Goal: Feedback & Contribution: Leave review/rating

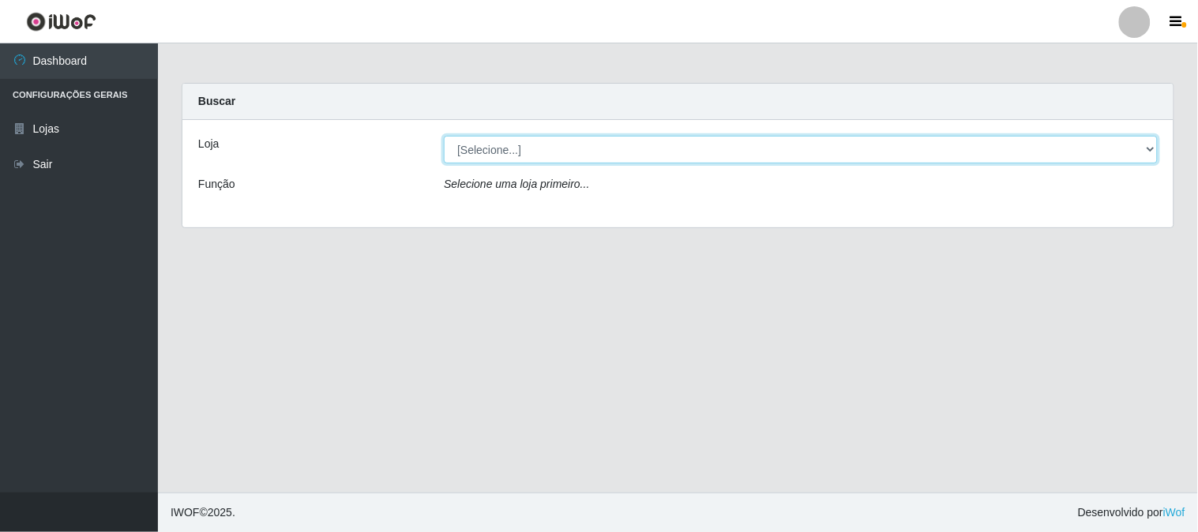
click at [511, 145] on select "[Selecione...] Rede Compras Supermercados - LOJA 1" at bounding box center [801, 150] width 714 height 28
select select "158"
click at [444, 136] on select "[Selecione...] Rede Compras Supermercados - LOJA 1" at bounding box center [801, 150] width 714 height 28
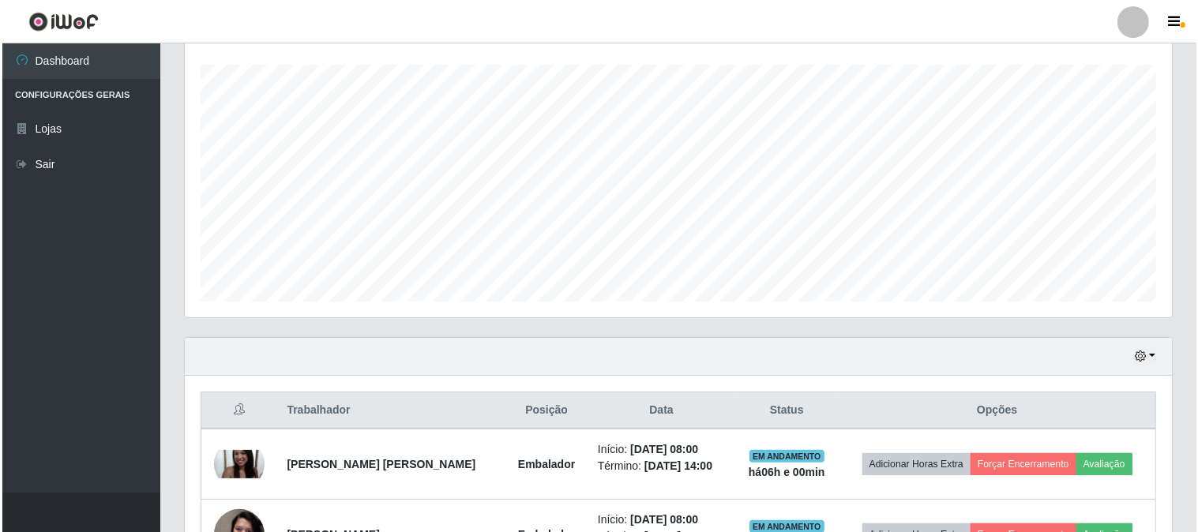
scroll to position [526, 0]
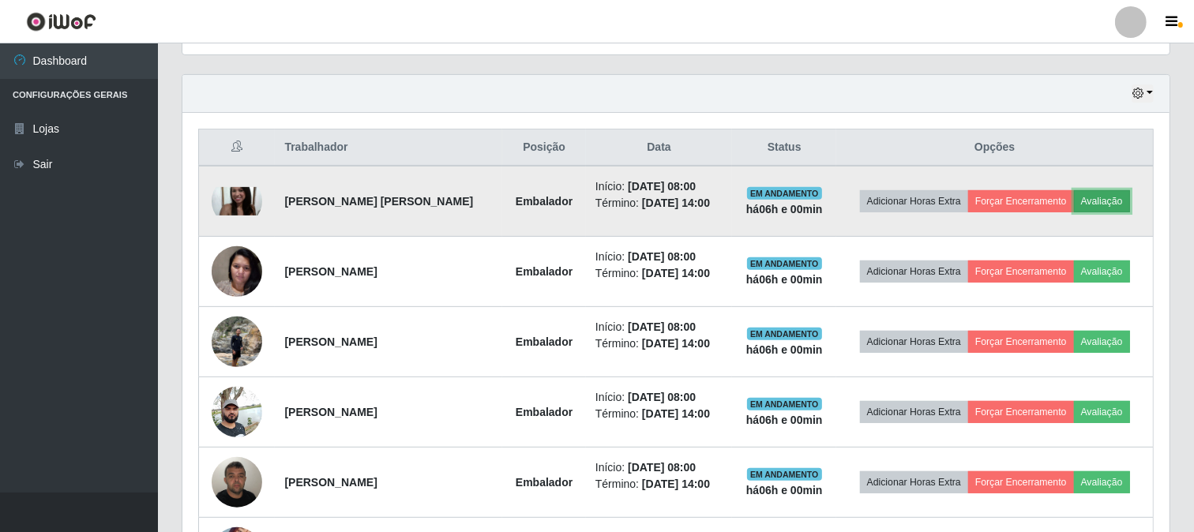
click at [1103, 197] on button "Avaliação" at bounding box center [1102, 201] width 56 height 22
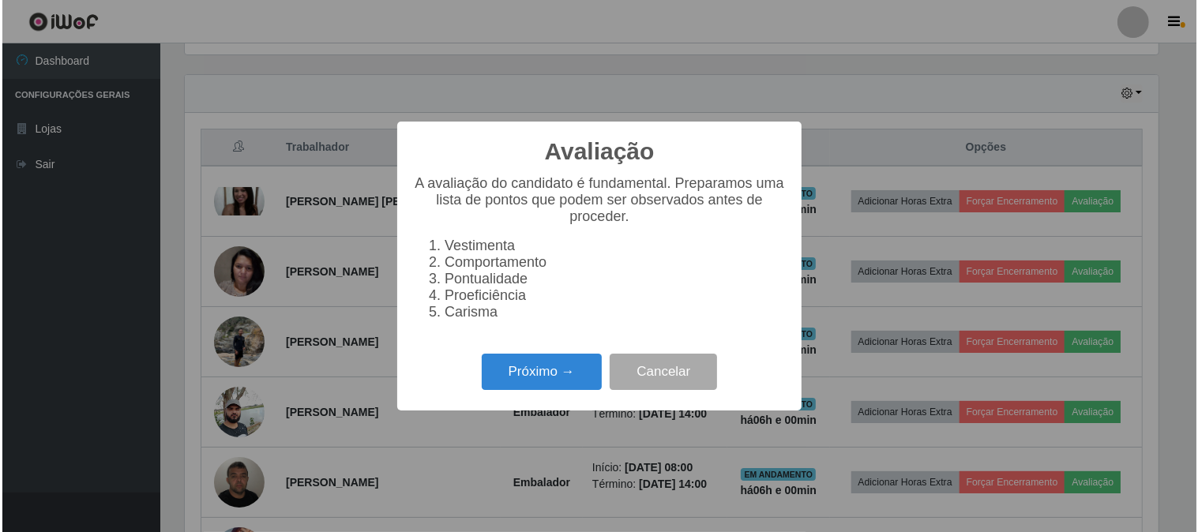
scroll to position [327, 977]
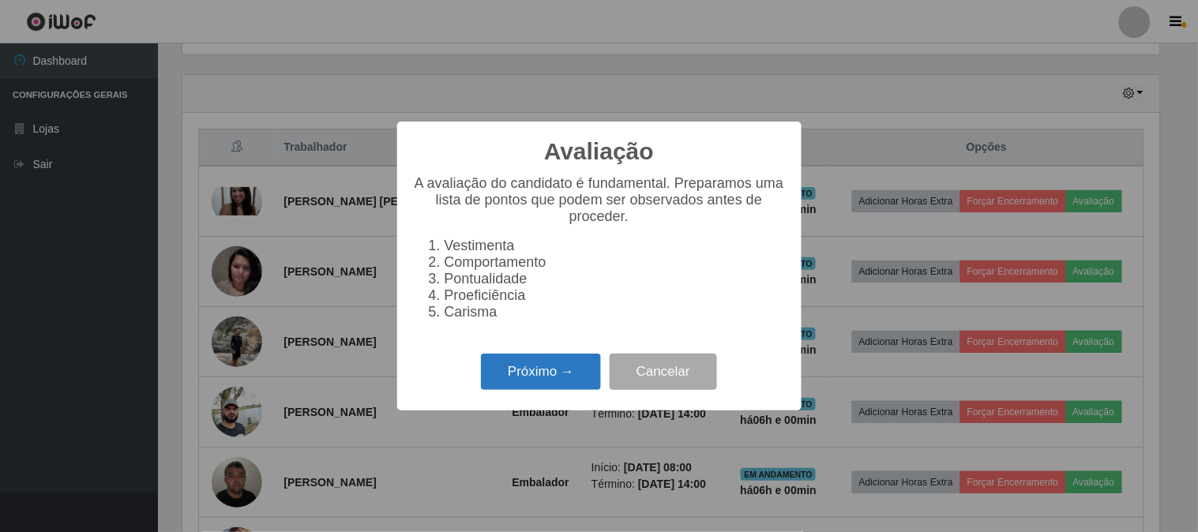
click at [516, 367] on button "Próximo →" at bounding box center [541, 372] width 120 height 37
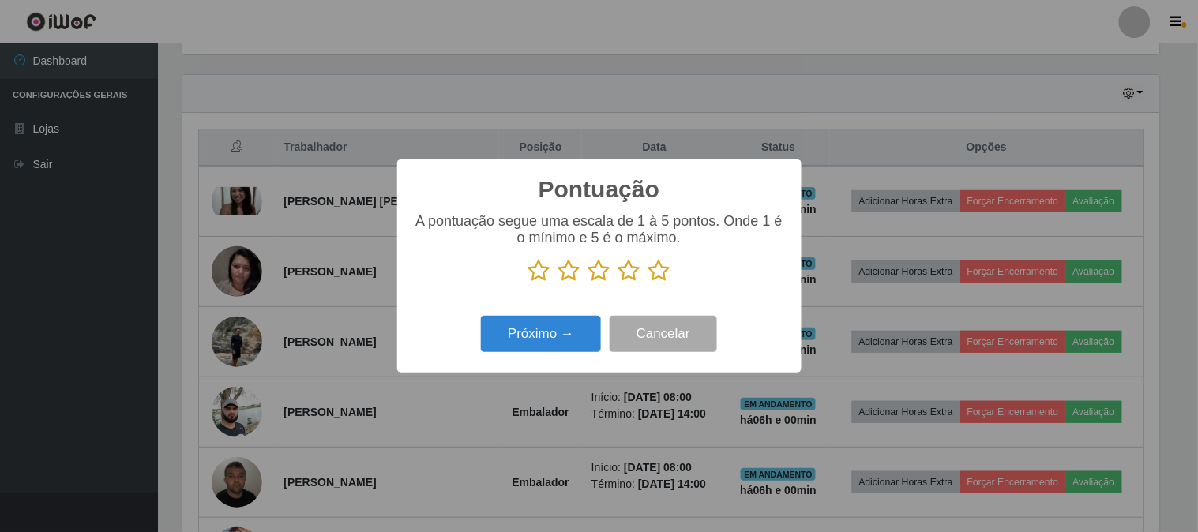
click at [663, 273] on icon at bounding box center [659, 271] width 22 height 24
click at [648, 283] on input "radio" at bounding box center [648, 283] width 0 height 0
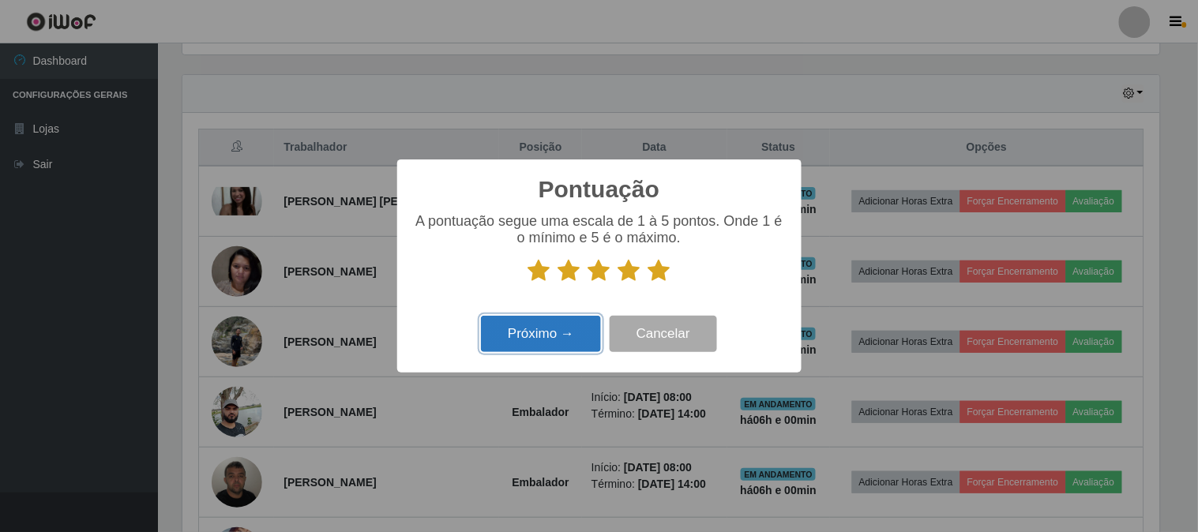
click at [514, 343] on button "Próximo →" at bounding box center [541, 334] width 120 height 37
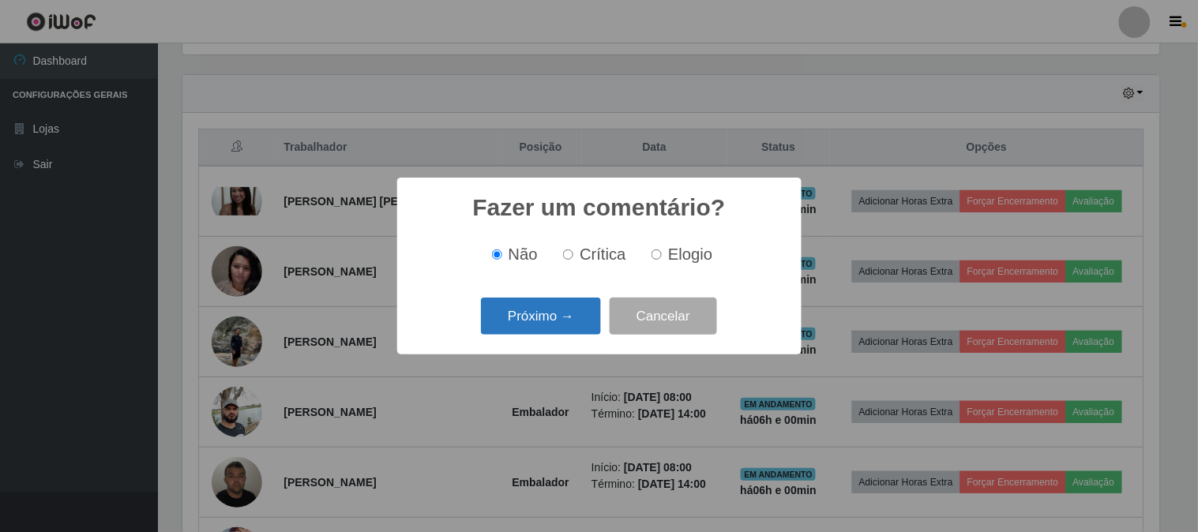
click at [545, 324] on button "Próximo →" at bounding box center [541, 316] width 120 height 37
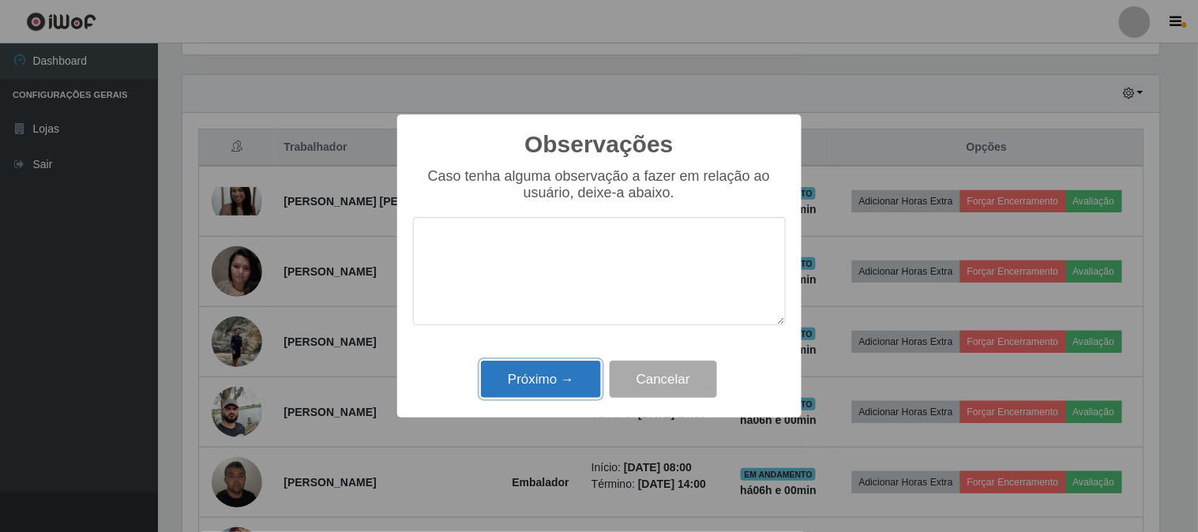
click at [535, 385] on button "Próximo →" at bounding box center [541, 379] width 120 height 37
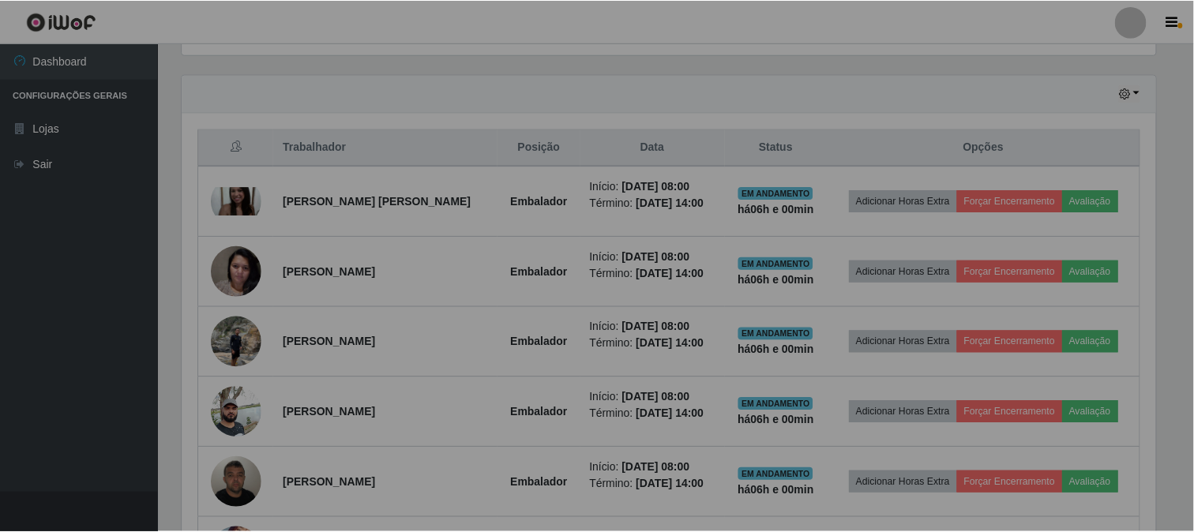
scroll to position [327, 987]
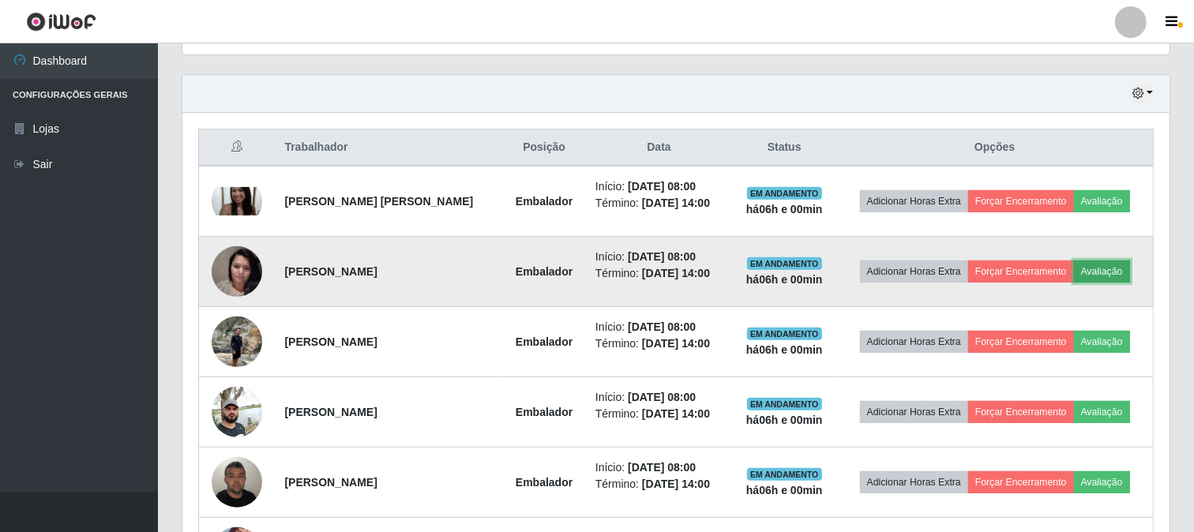
click at [1107, 272] on button "Avaliação" at bounding box center [1102, 272] width 56 height 22
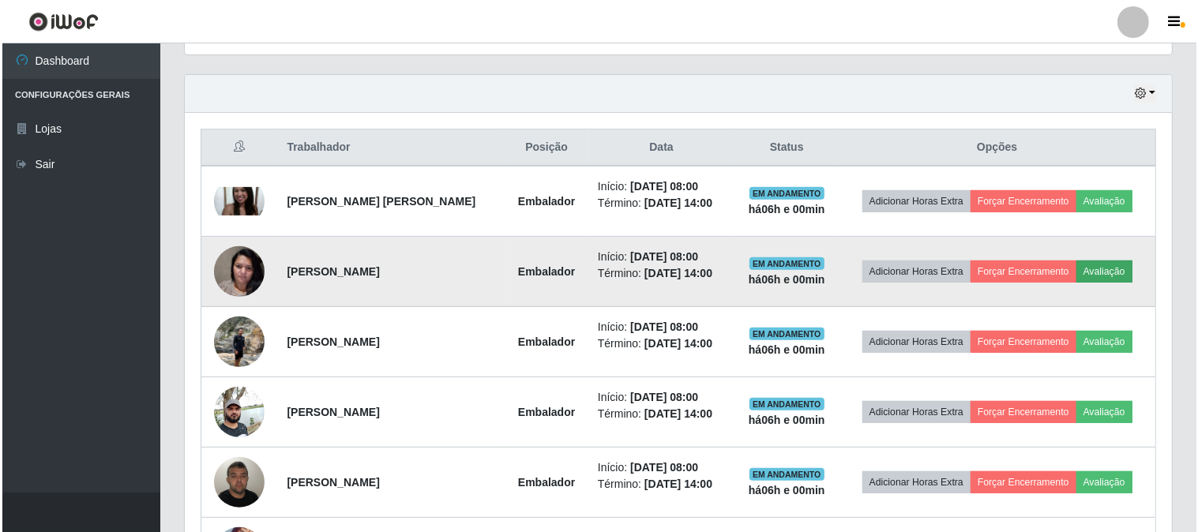
scroll to position [327, 977]
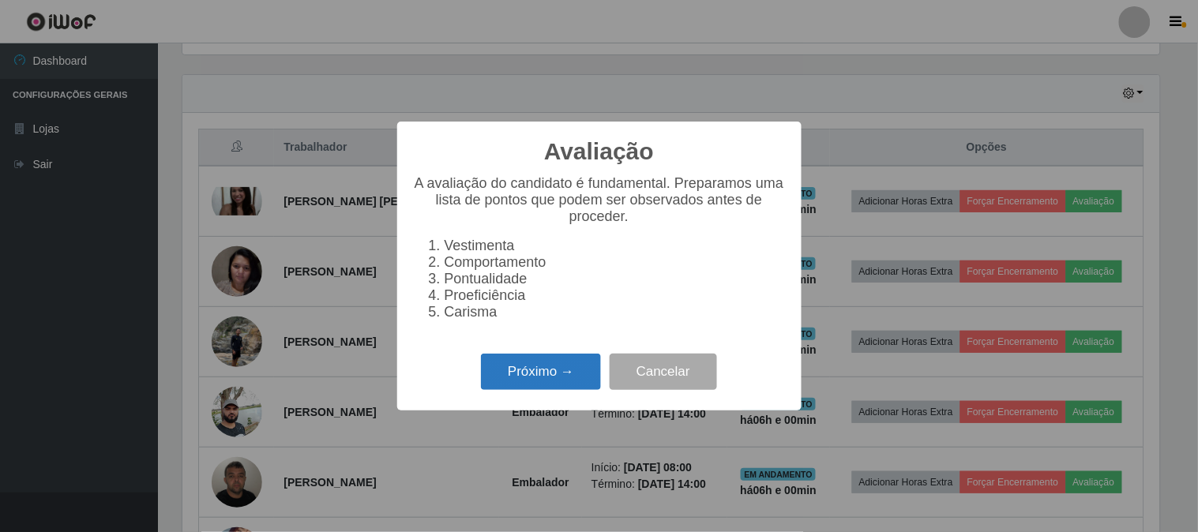
click at [534, 366] on button "Próximo →" at bounding box center [541, 372] width 120 height 37
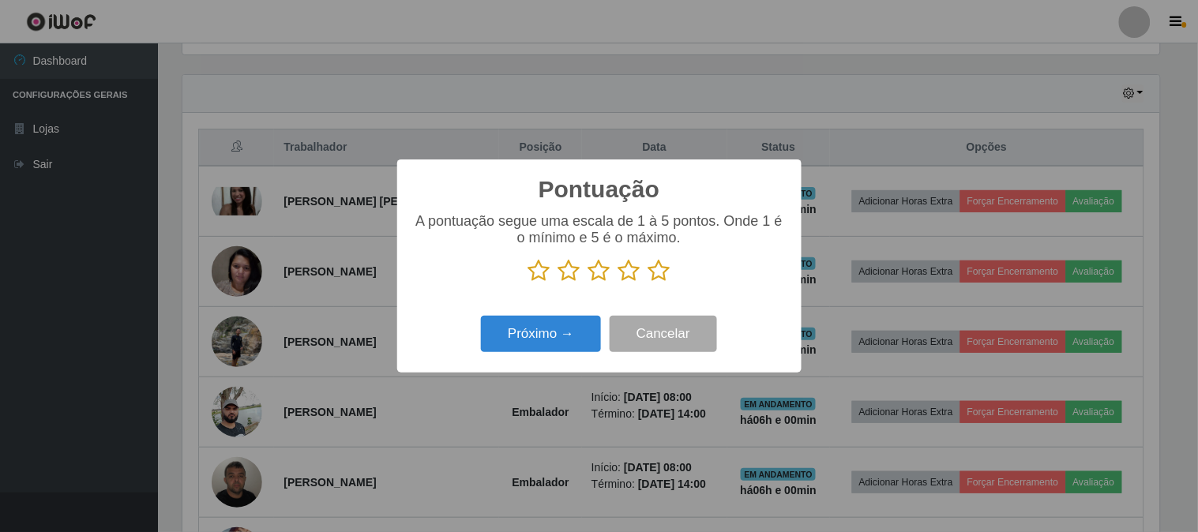
scroll to position [789490, 788840]
click at [661, 270] on icon at bounding box center [659, 271] width 22 height 24
click at [648, 283] on input "radio" at bounding box center [648, 283] width 0 height 0
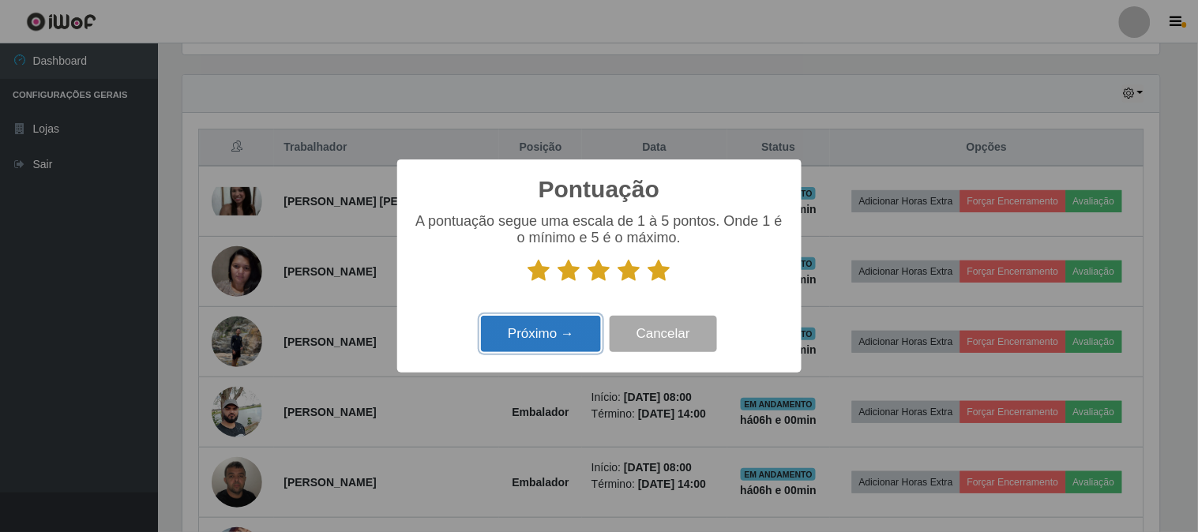
click at [551, 327] on button "Próximo →" at bounding box center [541, 334] width 120 height 37
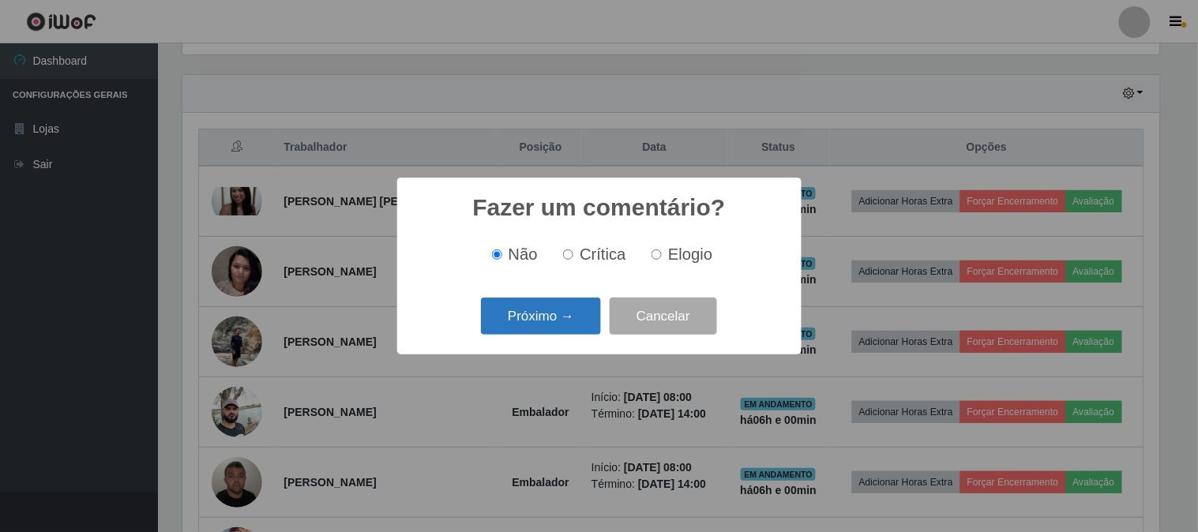
click at [557, 305] on button "Próximo →" at bounding box center [541, 316] width 120 height 37
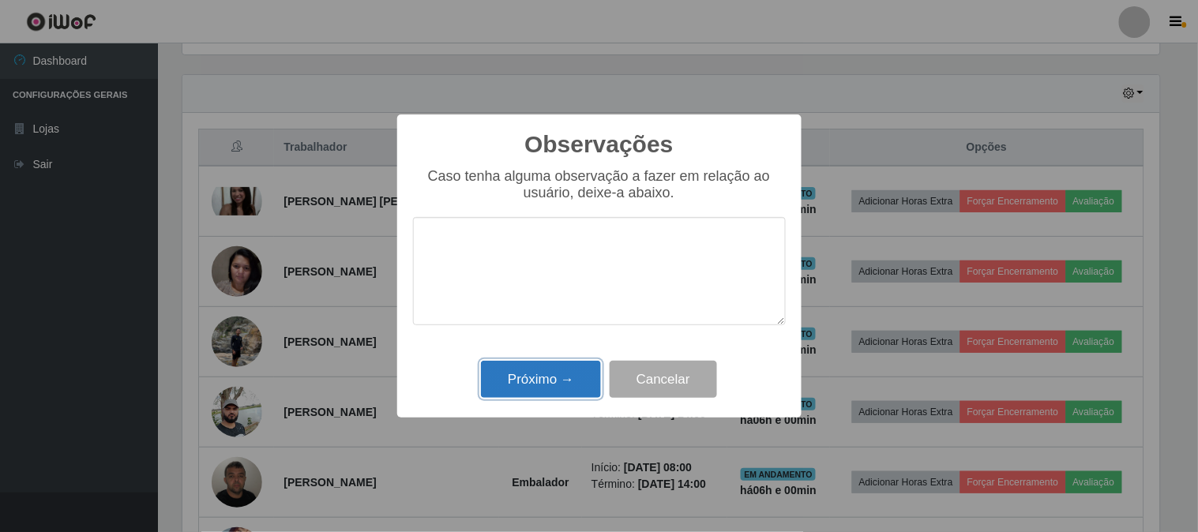
click at [539, 370] on button "Próximo →" at bounding box center [541, 379] width 120 height 37
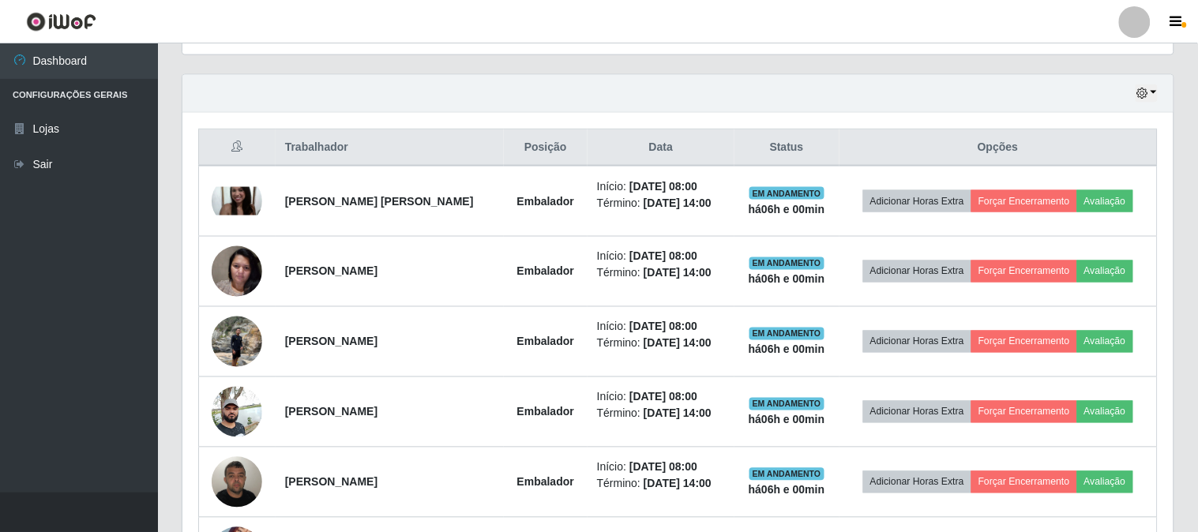
scroll to position [327, 987]
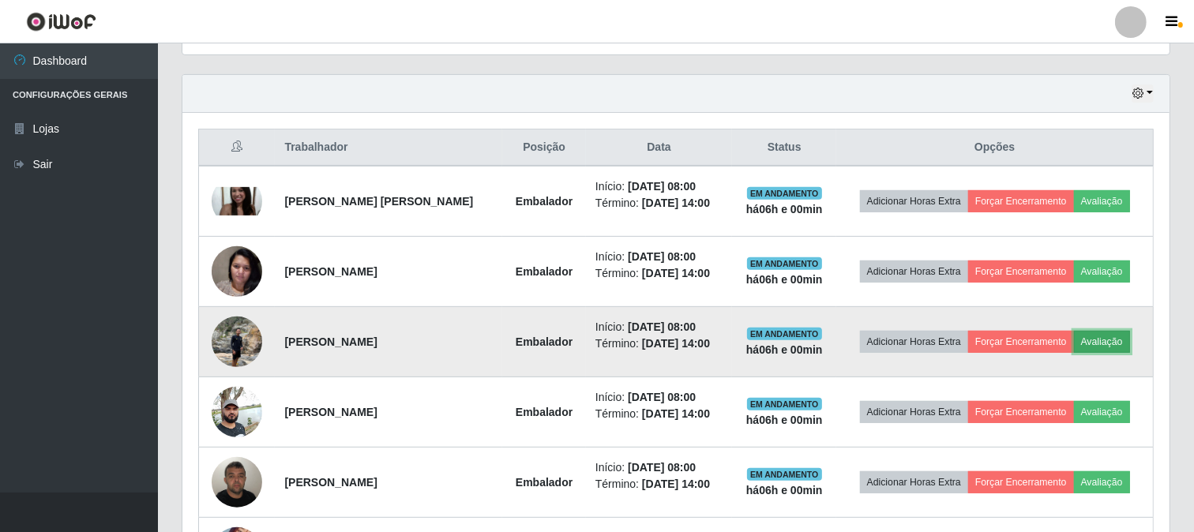
click at [1109, 337] on button "Avaliação" at bounding box center [1102, 342] width 56 height 22
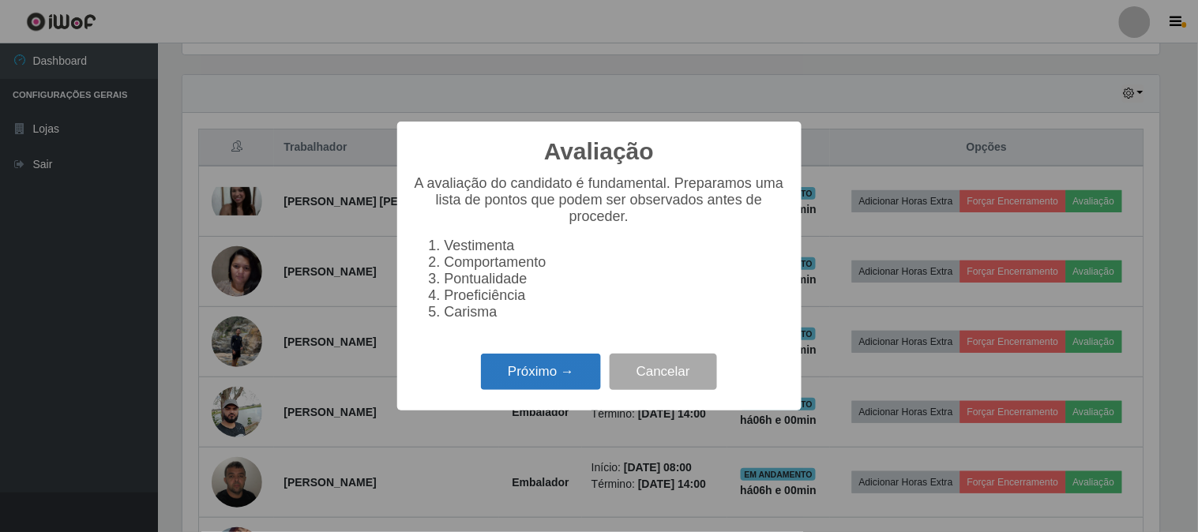
click at [513, 374] on button "Próximo →" at bounding box center [541, 372] width 120 height 37
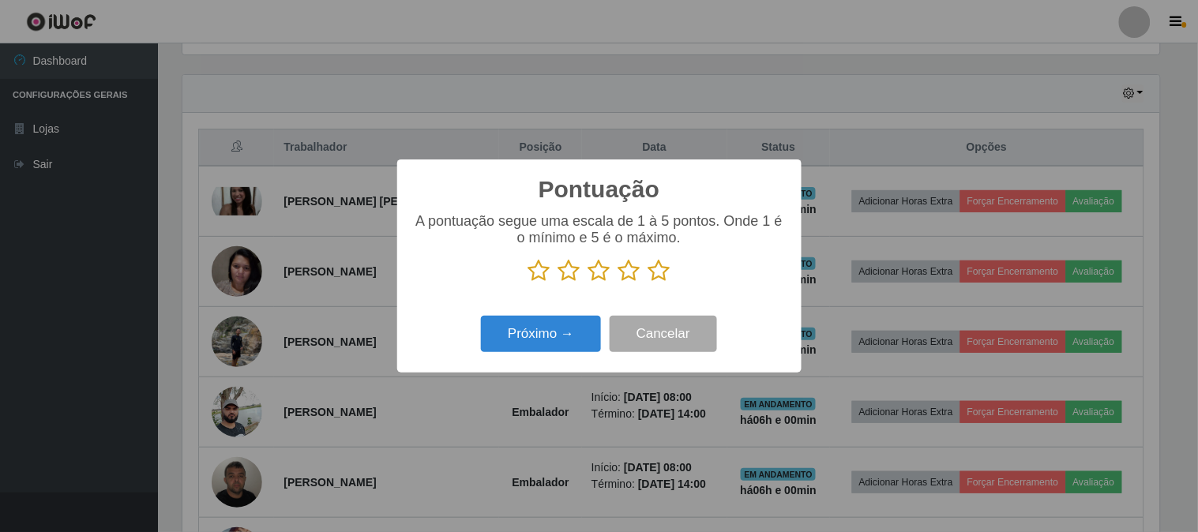
click at [665, 272] on icon at bounding box center [659, 271] width 22 height 24
click at [648, 283] on input "radio" at bounding box center [648, 283] width 0 height 0
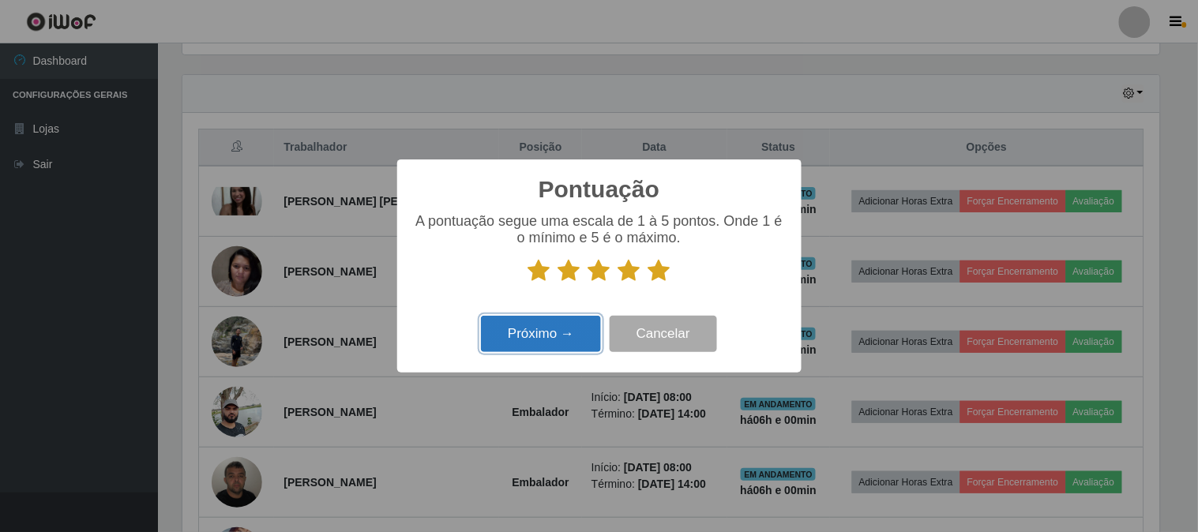
click at [559, 341] on button "Próximo →" at bounding box center [541, 334] width 120 height 37
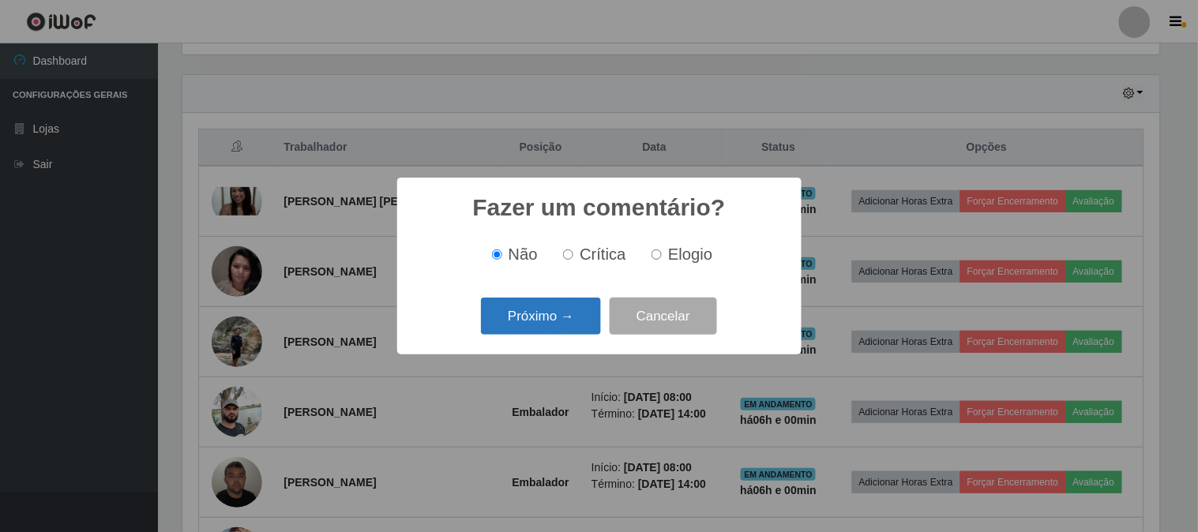
click at [554, 321] on button "Próximo →" at bounding box center [541, 316] width 120 height 37
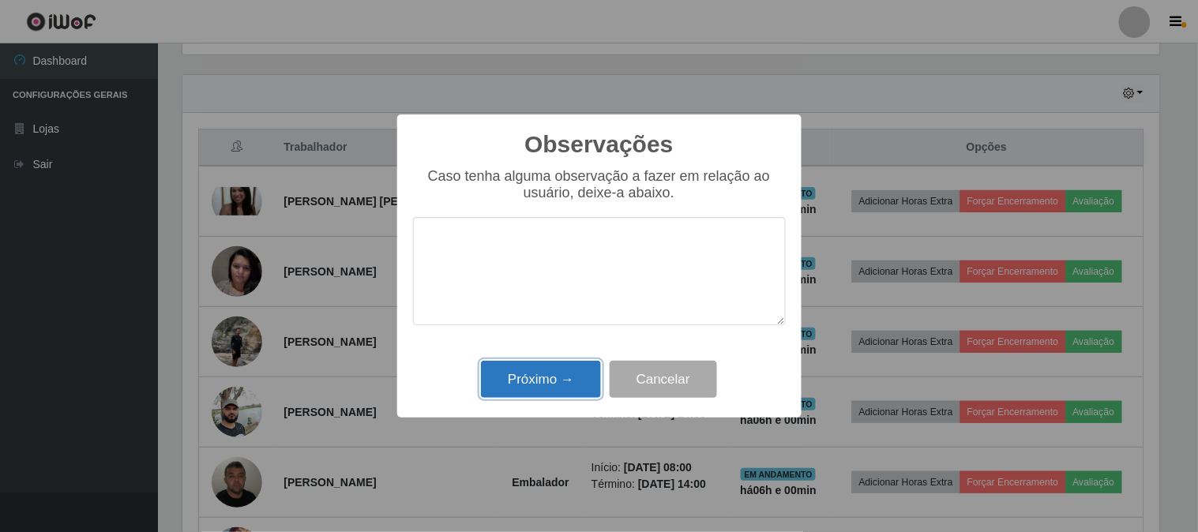
click at [539, 375] on button "Próximo →" at bounding box center [541, 379] width 120 height 37
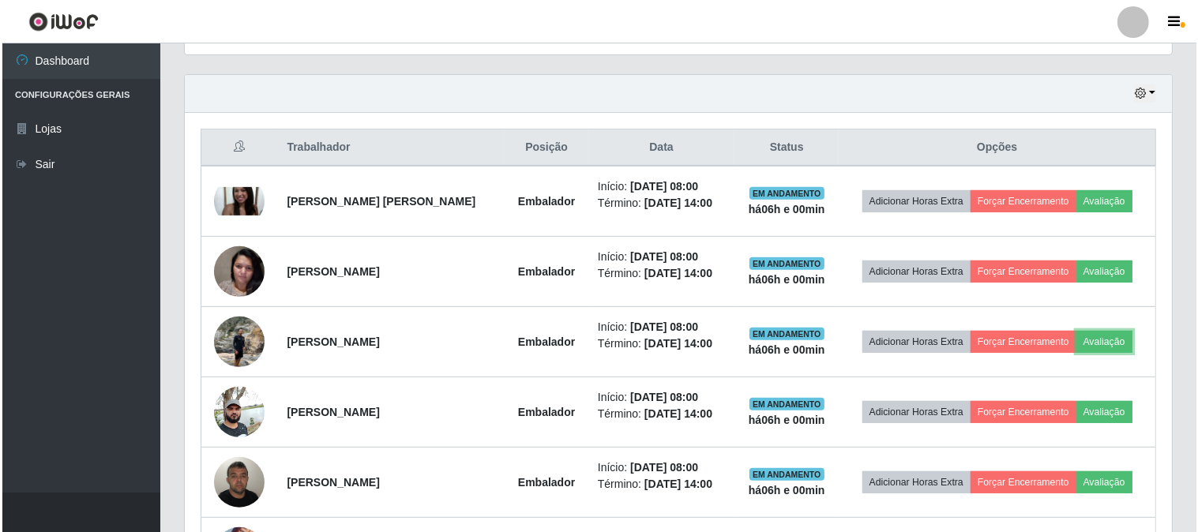
scroll to position [327, 987]
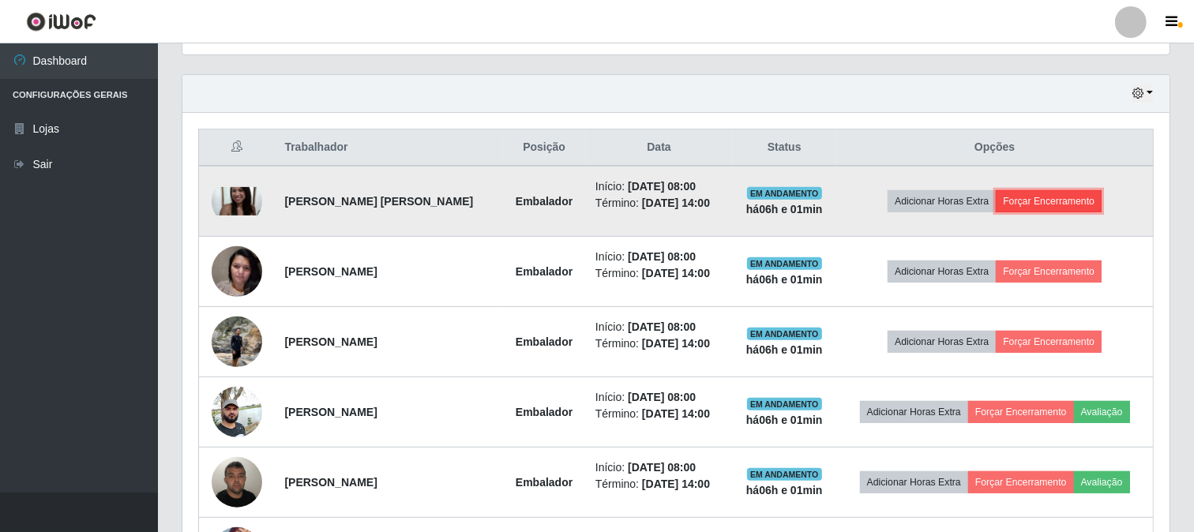
click at [1024, 199] on button "Forçar Encerramento" at bounding box center [1049, 201] width 106 height 22
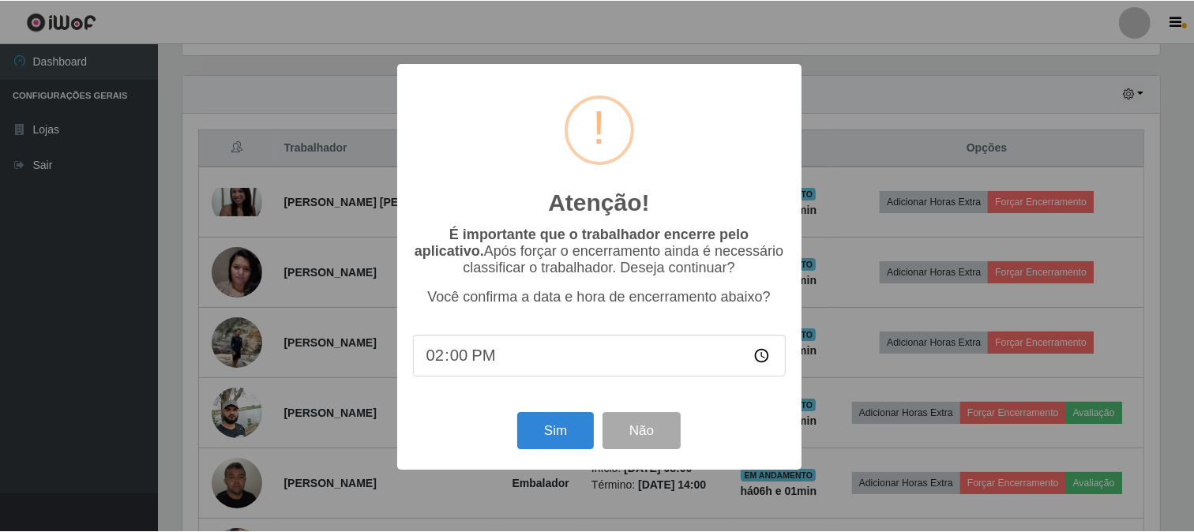
scroll to position [327, 977]
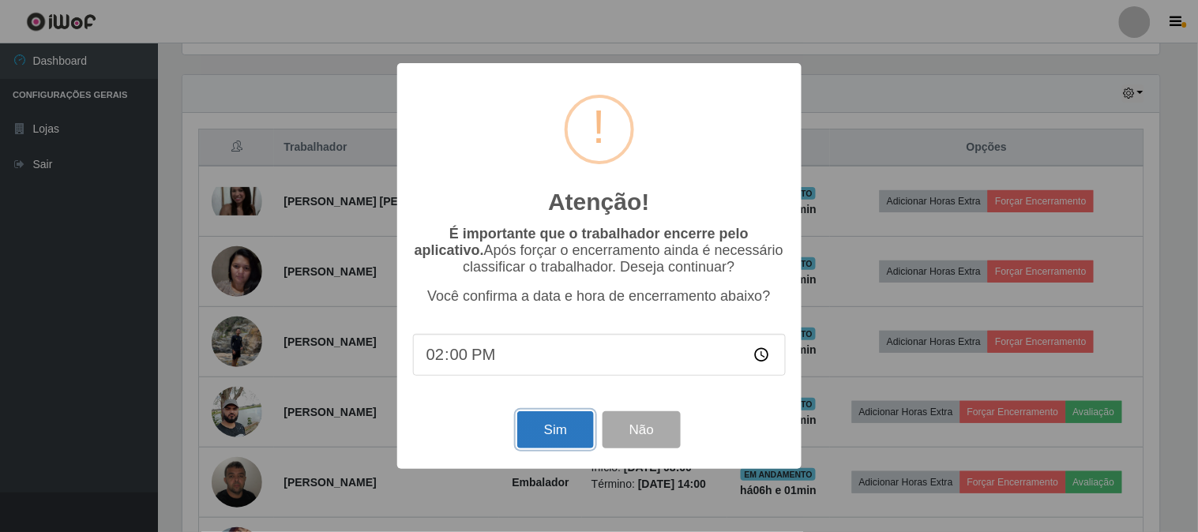
click at [545, 441] on button "Sim" at bounding box center [555, 429] width 77 height 37
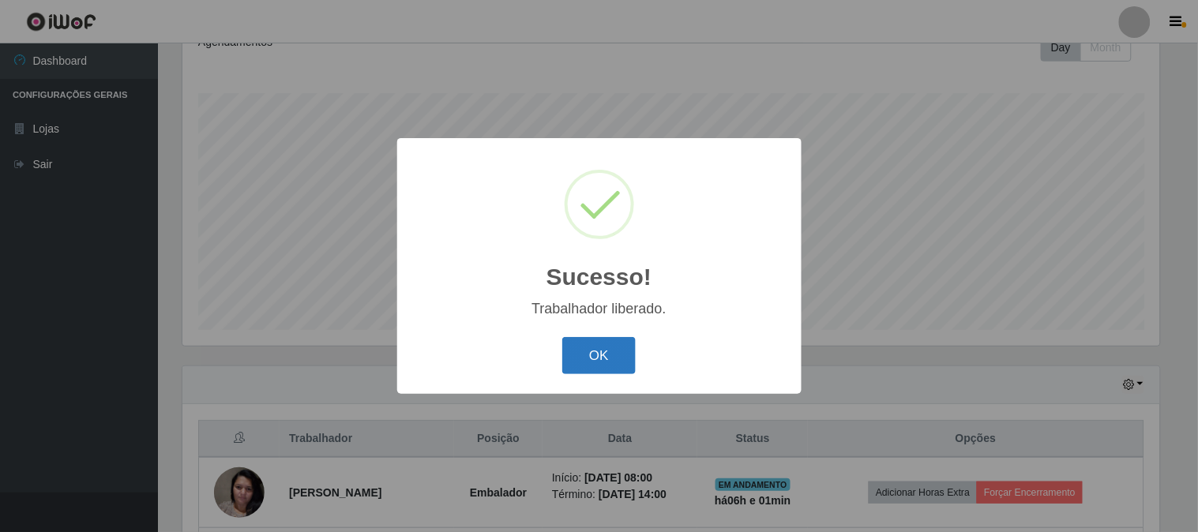
click at [581, 360] on button "OK" at bounding box center [598, 355] width 73 height 37
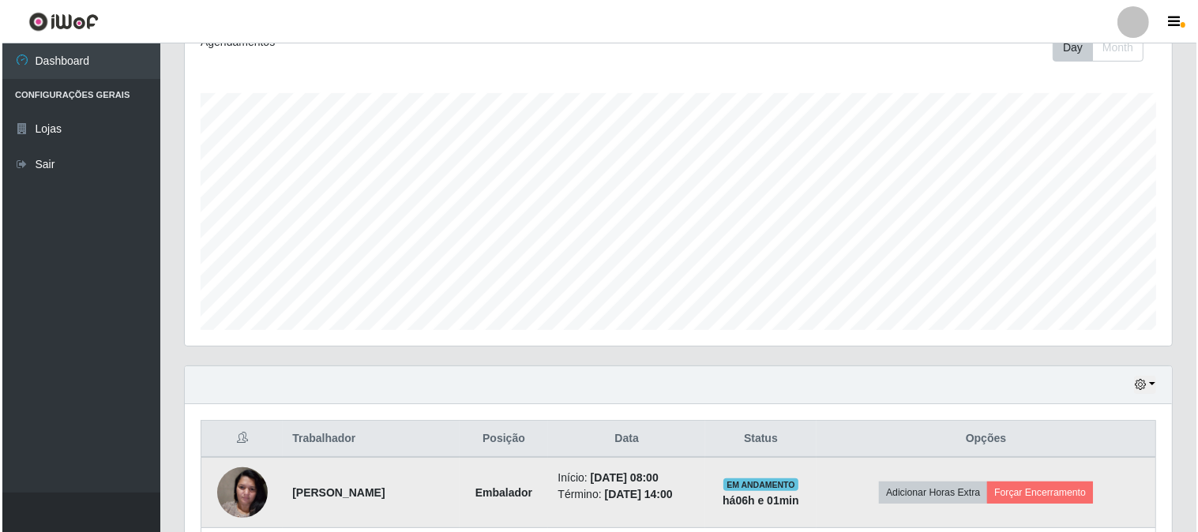
scroll to position [0, 0]
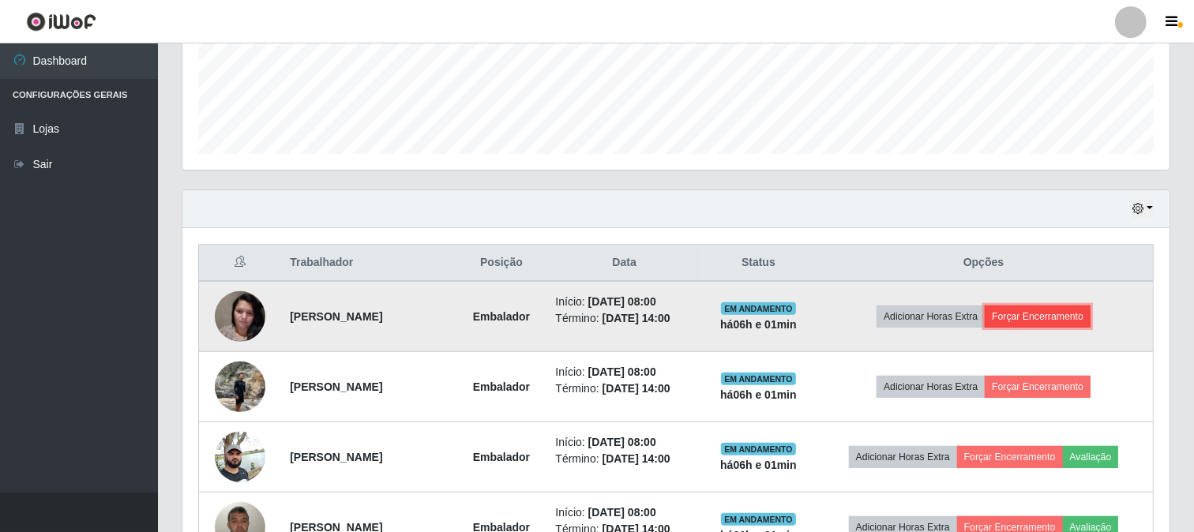
click at [1022, 313] on button "Forçar Encerramento" at bounding box center [1038, 317] width 106 height 22
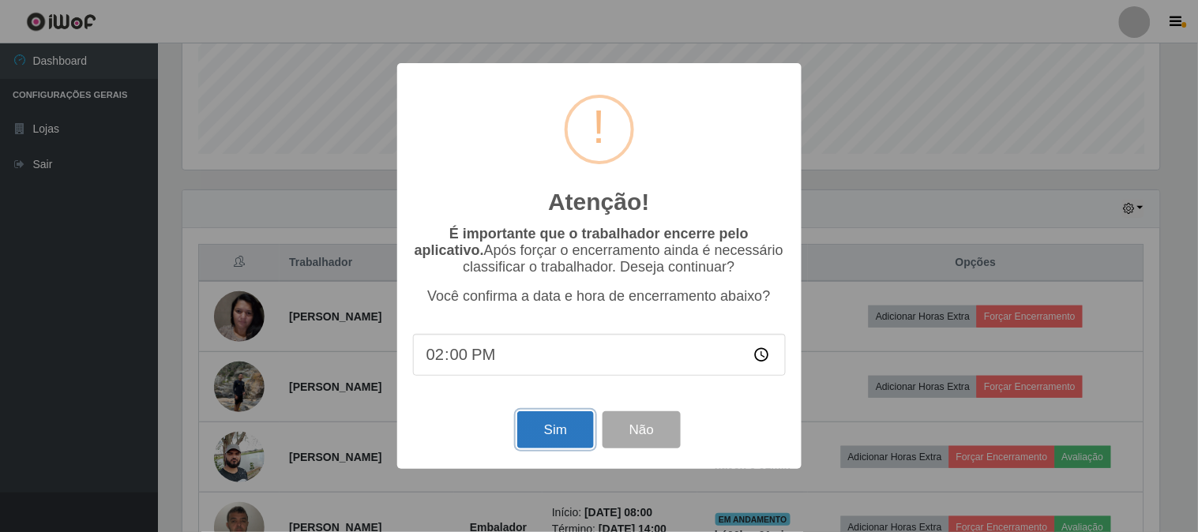
click at [565, 432] on button "Sim" at bounding box center [555, 429] width 77 height 37
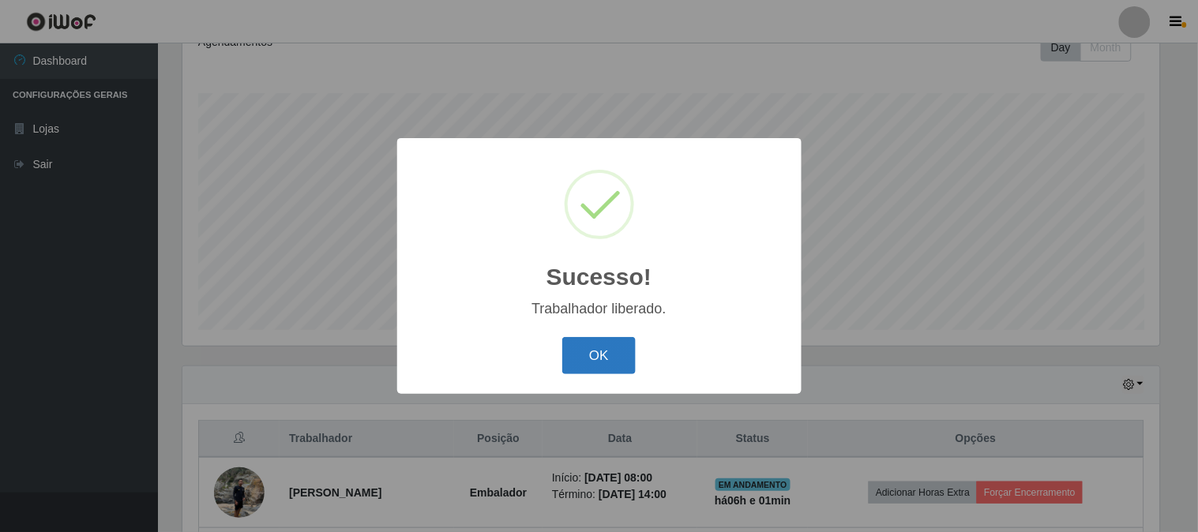
click at [591, 365] on button "OK" at bounding box center [598, 355] width 73 height 37
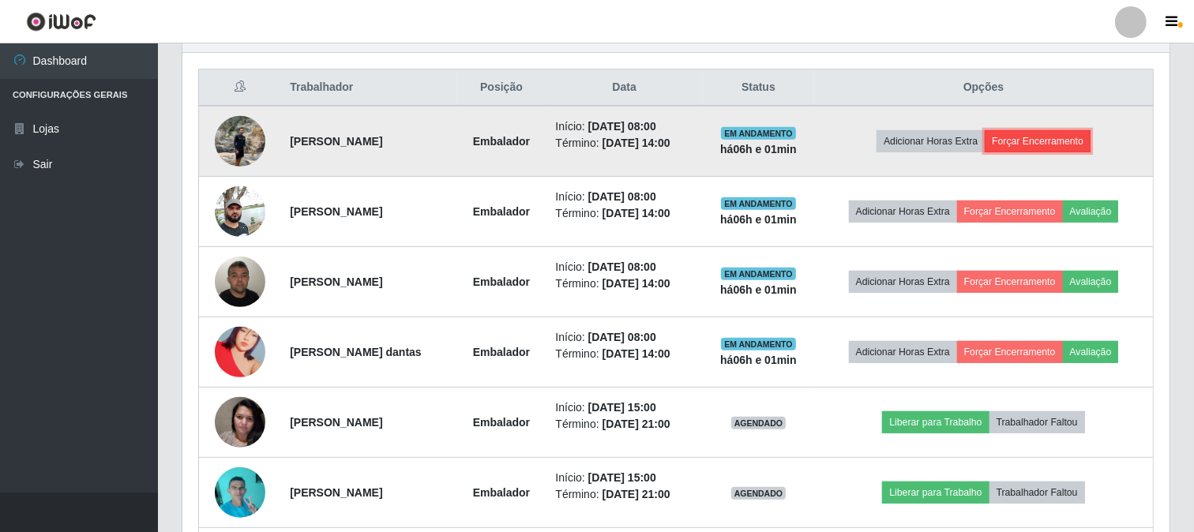
click at [1027, 135] on button "Forçar Encerramento" at bounding box center [1038, 141] width 106 height 22
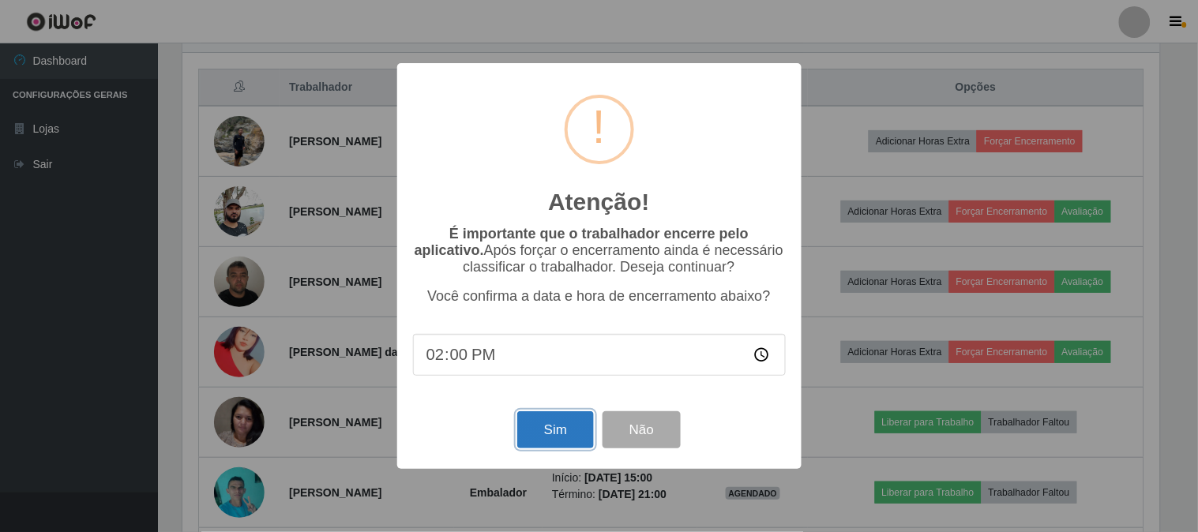
click at [554, 434] on button "Sim" at bounding box center [555, 429] width 77 height 37
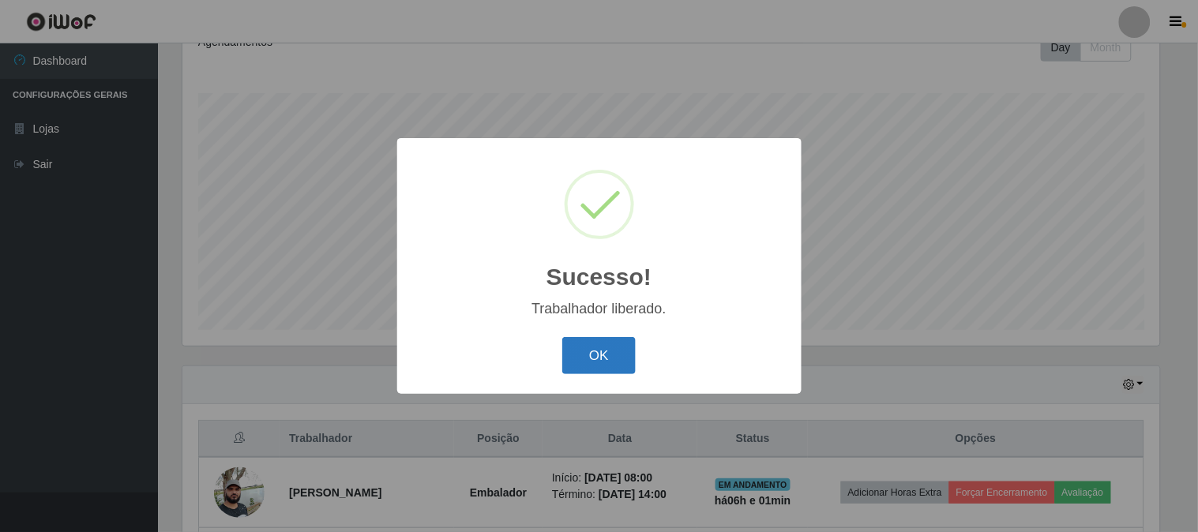
click at [607, 348] on button "OK" at bounding box center [598, 355] width 73 height 37
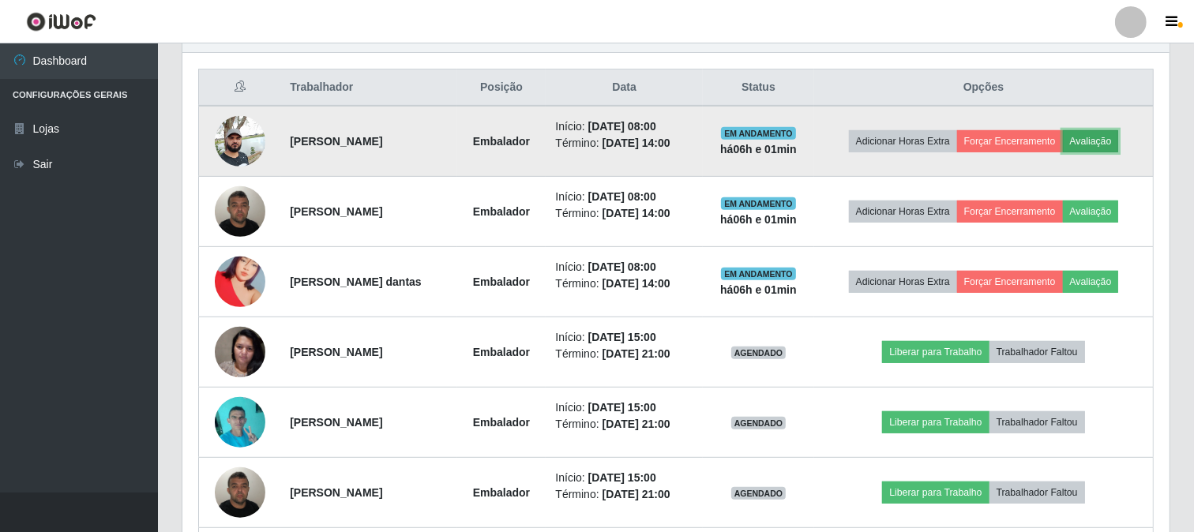
click at [1111, 137] on button "Avaliação" at bounding box center [1091, 141] width 56 height 22
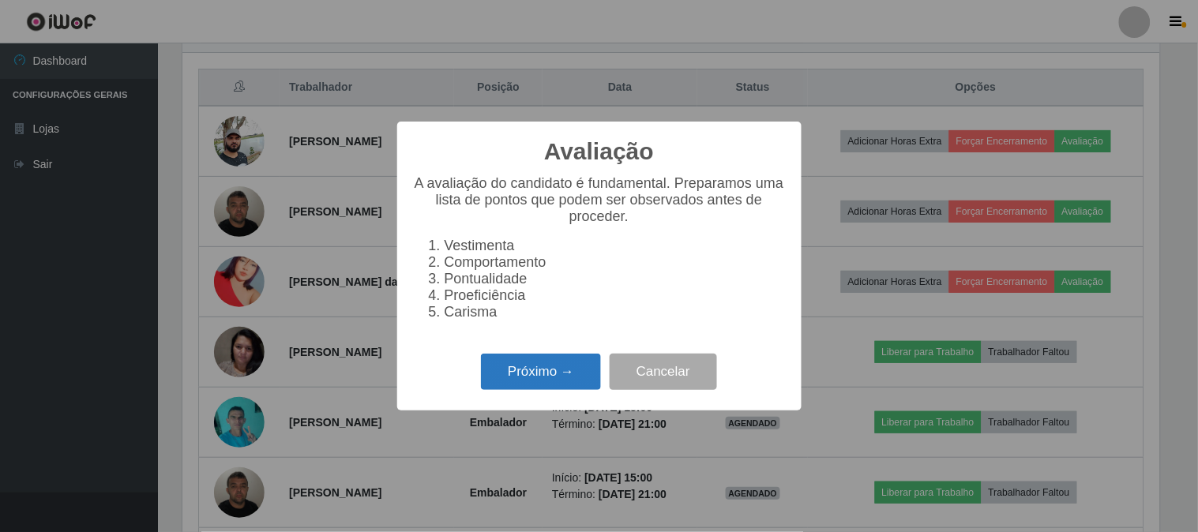
click at [550, 376] on button "Próximo →" at bounding box center [541, 372] width 120 height 37
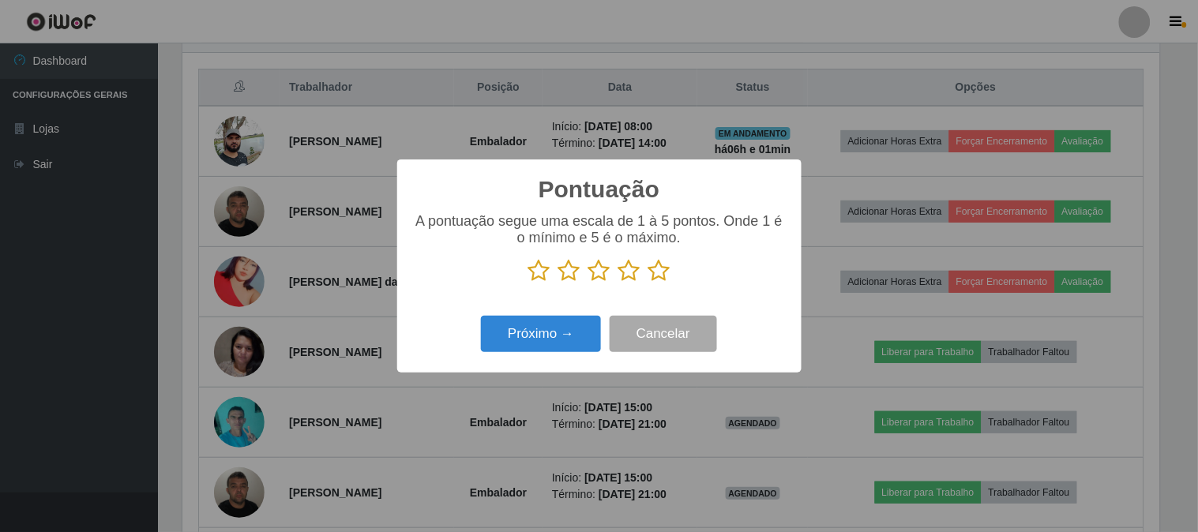
click at [659, 270] on icon at bounding box center [659, 271] width 22 height 24
click at [648, 283] on input "radio" at bounding box center [648, 283] width 0 height 0
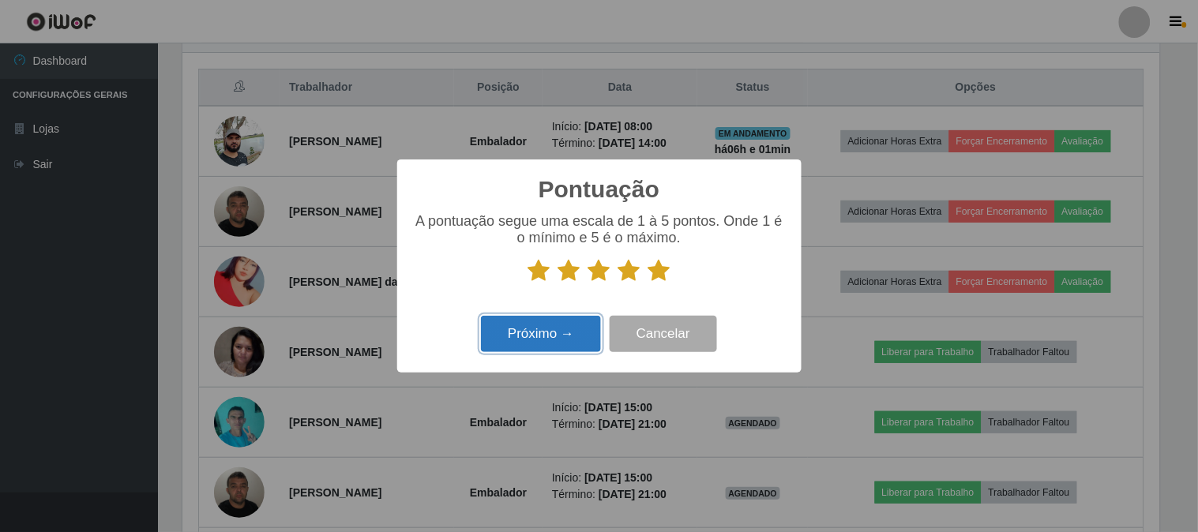
click at [522, 336] on button "Próximo →" at bounding box center [541, 334] width 120 height 37
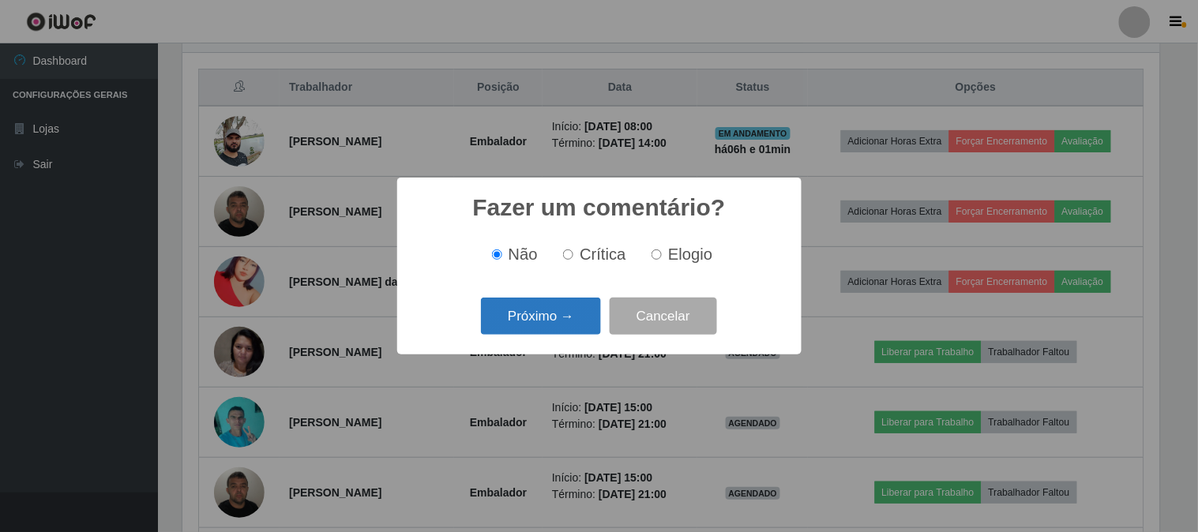
click at [520, 327] on button "Próximo →" at bounding box center [541, 316] width 120 height 37
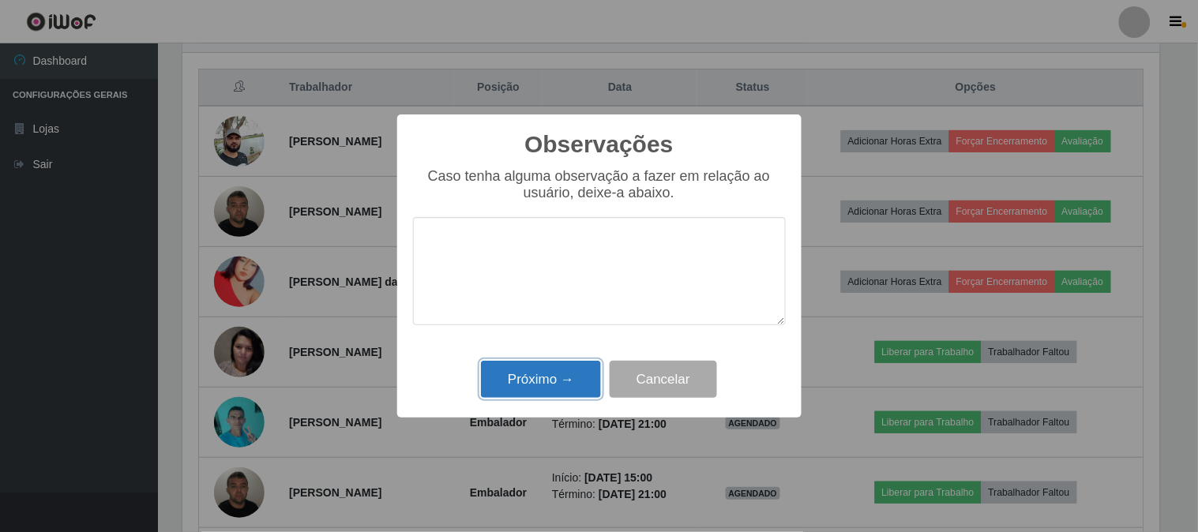
click at [526, 378] on button "Próximo →" at bounding box center [541, 379] width 120 height 37
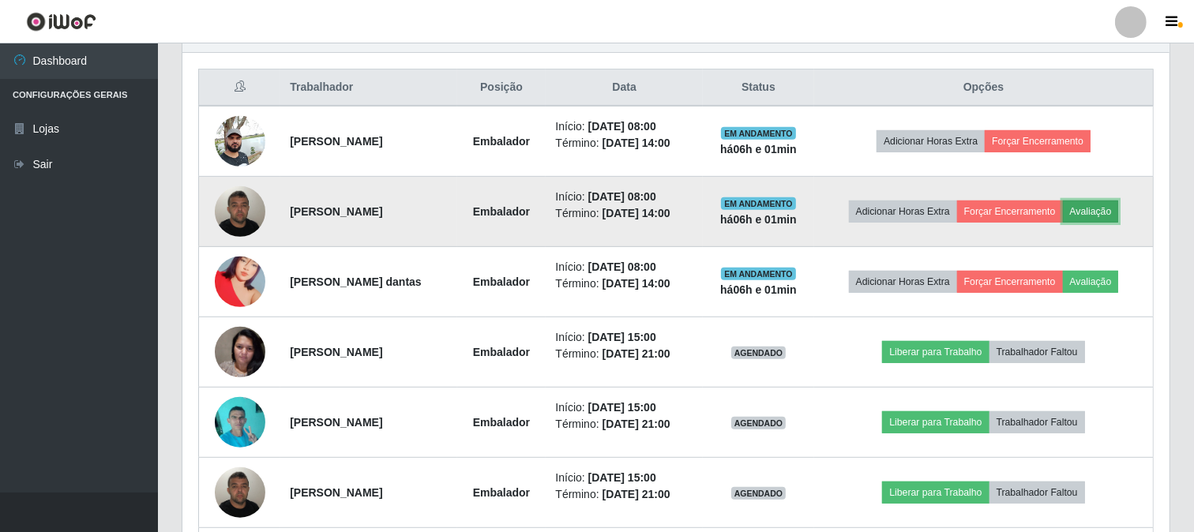
click at [1112, 208] on button "Avaliação" at bounding box center [1091, 212] width 56 height 22
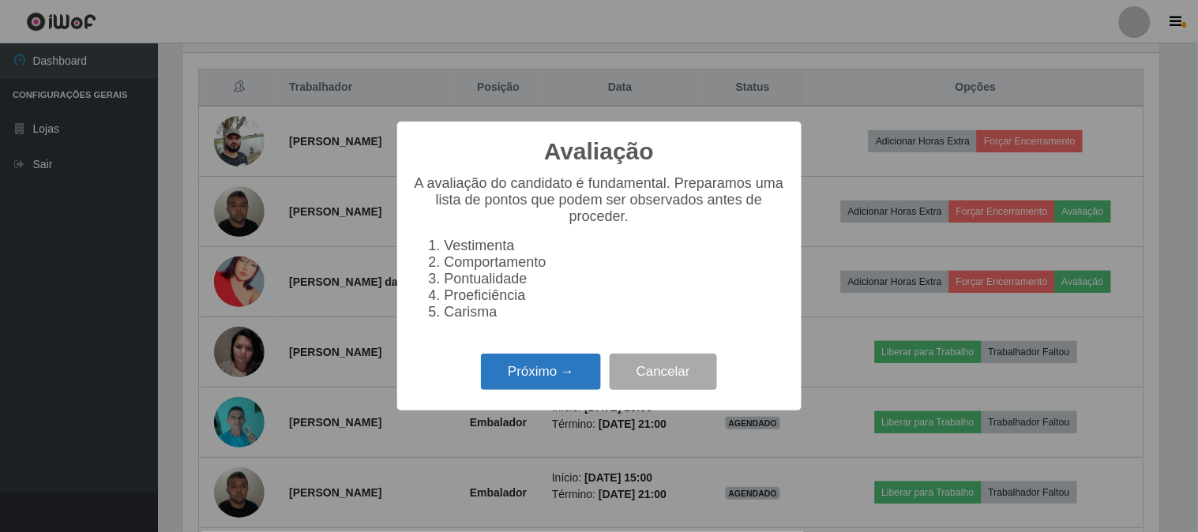
click at [531, 369] on button "Próximo →" at bounding box center [541, 372] width 120 height 37
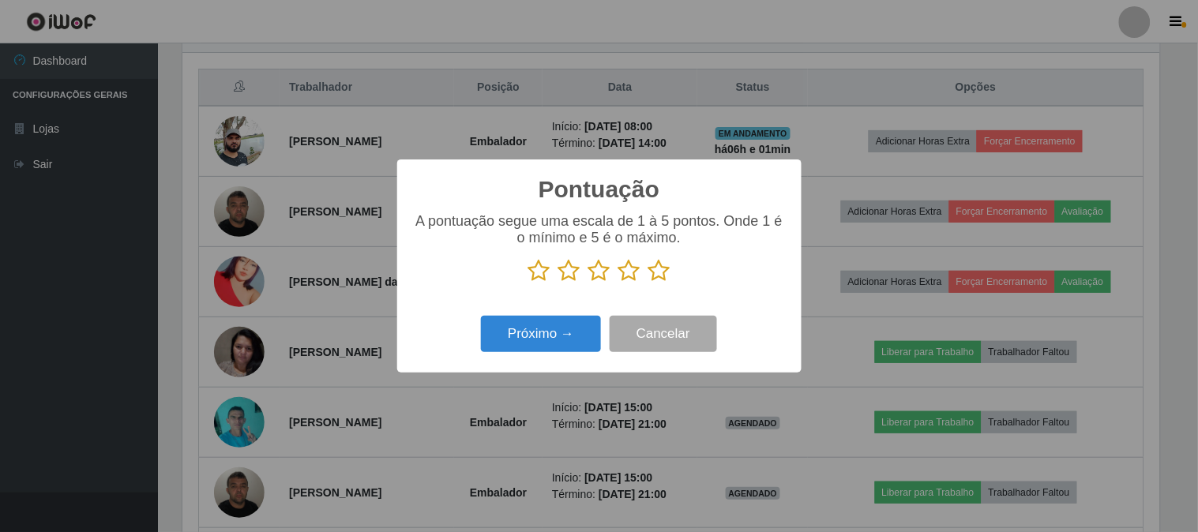
click at [664, 263] on icon at bounding box center [659, 271] width 22 height 24
click at [648, 283] on input "radio" at bounding box center [648, 283] width 0 height 0
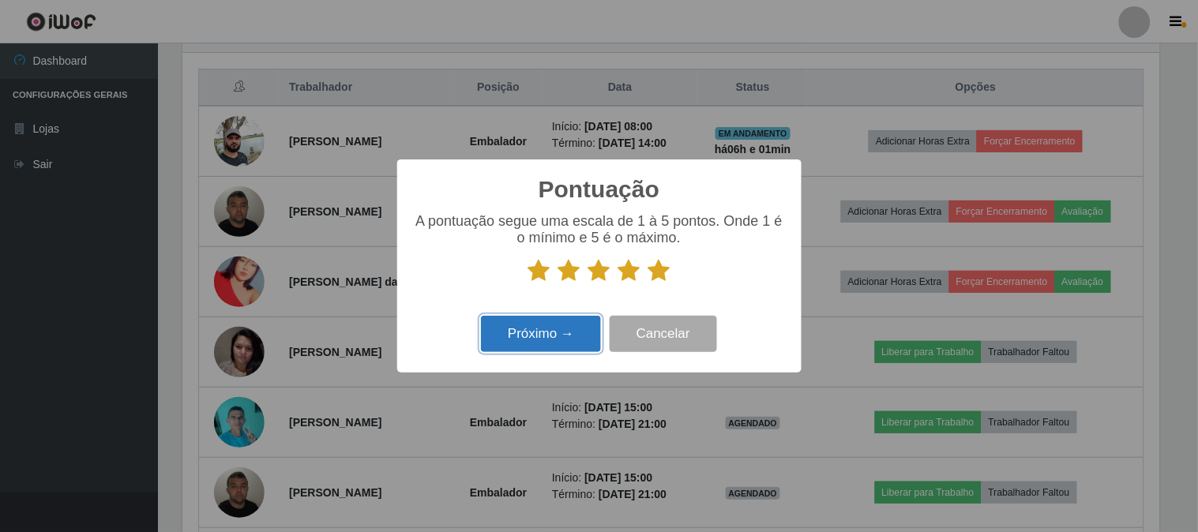
click at [535, 340] on button "Próximo →" at bounding box center [541, 334] width 120 height 37
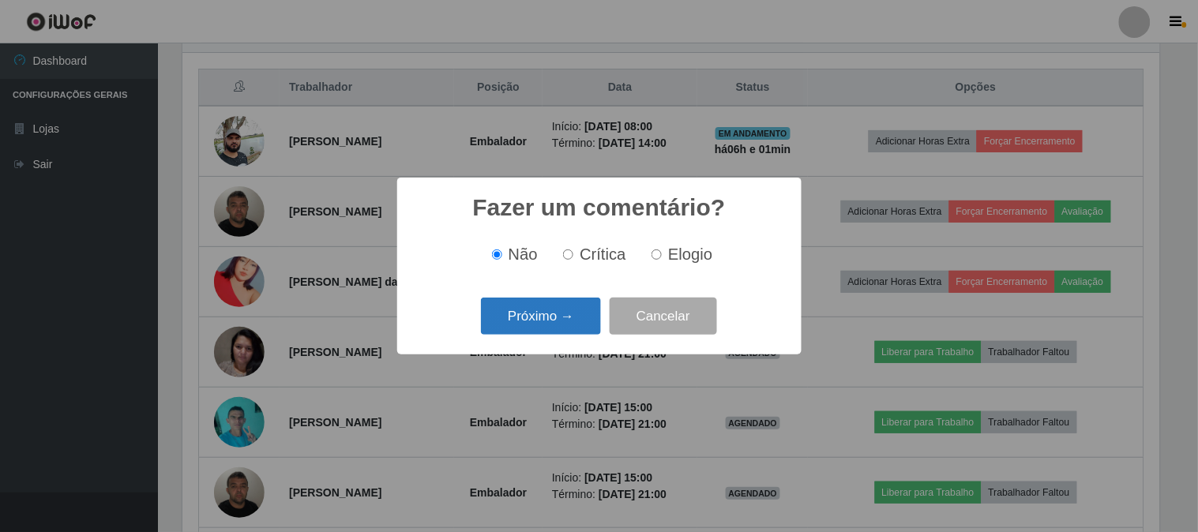
click at [551, 318] on button "Próximo →" at bounding box center [541, 316] width 120 height 37
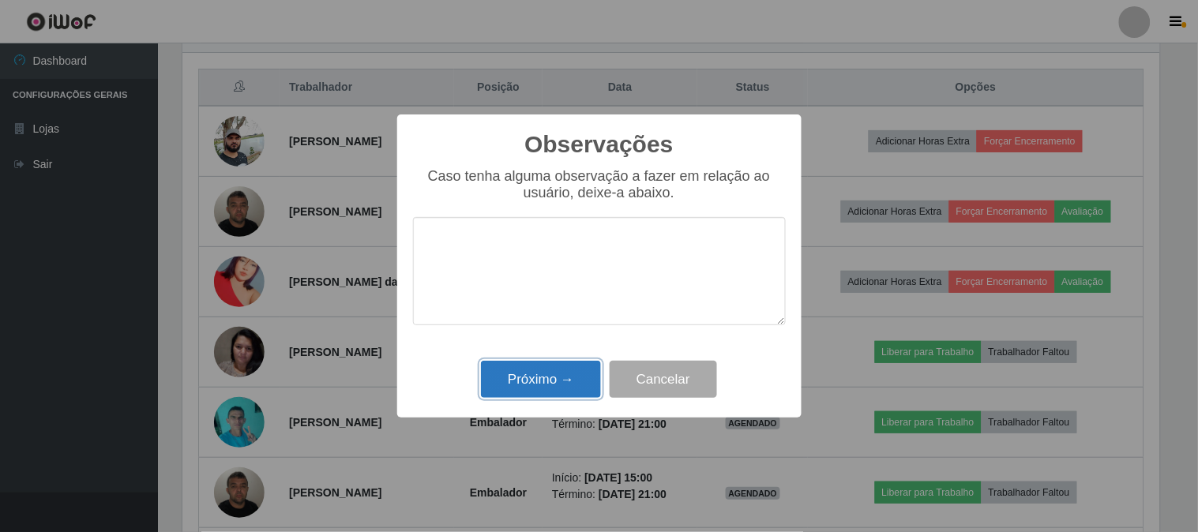
click at [562, 382] on button "Próximo →" at bounding box center [541, 379] width 120 height 37
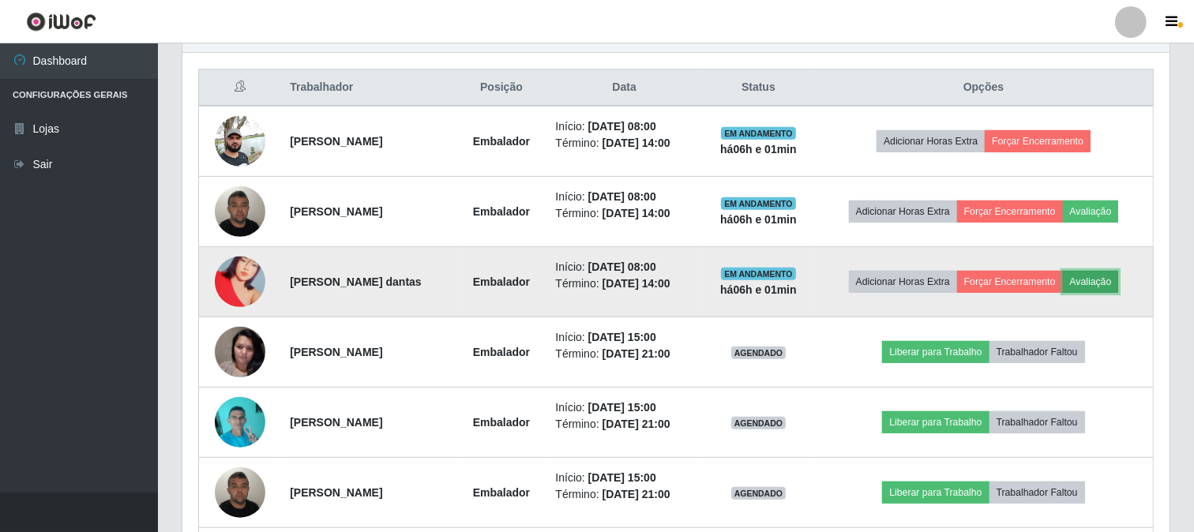
click at [1091, 277] on button "Avaliação" at bounding box center [1091, 282] width 56 height 22
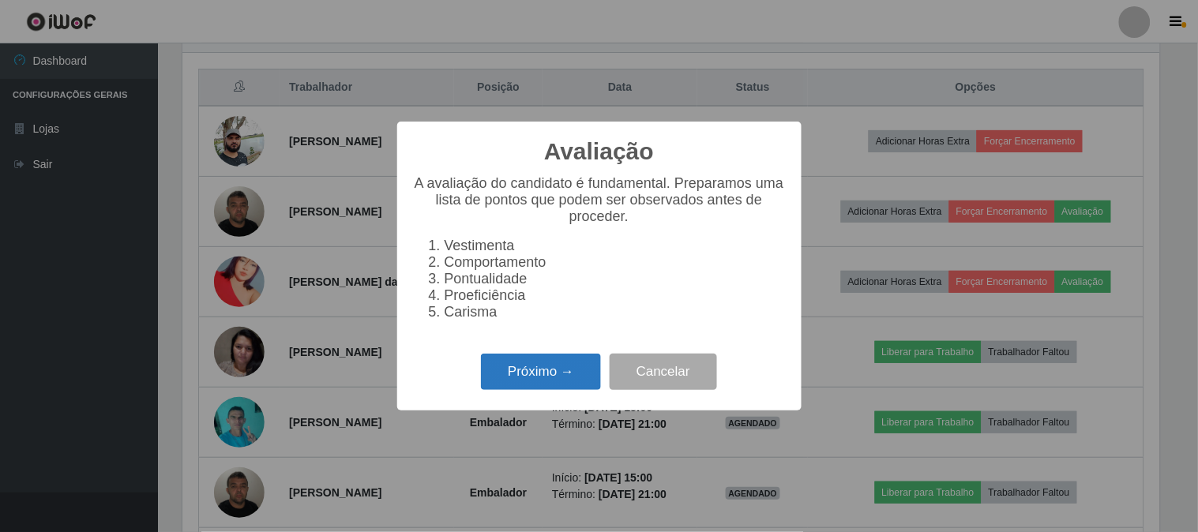
click at [537, 367] on button "Próximo →" at bounding box center [541, 372] width 120 height 37
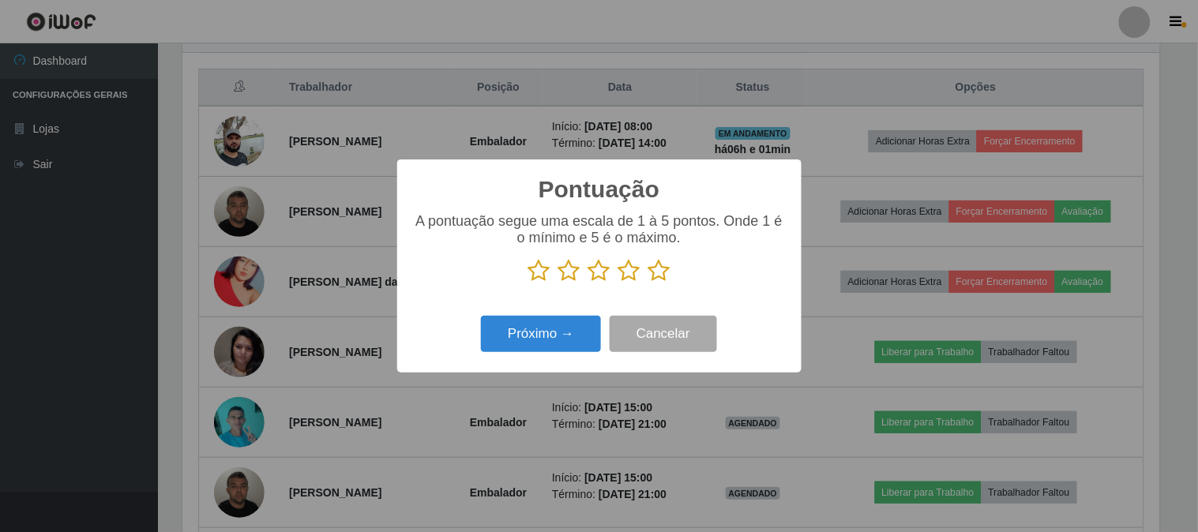
click at [654, 274] on icon at bounding box center [659, 271] width 22 height 24
click at [648, 283] on input "radio" at bounding box center [648, 283] width 0 height 0
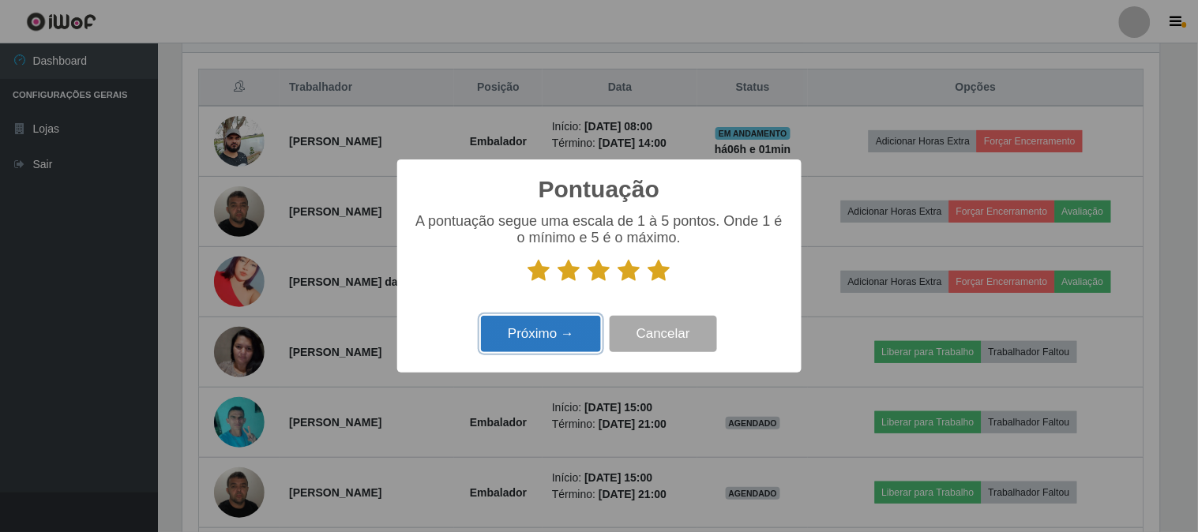
click at [543, 326] on button "Próximo →" at bounding box center [541, 334] width 120 height 37
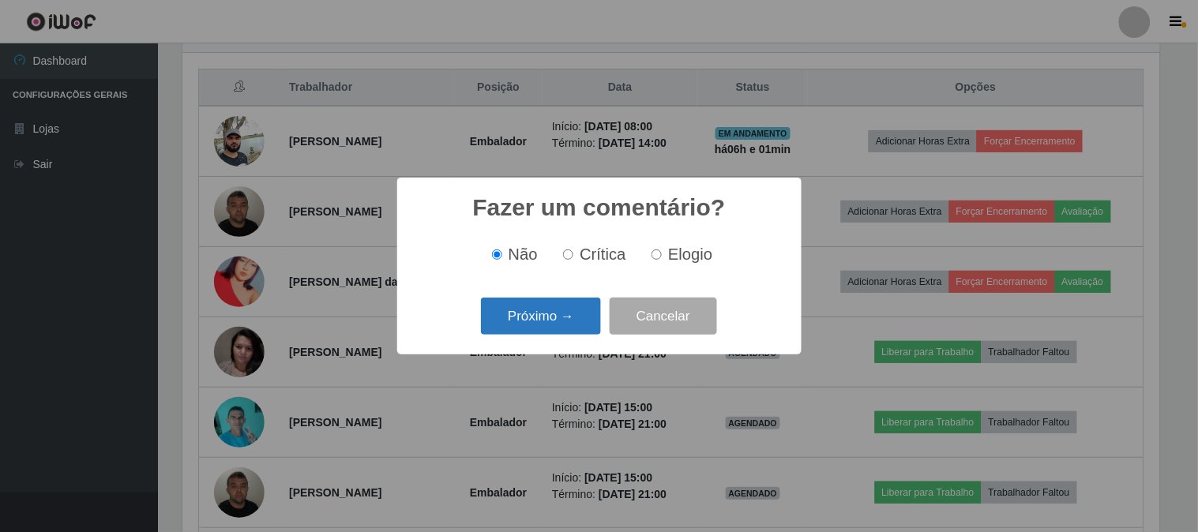
click at [551, 312] on button "Próximo →" at bounding box center [541, 316] width 120 height 37
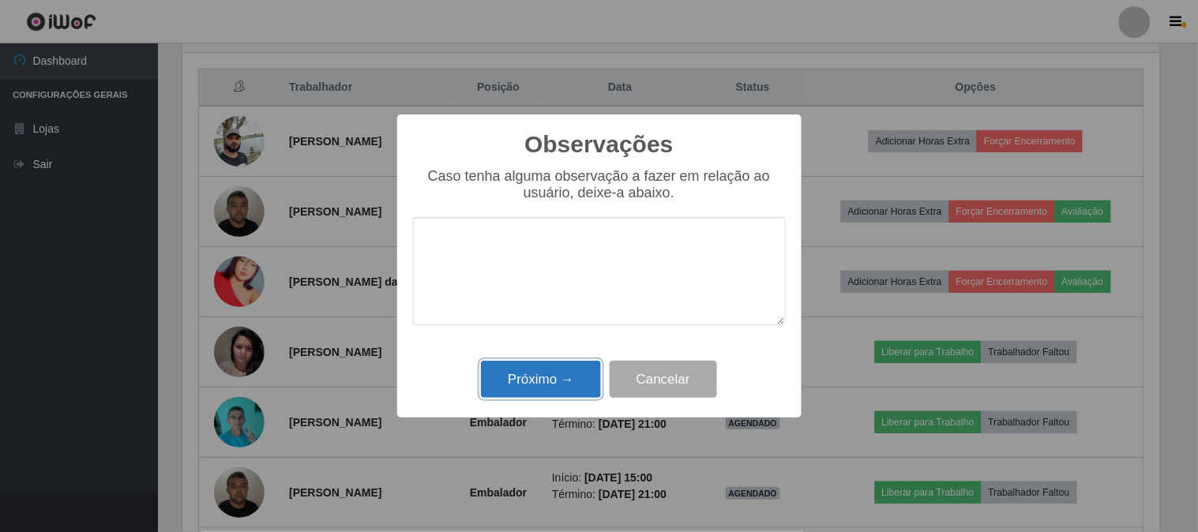
click at [535, 382] on button "Próximo →" at bounding box center [541, 379] width 120 height 37
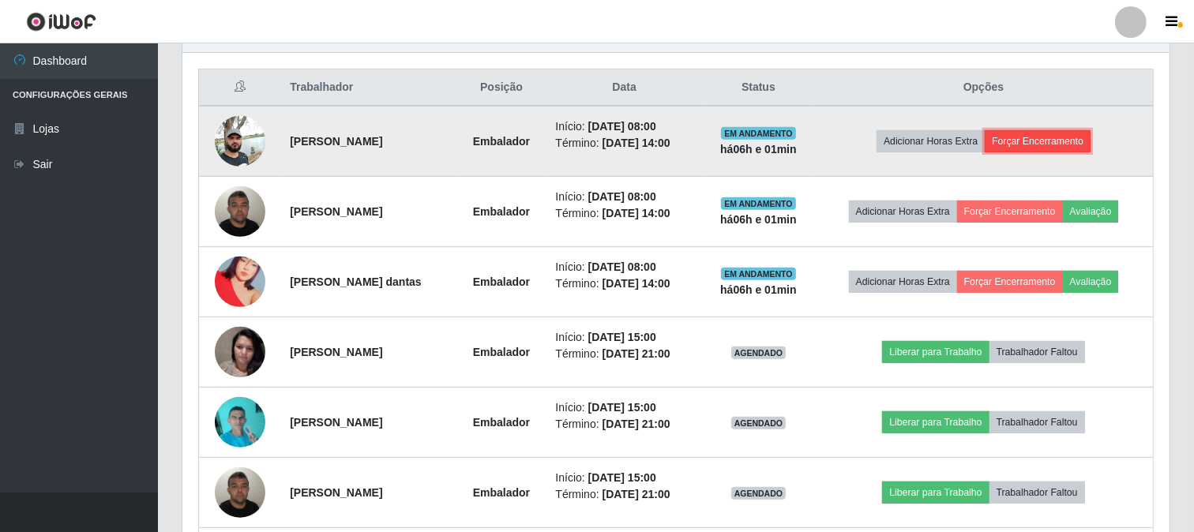
click at [1048, 141] on button "Forçar Encerramento" at bounding box center [1038, 141] width 106 height 22
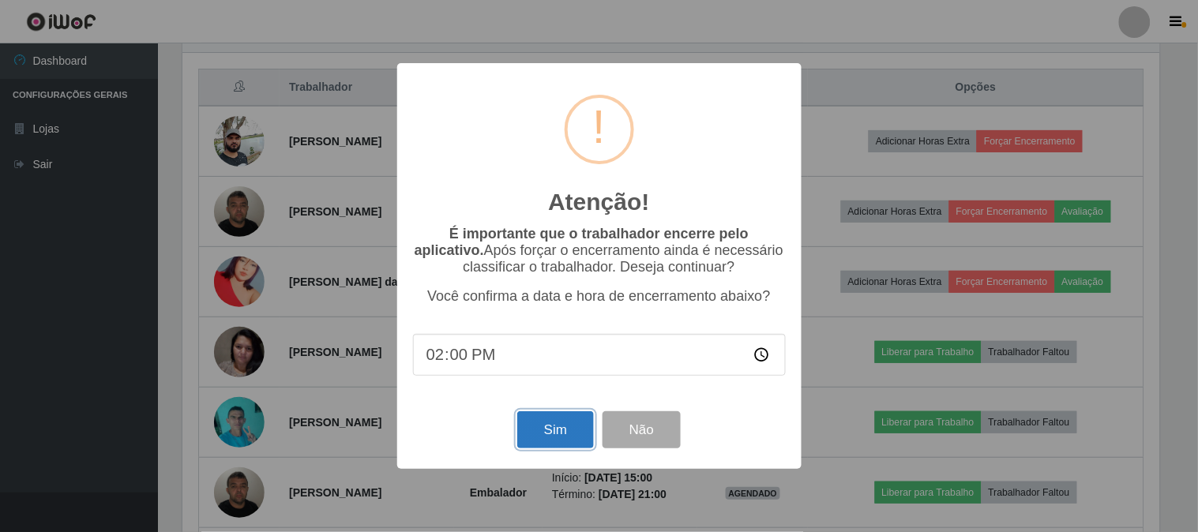
click at [547, 427] on button "Sim" at bounding box center [555, 429] width 77 height 37
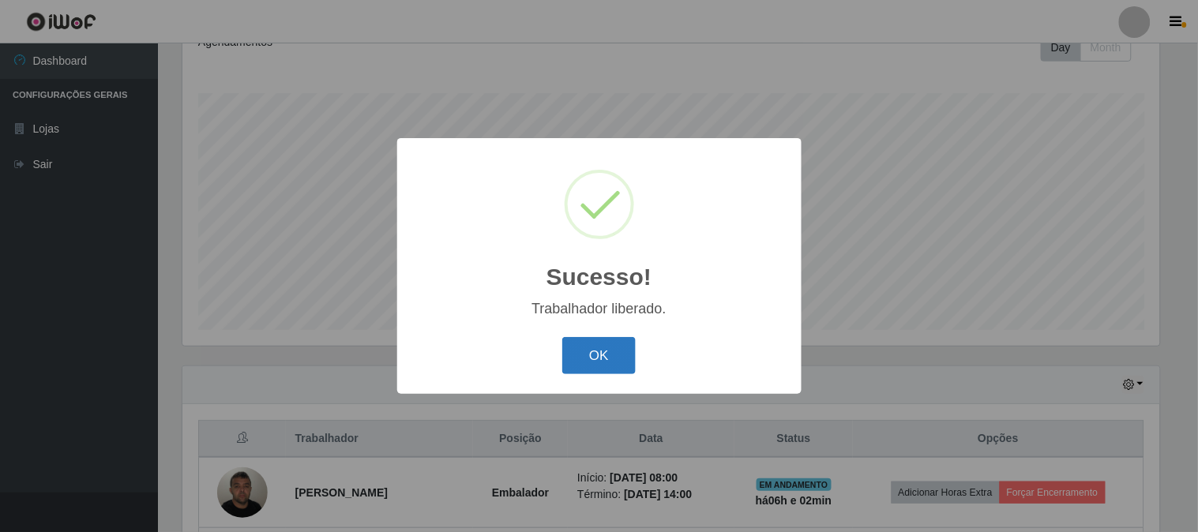
click at [614, 353] on button "OK" at bounding box center [598, 355] width 73 height 37
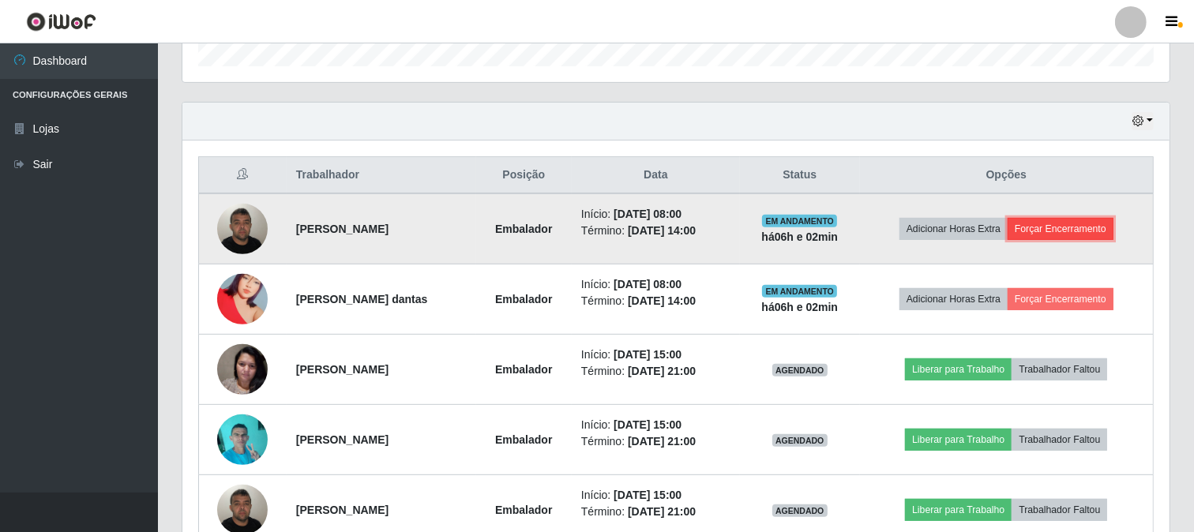
click at [1057, 224] on button "Forçar Encerramento" at bounding box center [1061, 229] width 106 height 22
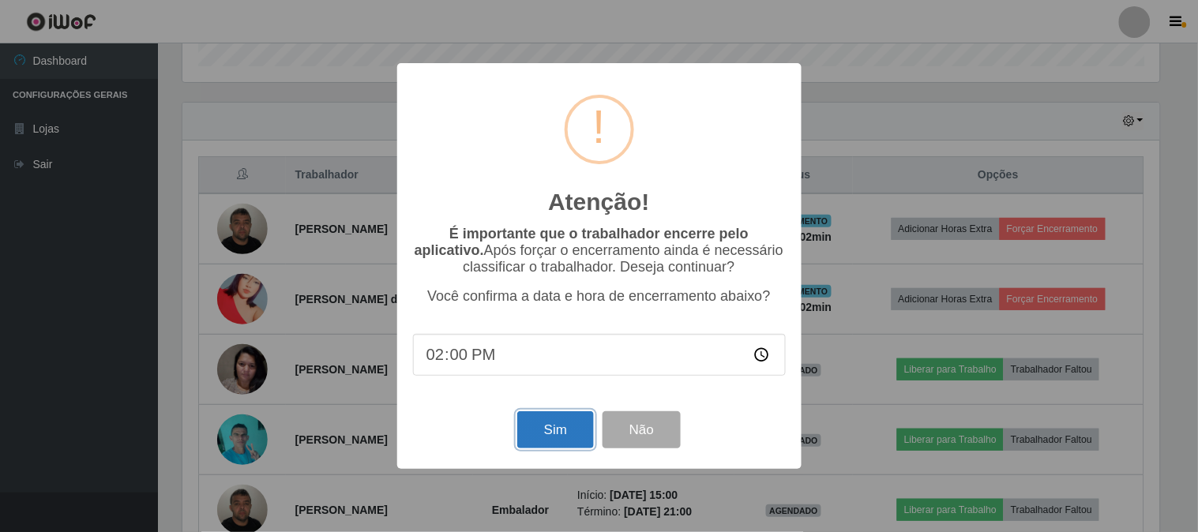
click at [543, 437] on button "Sim" at bounding box center [555, 429] width 77 height 37
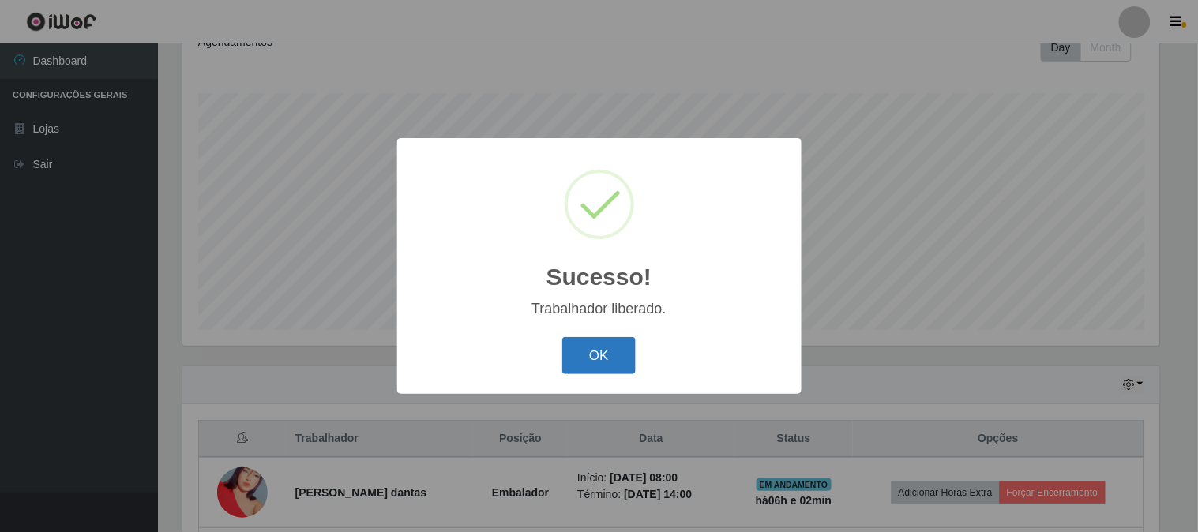
click at [588, 356] on button "OK" at bounding box center [598, 355] width 73 height 37
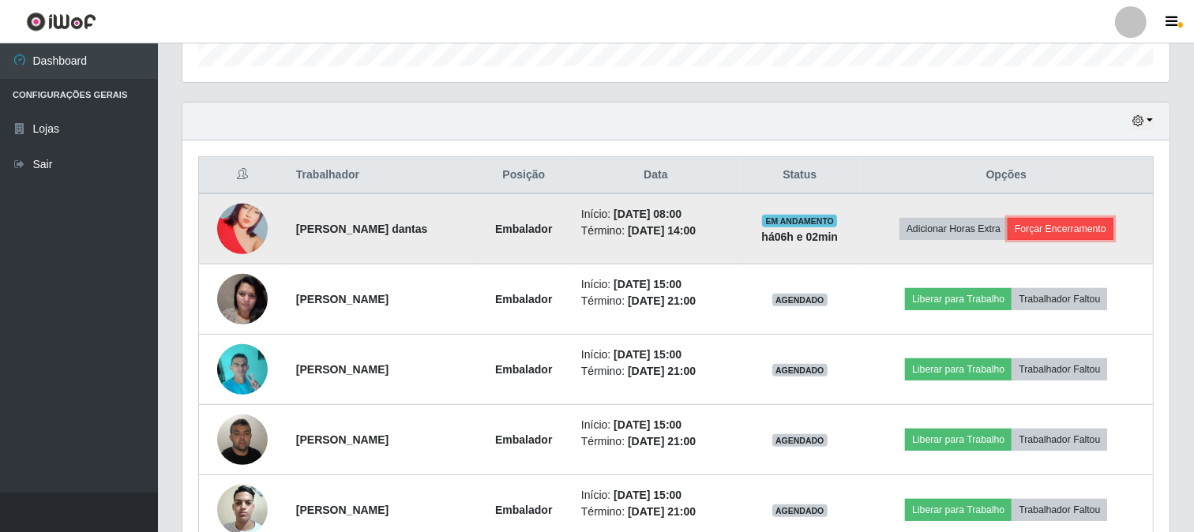
click at [1039, 229] on button "Forçar Encerramento" at bounding box center [1061, 229] width 106 height 22
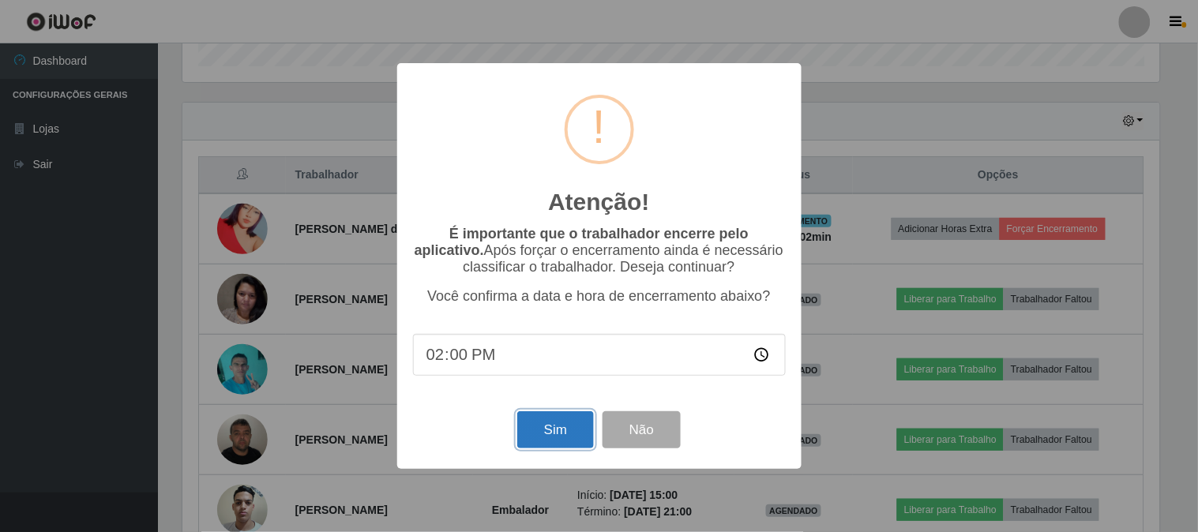
click at [554, 430] on button "Sim" at bounding box center [555, 429] width 77 height 37
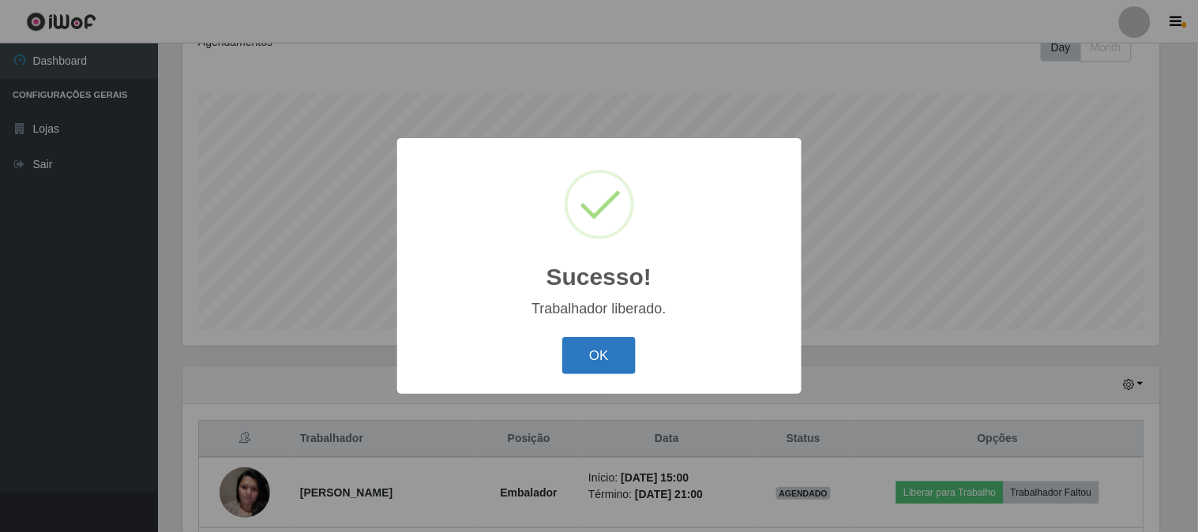
click at [591, 360] on button "OK" at bounding box center [598, 355] width 73 height 37
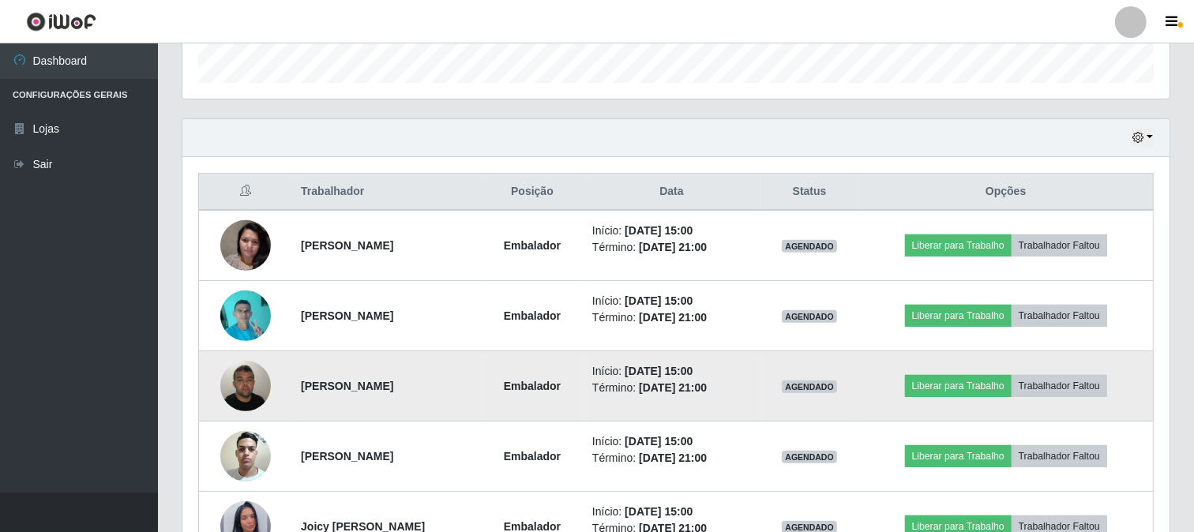
scroll to position [657, 0]
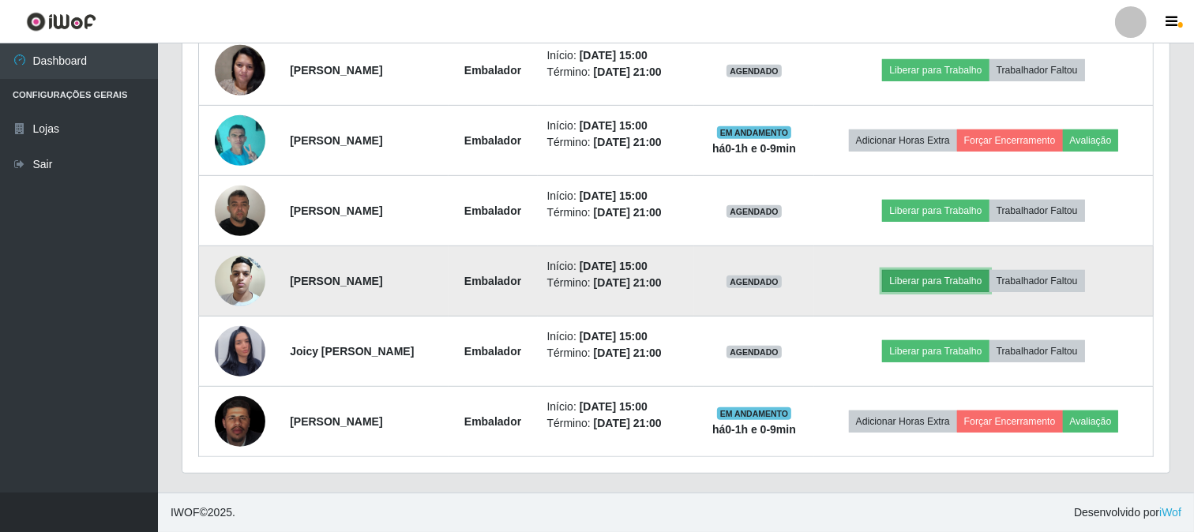
click at [964, 285] on button "Liberar para Trabalho" at bounding box center [935, 281] width 107 height 22
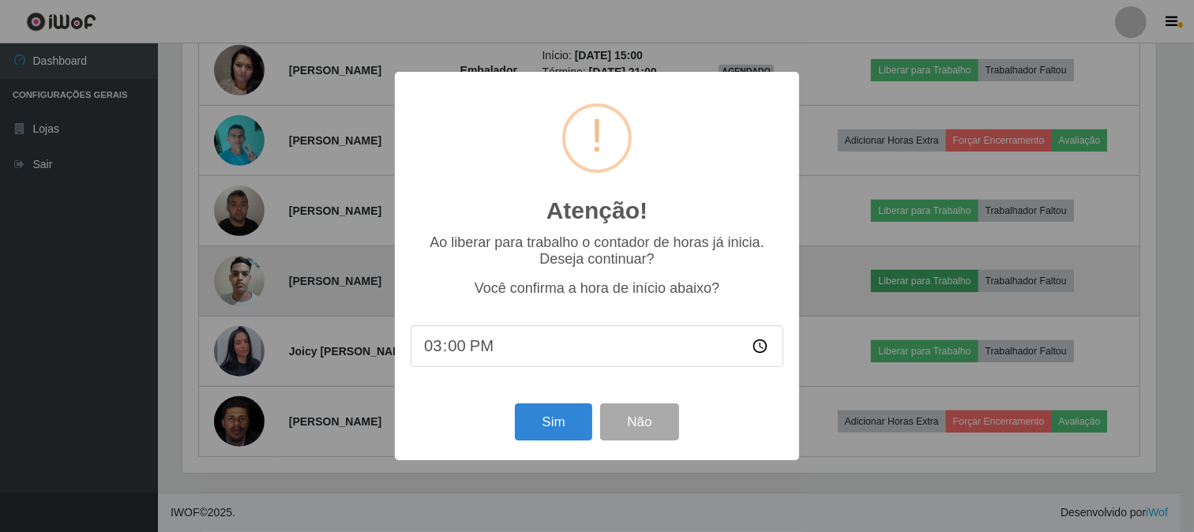
scroll to position [327, 977]
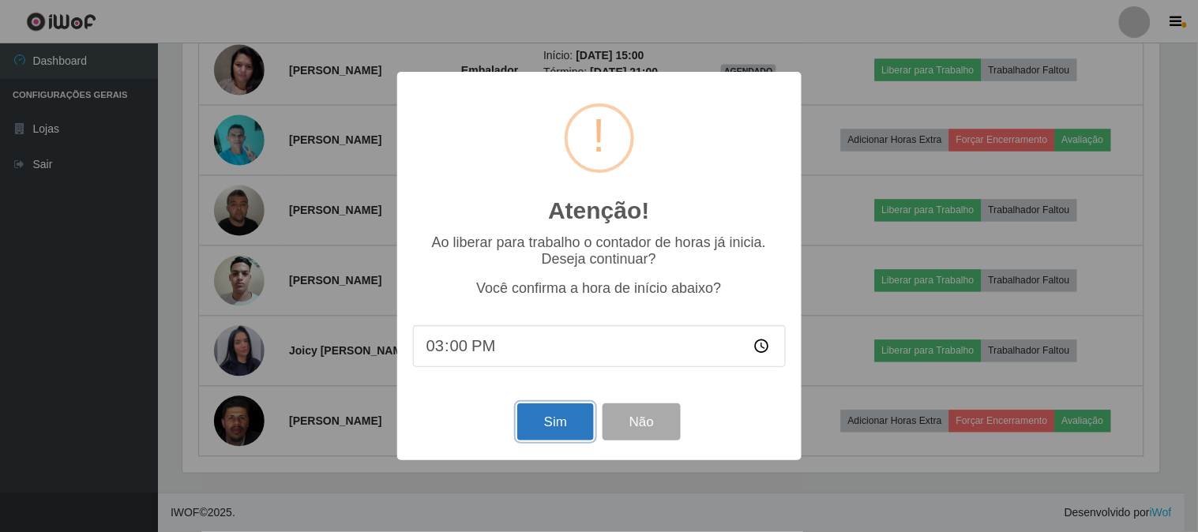
click at [539, 423] on button "Sim" at bounding box center [555, 422] width 77 height 37
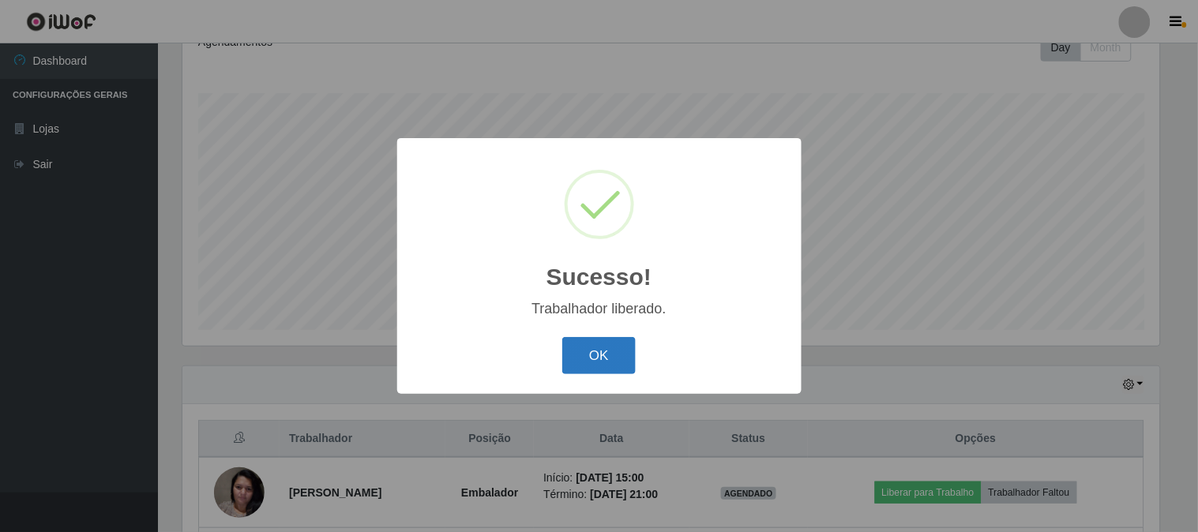
click at [591, 357] on button "OK" at bounding box center [598, 355] width 73 height 37
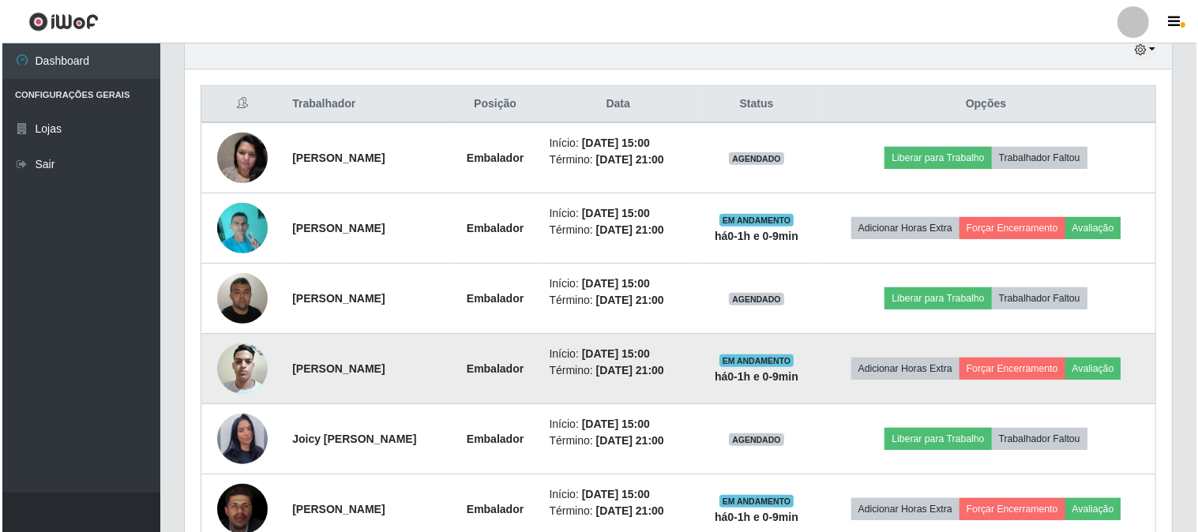
scroll to position [657, 0]
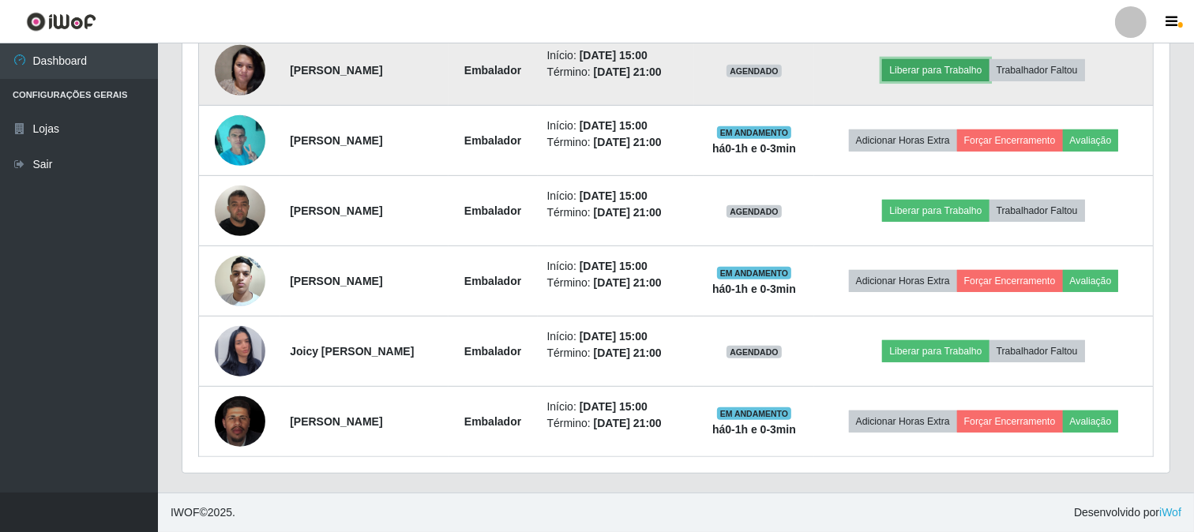
click at [965, 65] on button "Liberar para Trabalho" at bounding box center [935, 70] width 107 height 22
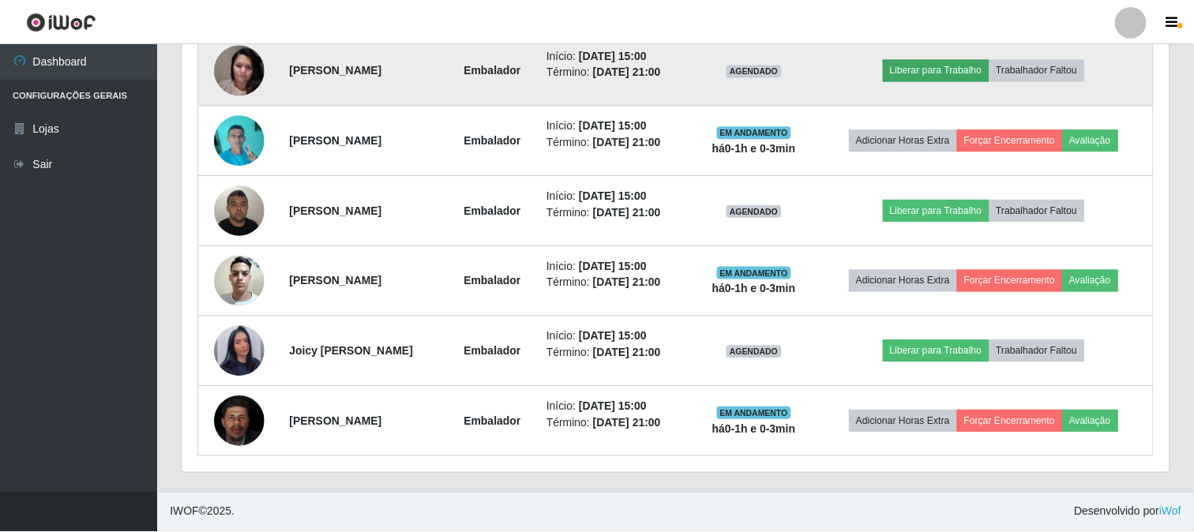
scroll to position [327, 977]
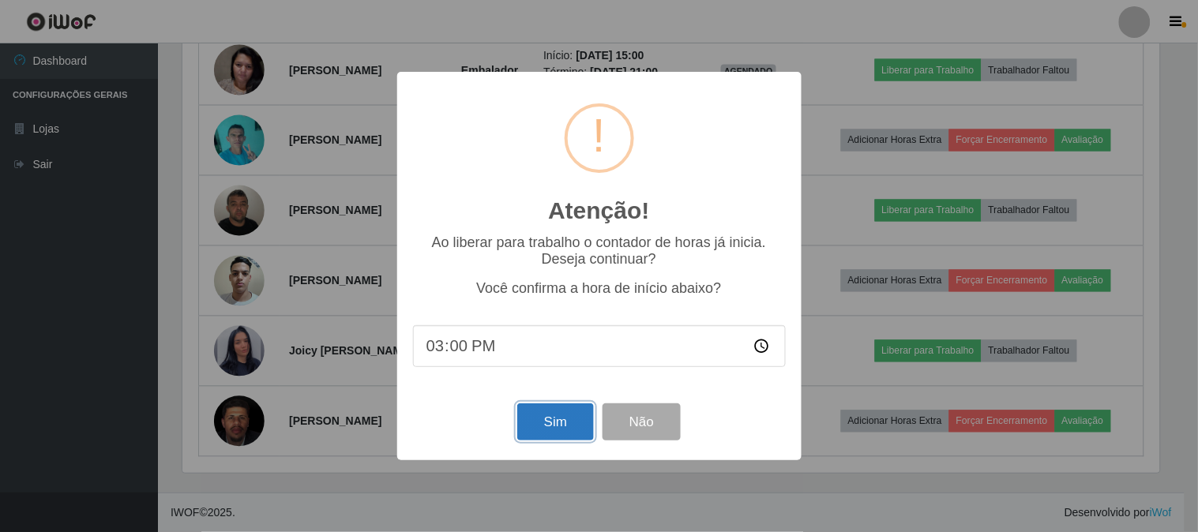
click at [567, 415] on button "Sim" at bounding box center [555, 422] width 77 height 37
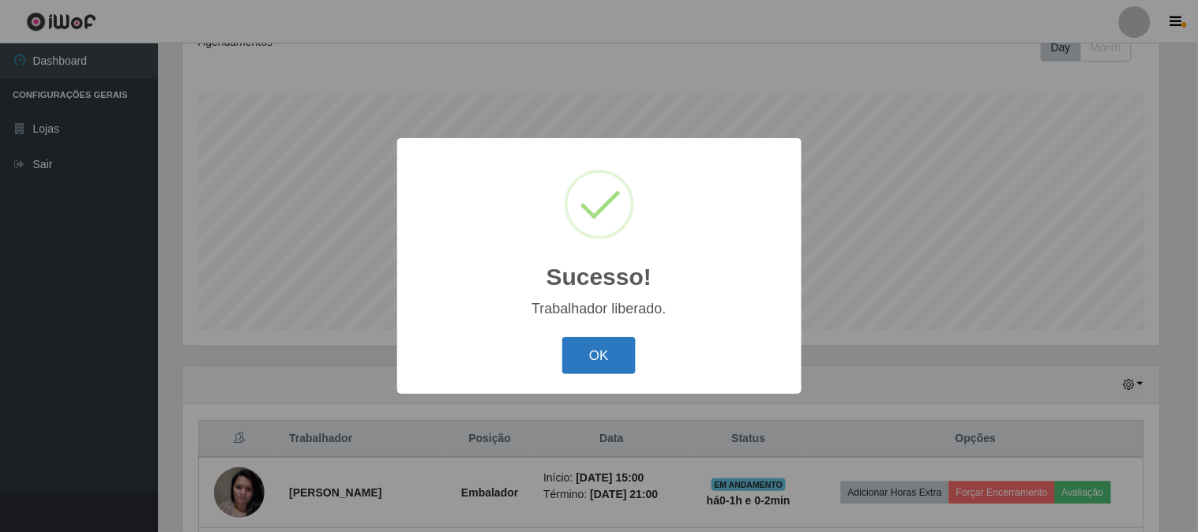
click at [606, 351] on button "OK" at bounding box center [598, 355] width 73 height 37
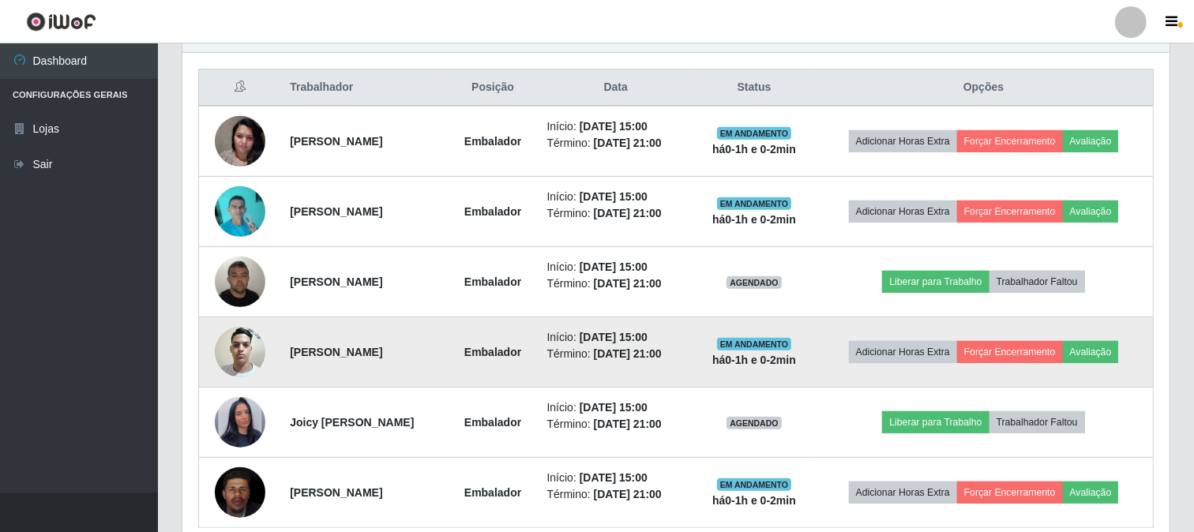
scroll to position [657, 0]
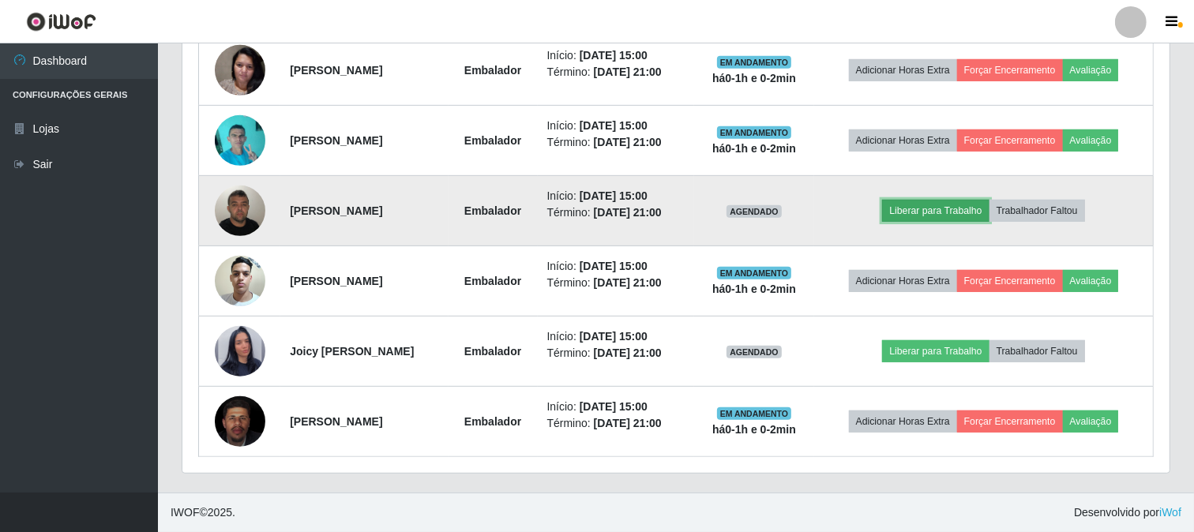
click at [945, 207] on button "Liberar para Trabalho" at bounding box center [935, 211] width 107 height 22
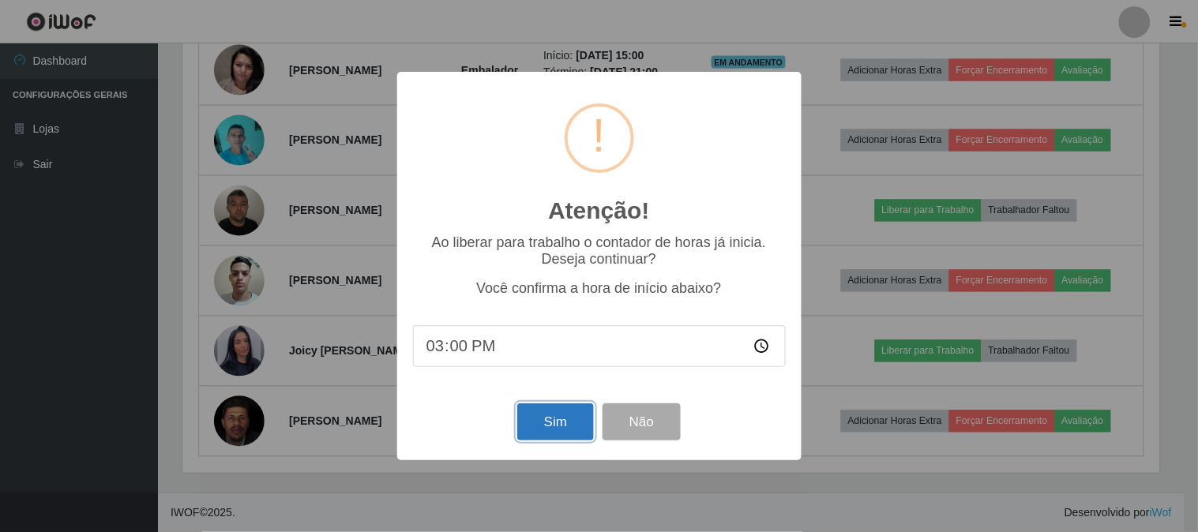
click at [584, 431] on button "Sim" at bounding box center [555, 422] width 77 height 37
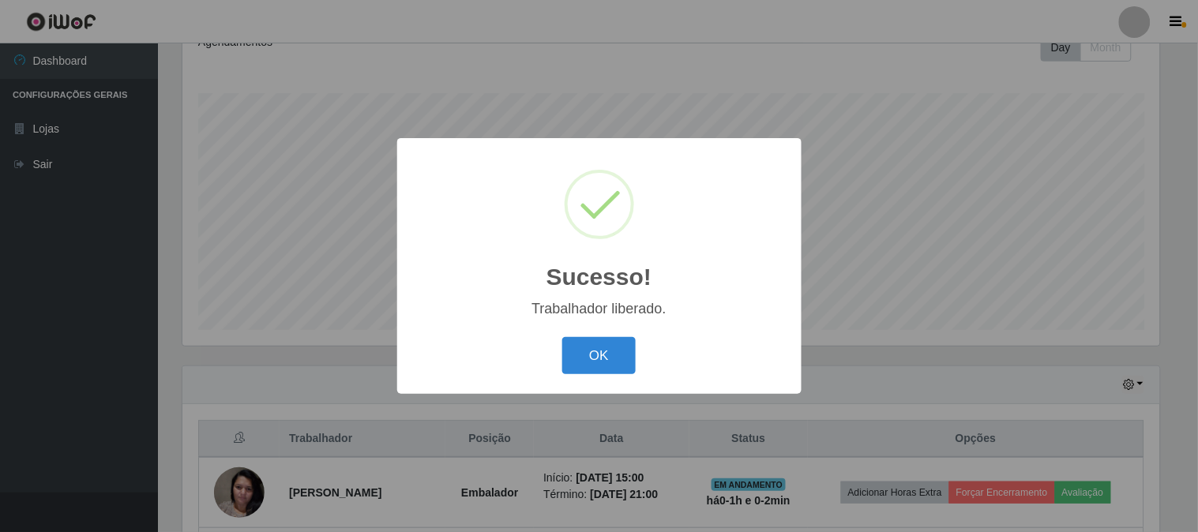
click at [601, 334] on div "OK Cancel" at bounding box center [599, 355] width 373 height 45
click at [602, 346] on button "OK" at bounding box center [598, 355] width 73 height 37
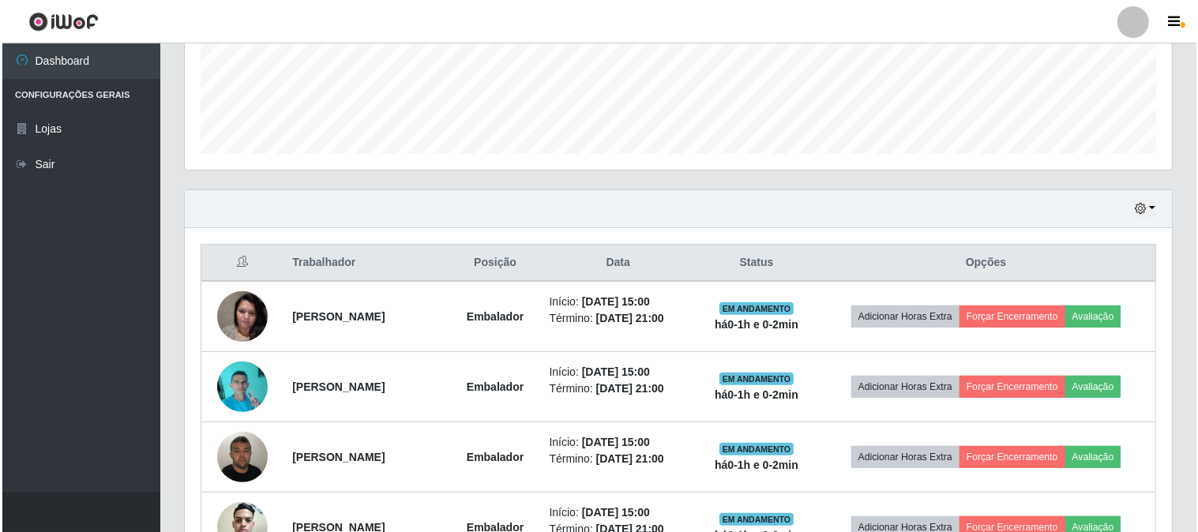
scroll to position [657, 0]
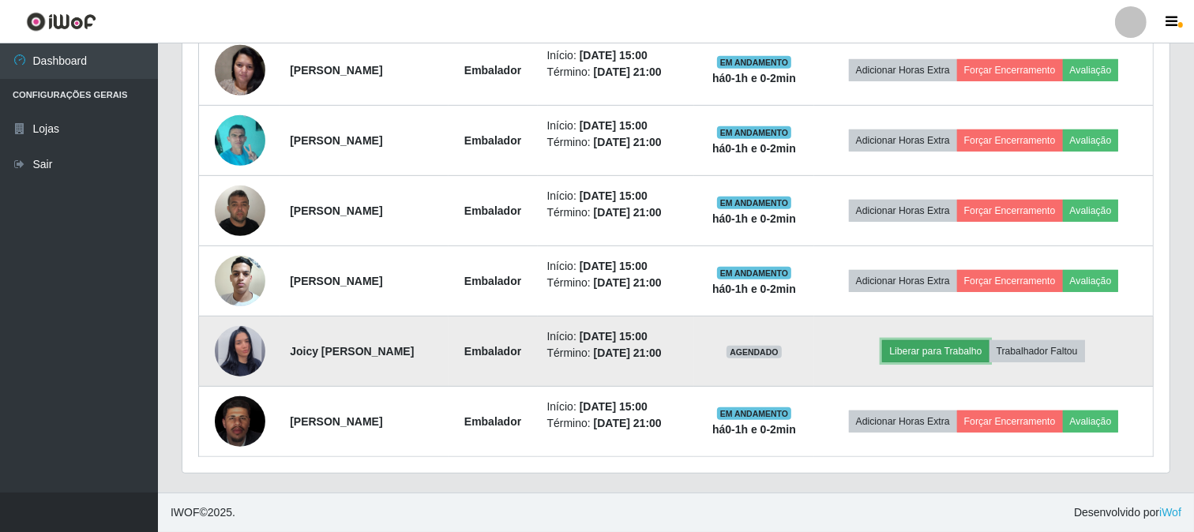
click at [968, 352] on button "Liberar para Trabalho" at bounding box center [935, 351] width 107 height 22
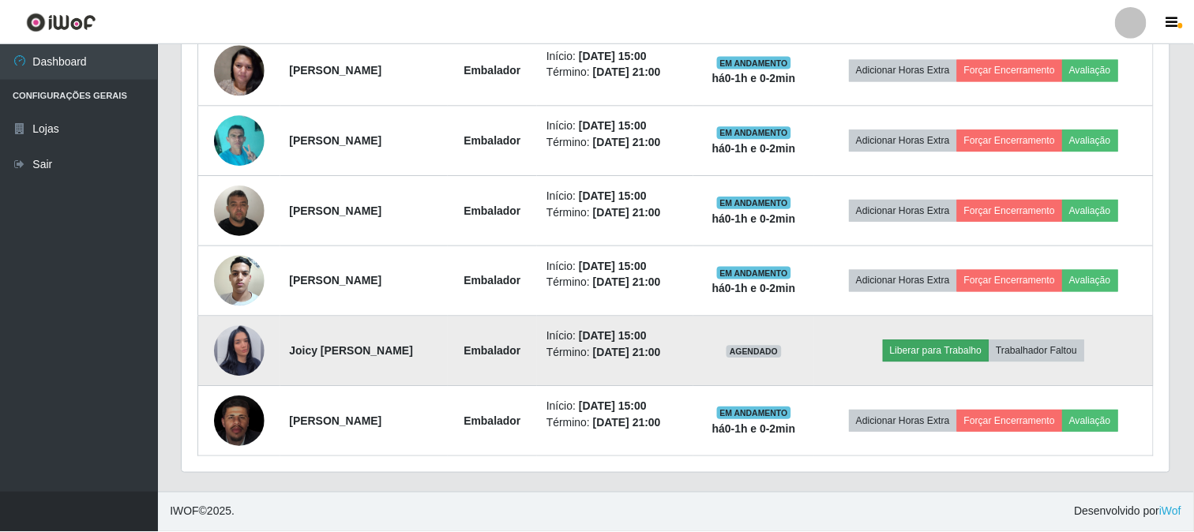
scroll to position [327, 977]
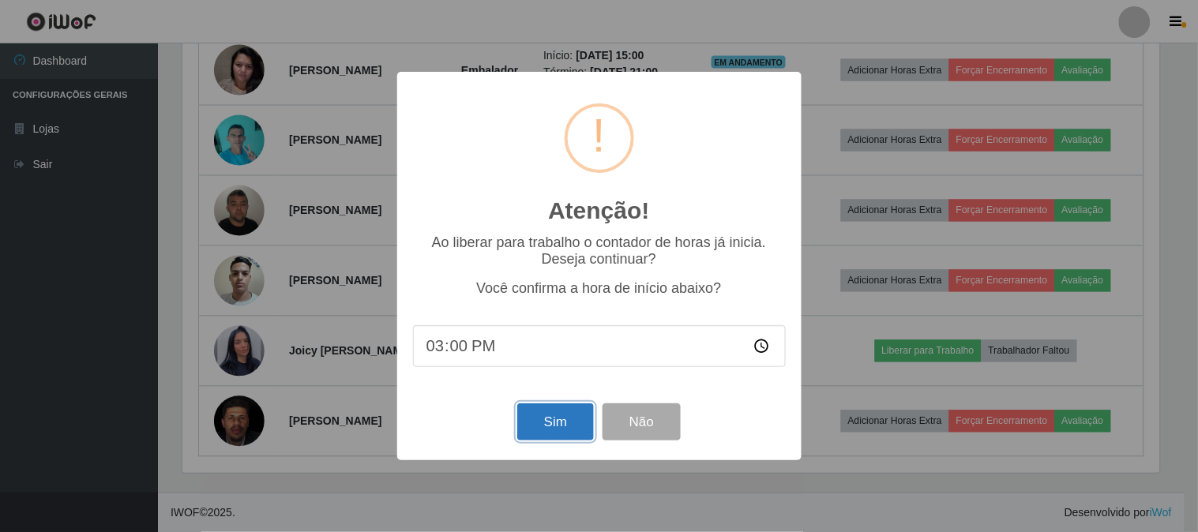
click at [547, 416] on button "Sim" at bounding box center [555, 422] width 77 height 37
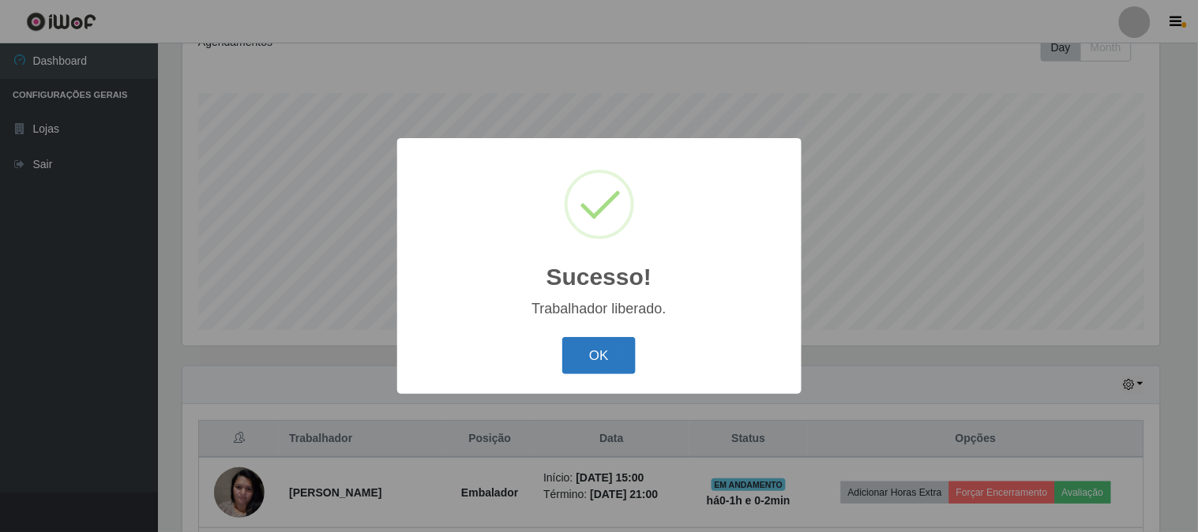
click at [587, 363] on button "OK" at bounding box center [598, 355] width 73 height 37
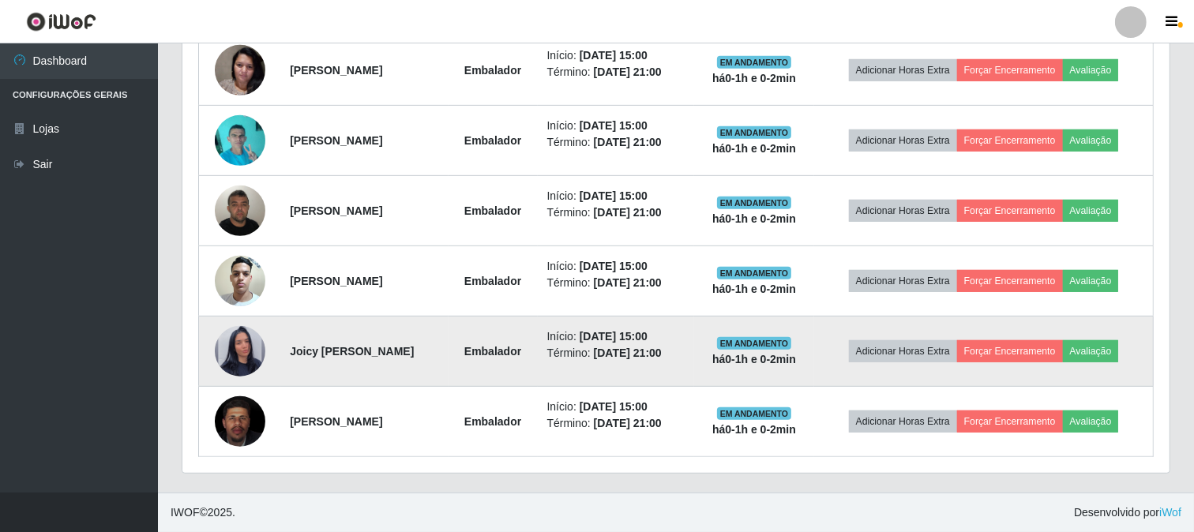
scroll to position [306, 0]
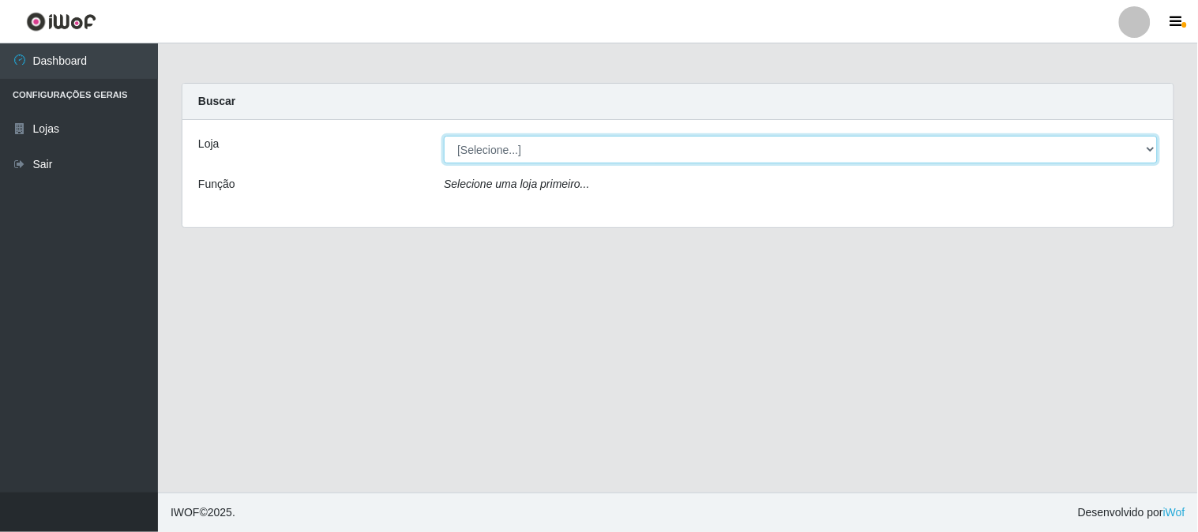
click at [526, 148] on select "[Selecione...] Rede Compras Supermercados - LOJA 1" at bounding box center [801, 150] width 714 height 28
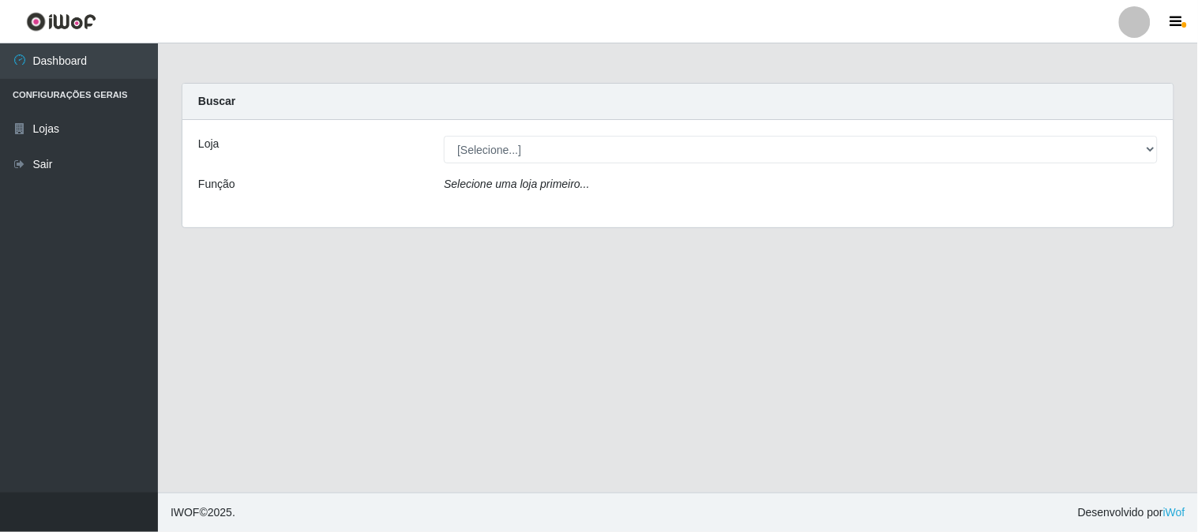
click at [549, 209] on div "Loja [Selecione...] Rede Compras Supermercados - LOJA 1 Função Selecione uma lo…" at bounding box center [677, 173] width 991 height 107
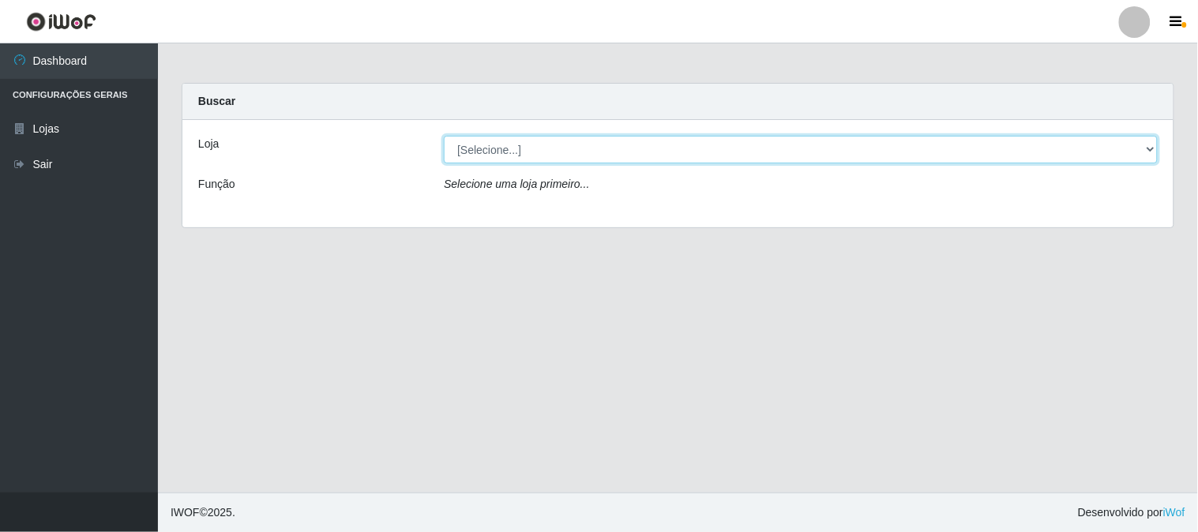
click at [530, 152] on select "[Selecione...] Rede Compras Supermercados - LOJA 1" at bounding box center [801, 150] width 714 height 28
select select "158"
click at [444, 136] on select "[Selecione...] Rede Compras Supermercados - LOJA 1" at bounding box center [801, 150] width 714 height 28
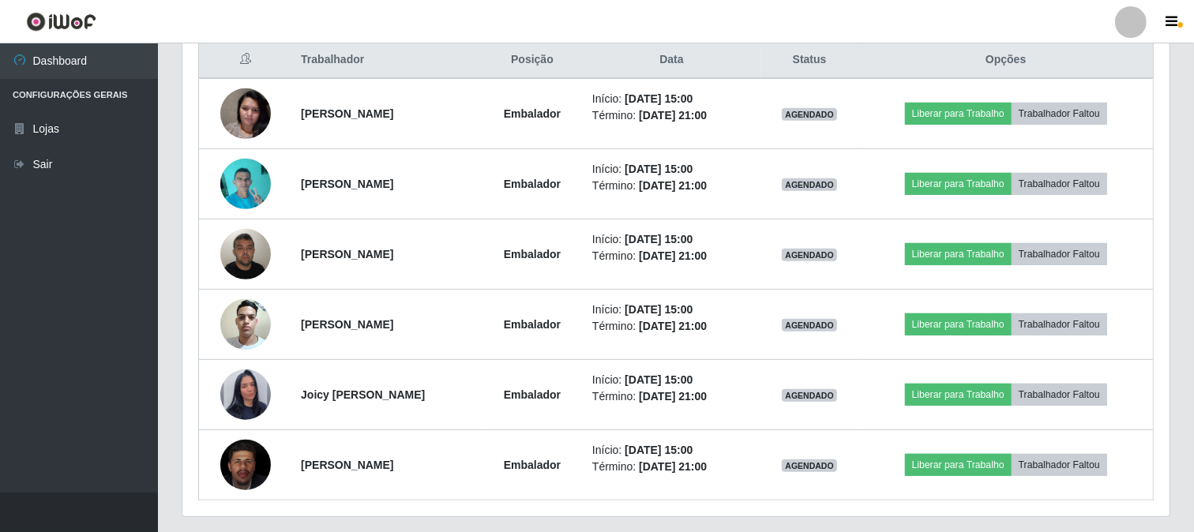
scroll to position [657, 0]
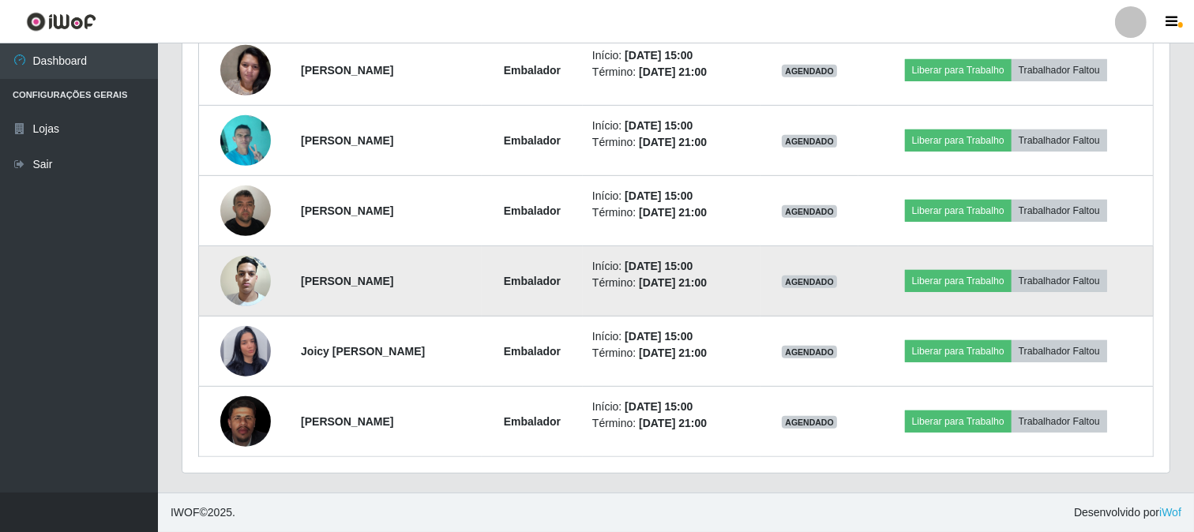
click at [242, 273] on img at bounding box center [245, 280] width 51 height 67
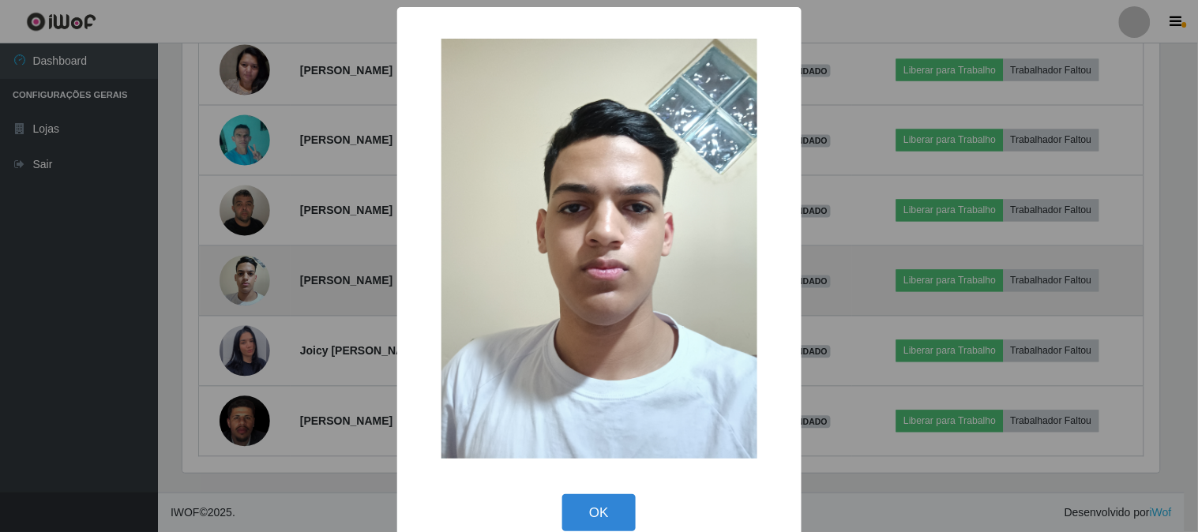
click at [242, 273] on div "× OK Cancel" at bounding box center [599, 266] width 1198 height 532
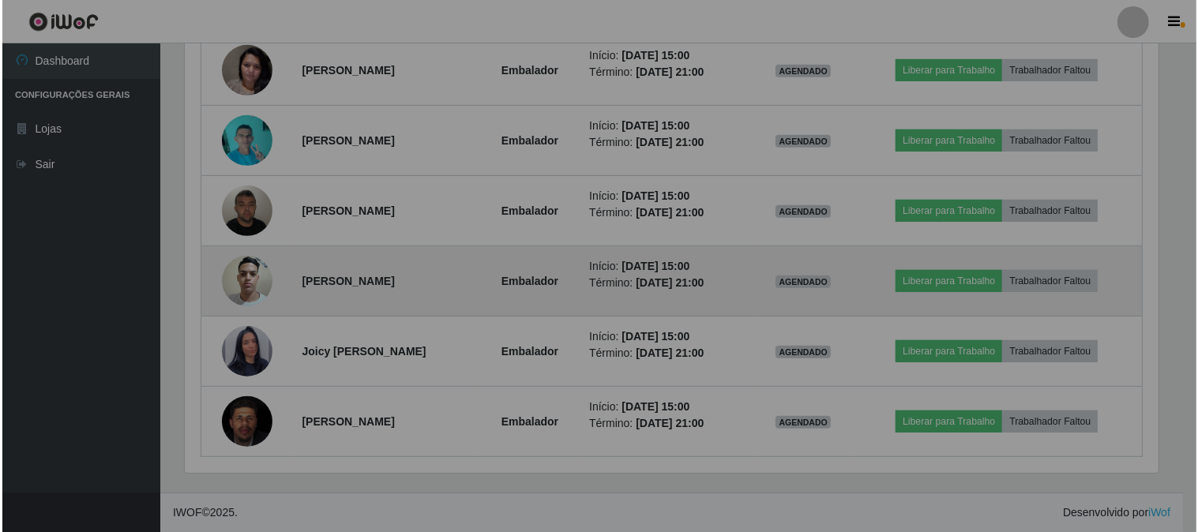
scroll to position [327, 987]
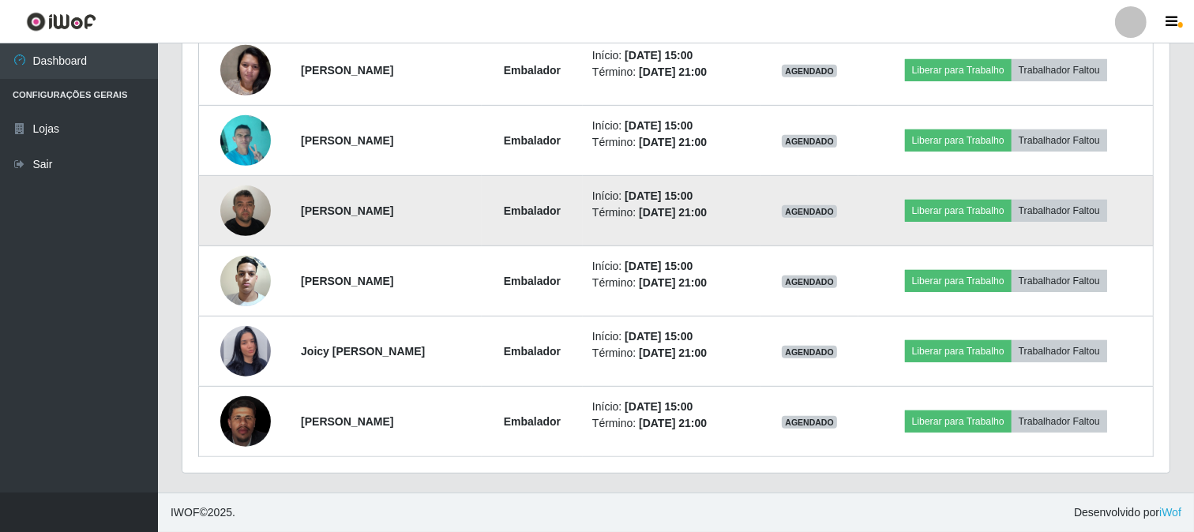
click at [235, 207] on img at bounding box center [245, 210] width 51 height 67
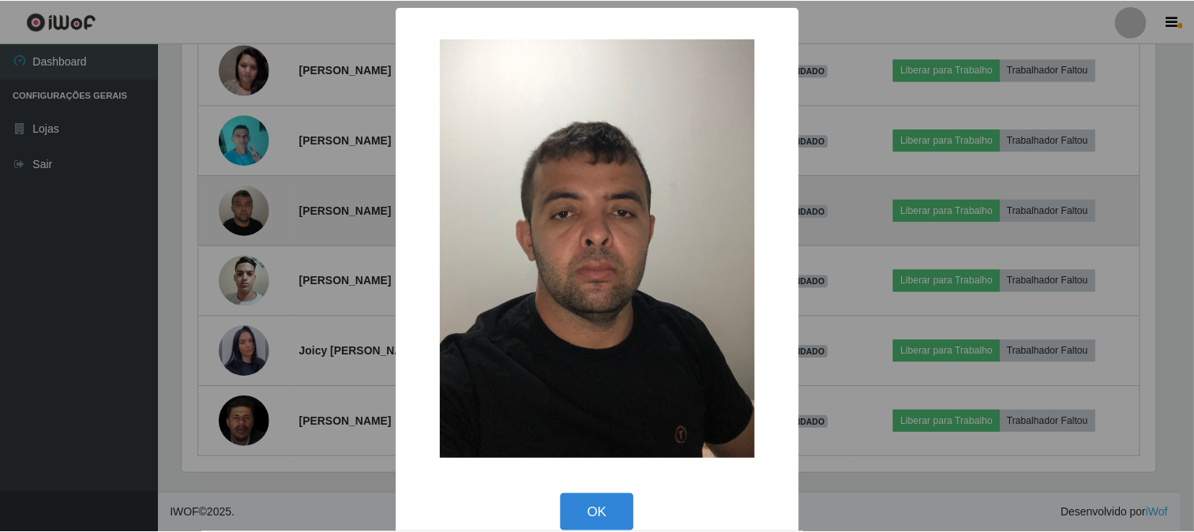
scroll to position [327, 977]
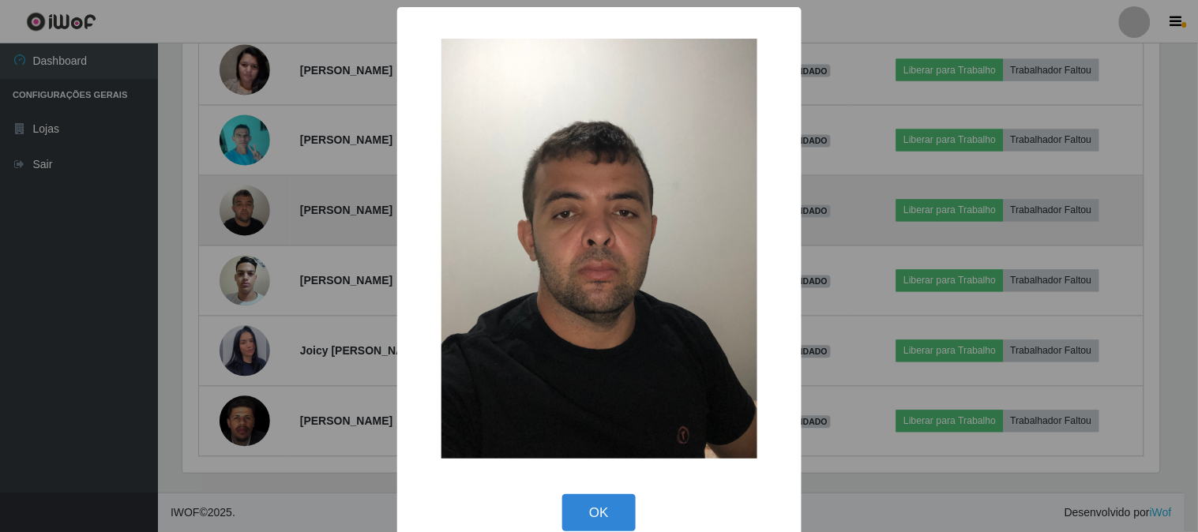
click at [235, 207] on div "× OK Cancel" at bounding box center [599, 266] width 1198 height 532
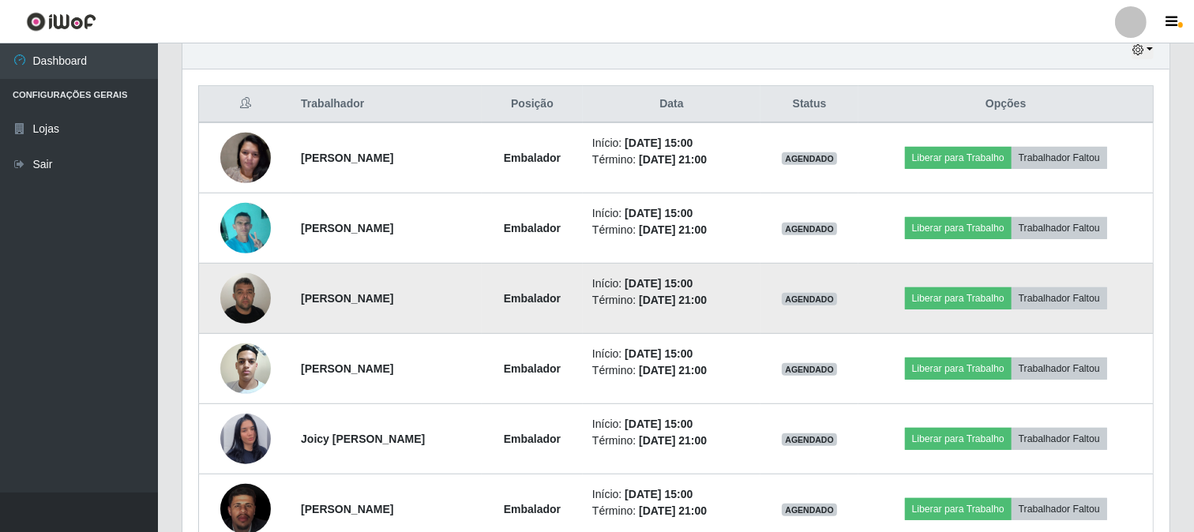
scroll to position [657, 0]
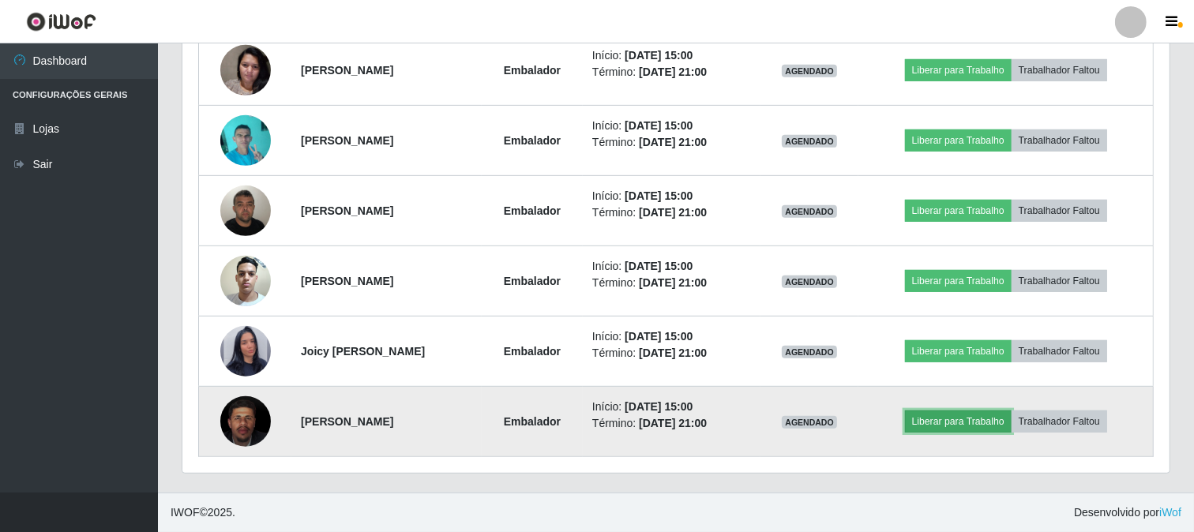
click at [960, 422] on button "Liberar para Trabalho" at bounding box center [958, 422] width 107 height 22
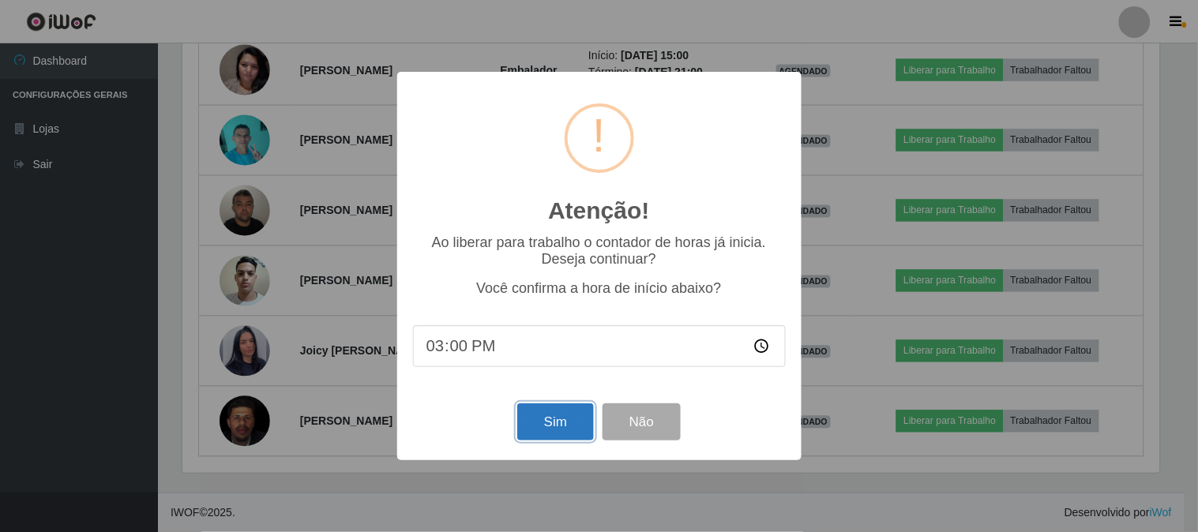
click at [581, 415] on button "Sim" at bounding box center [555, 422] width 77 height 37
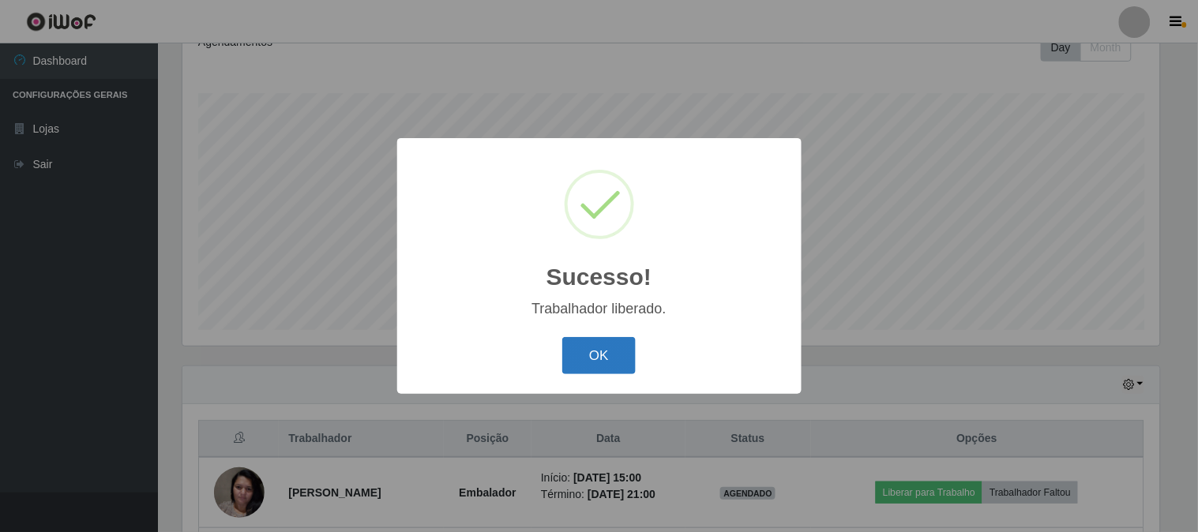
click at [577, 366] on button "OK" at bounding box center [598, 355] width 73 height 37
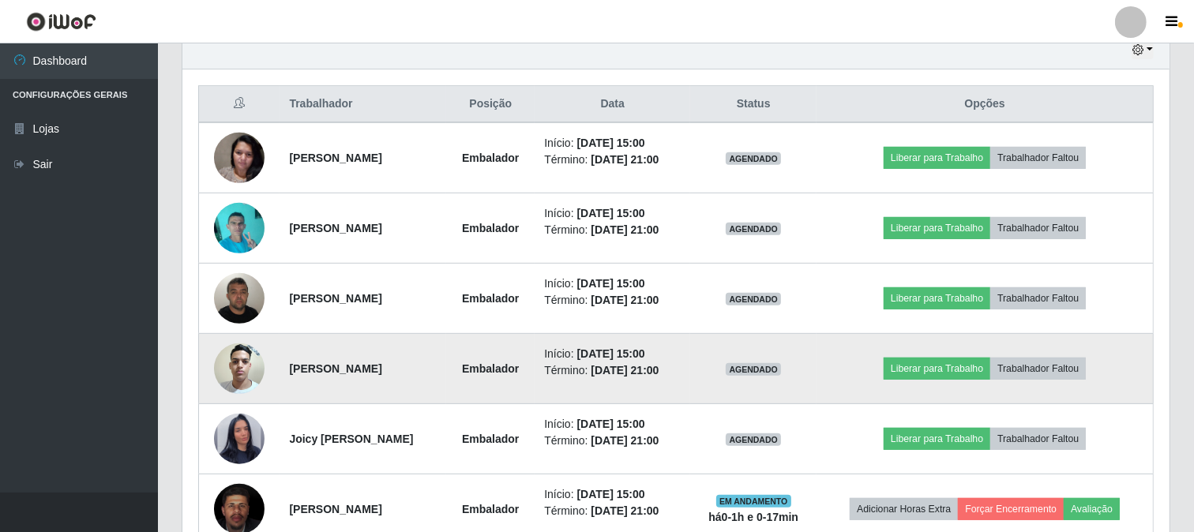
scroll to position [657, 0]
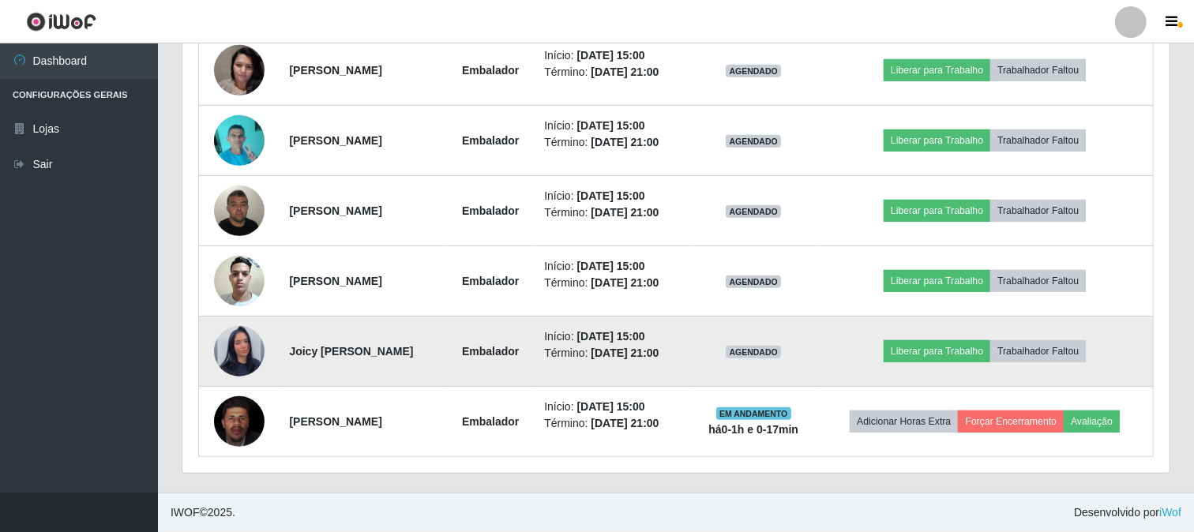
click at [230, 344] on img at bounding box center [239, 351] width 51 height 90
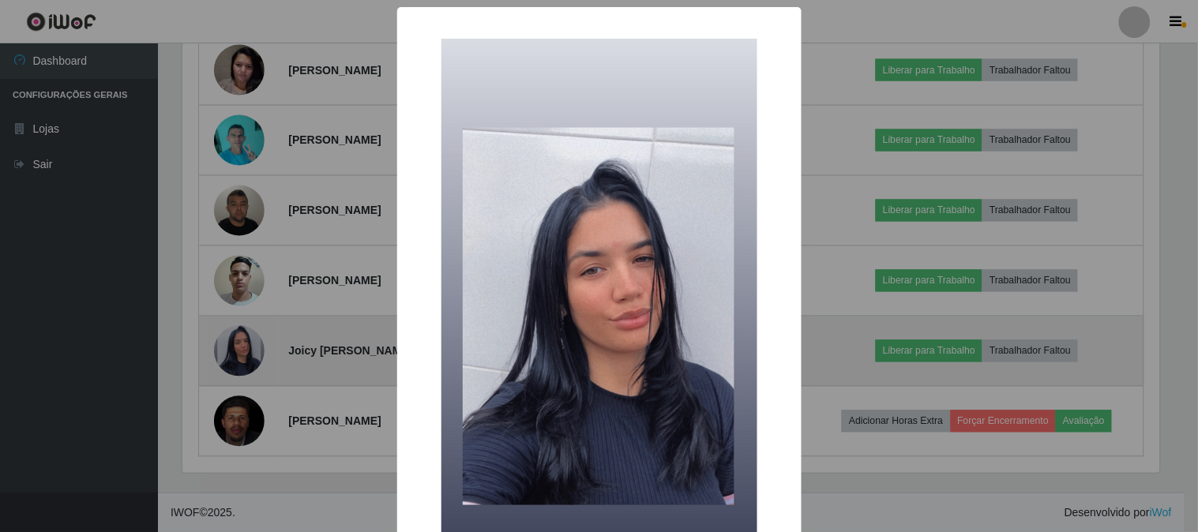
click at [230, 344] on div "× OK Cancel" at bounding box center [599, 266] width 1198 height 532
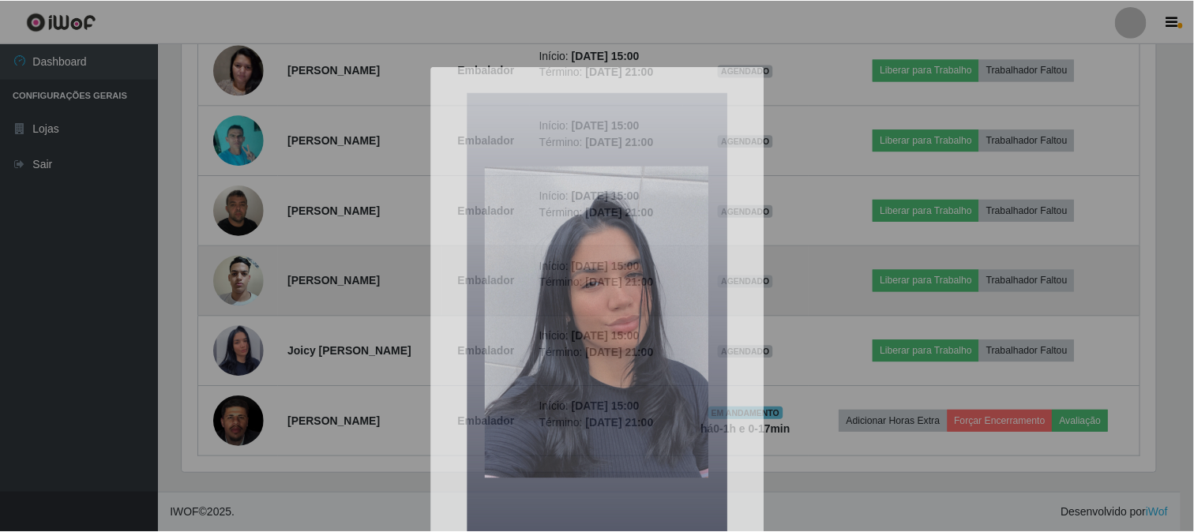
scroll to position [327, 987]
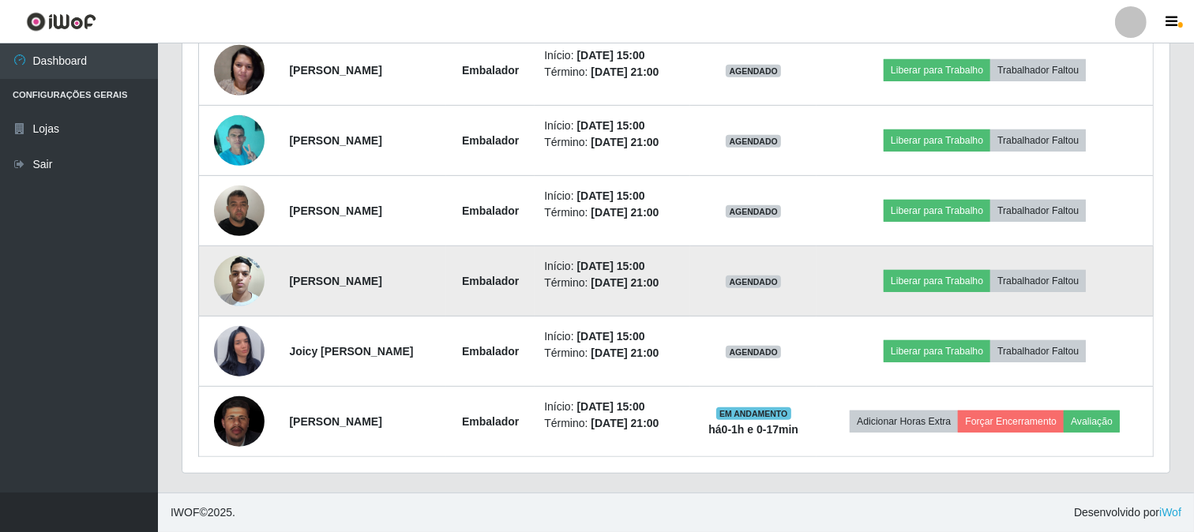
click at [241, 274] on img at bounding box center [239, 280] width 51 height 67
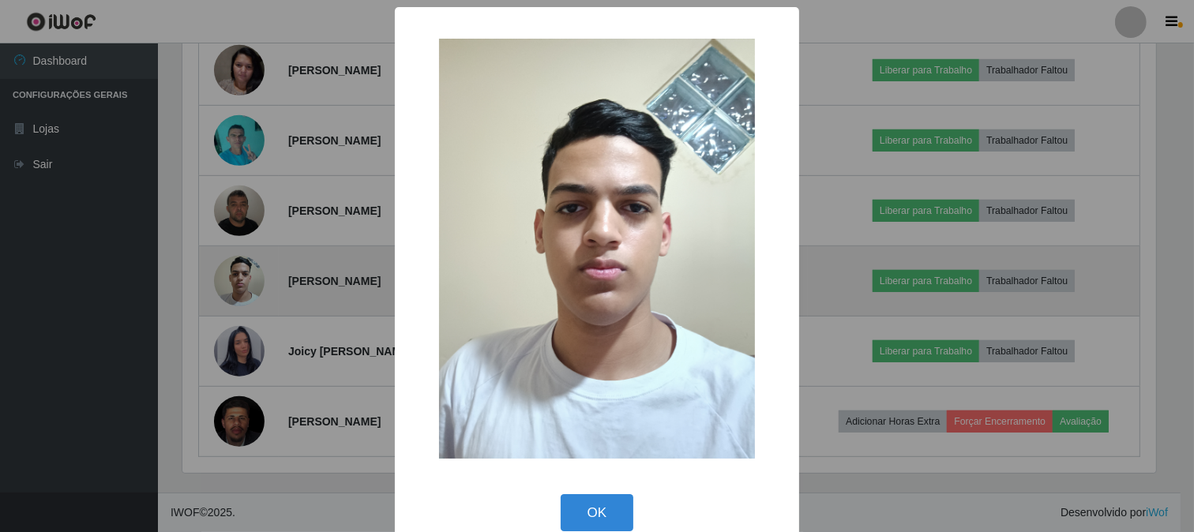
scroll to position [0, 0]
click at [241, 274] on div "× OK Cancel" at bounding box center [599, 266] width 1198 height 532
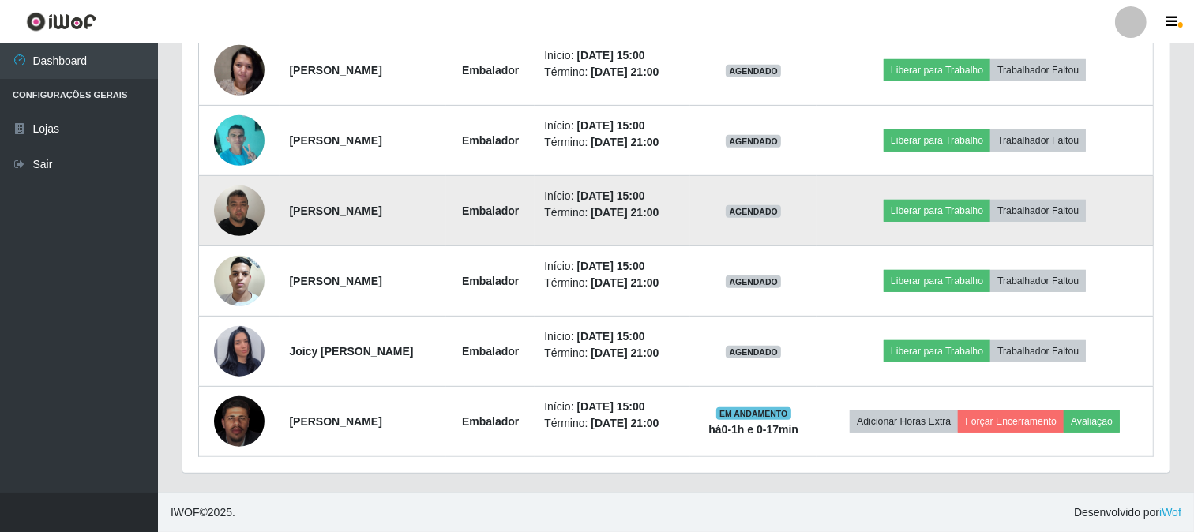
click at [248, 200] on img at bounding box center [239, 210] width 51 height 67
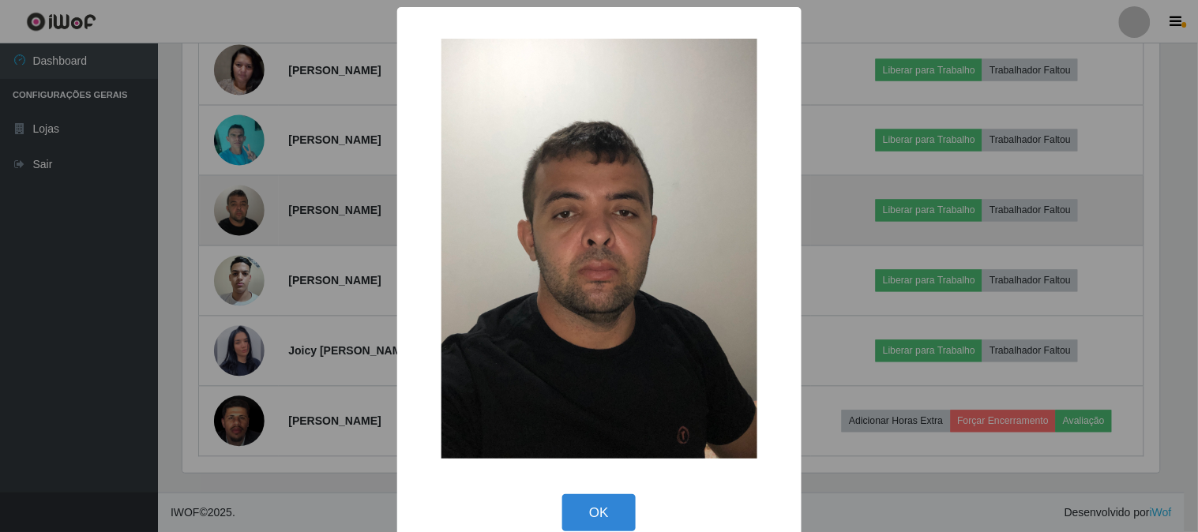
click at [248, 200] on div "× OK Cancel" at bounding box center [599, 266] width 1198 height 532
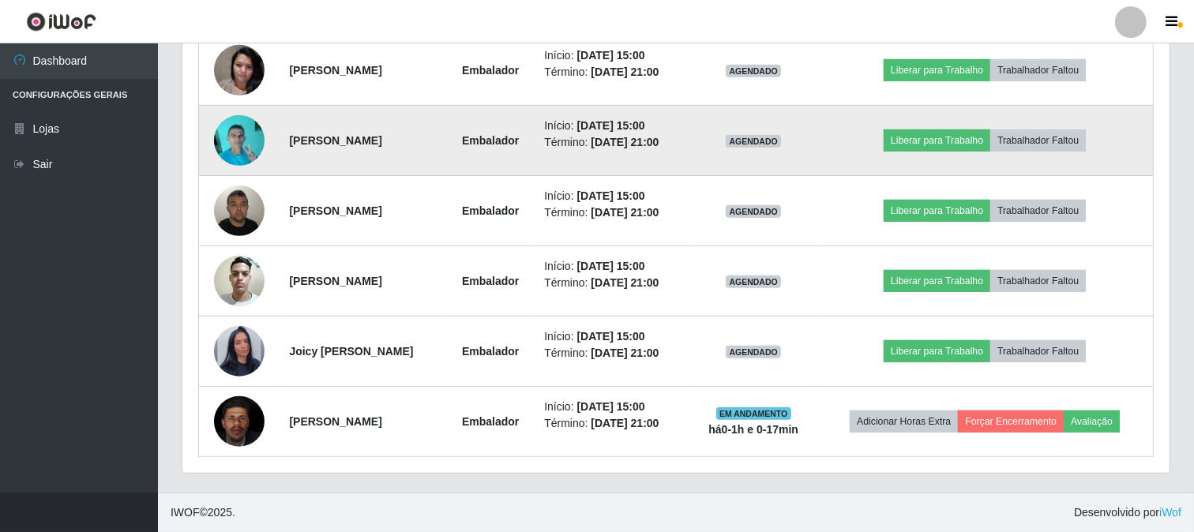
click at [248, 146] on img at bounding box center [239, 140] width 51 height 67
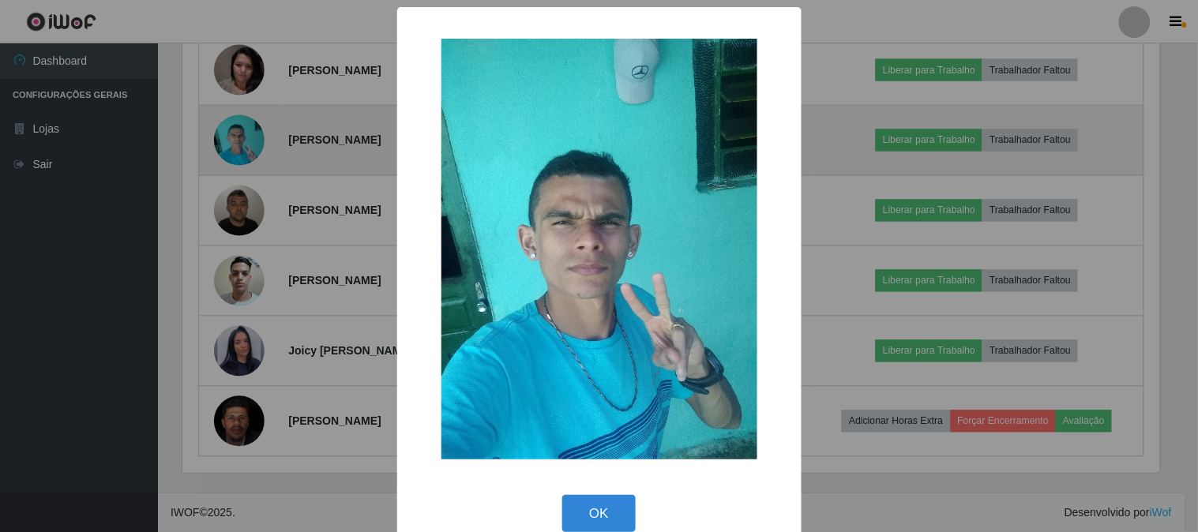
click at [248, 146] on div "× OK Cancel" at bounding box center [599, 266] width 1198 height 532
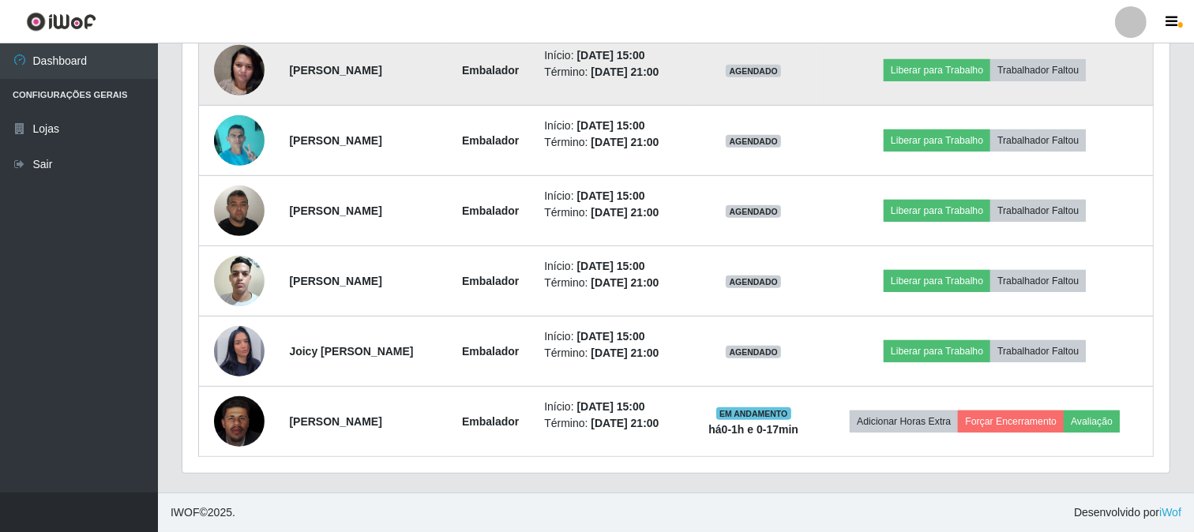
click at [247, 68] on img at bounding box center [239, 69] width 51 height 67
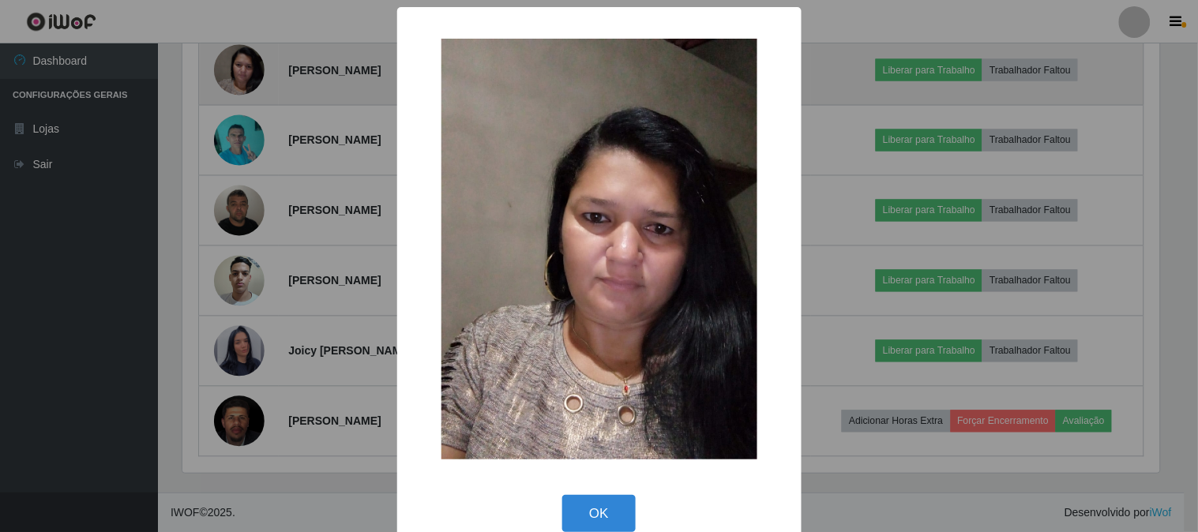
click at [247, 68] on div "× OK Cancel" at bounding box center [599, 266] width 1198 height 532
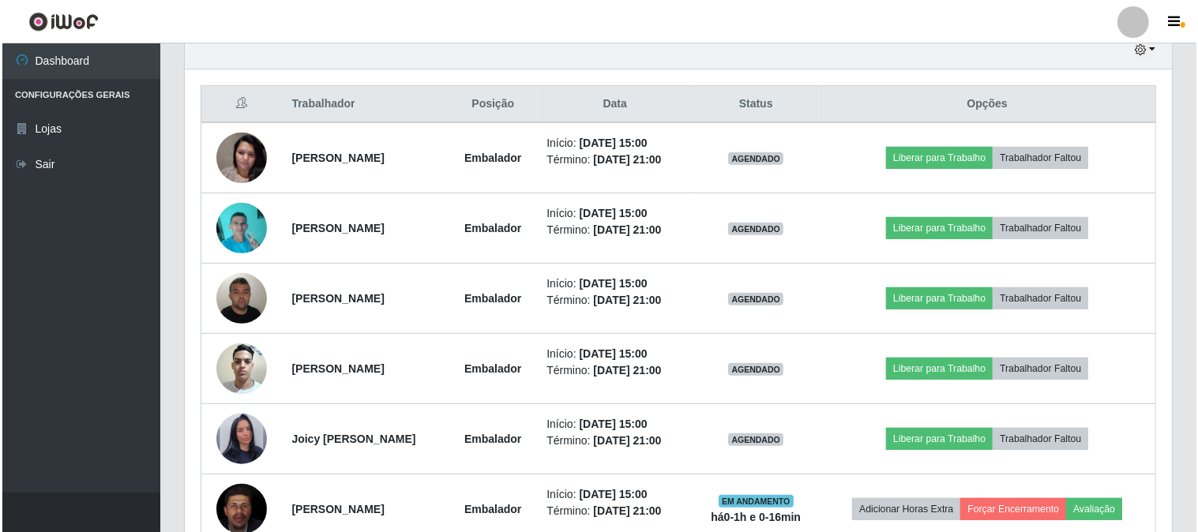
scroll to position [657, 0]
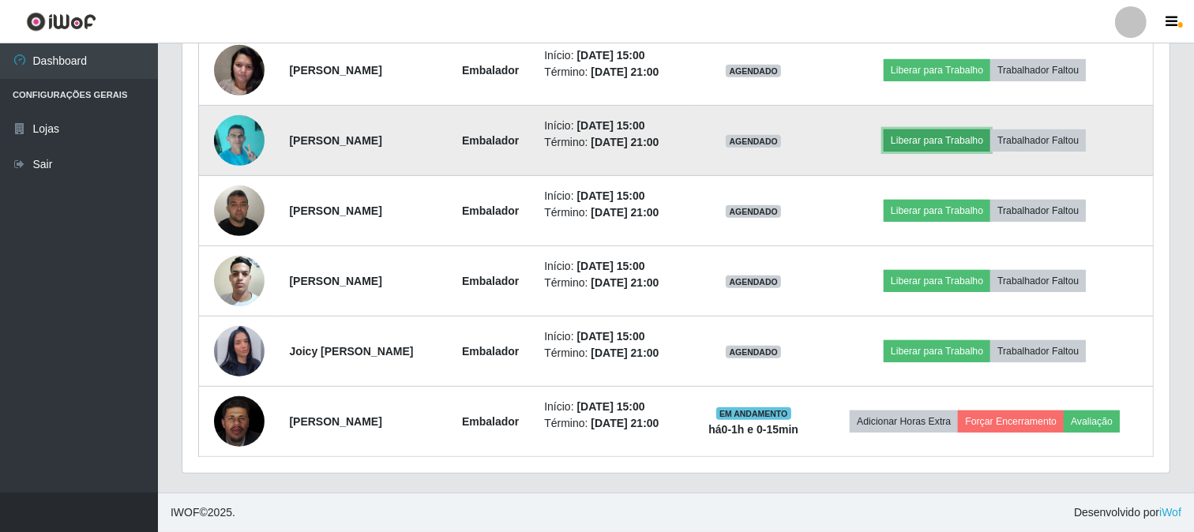
click at [971, 136] on button "Liberar para Trabalho" at bounding box center [937, 141] width 107 height 22
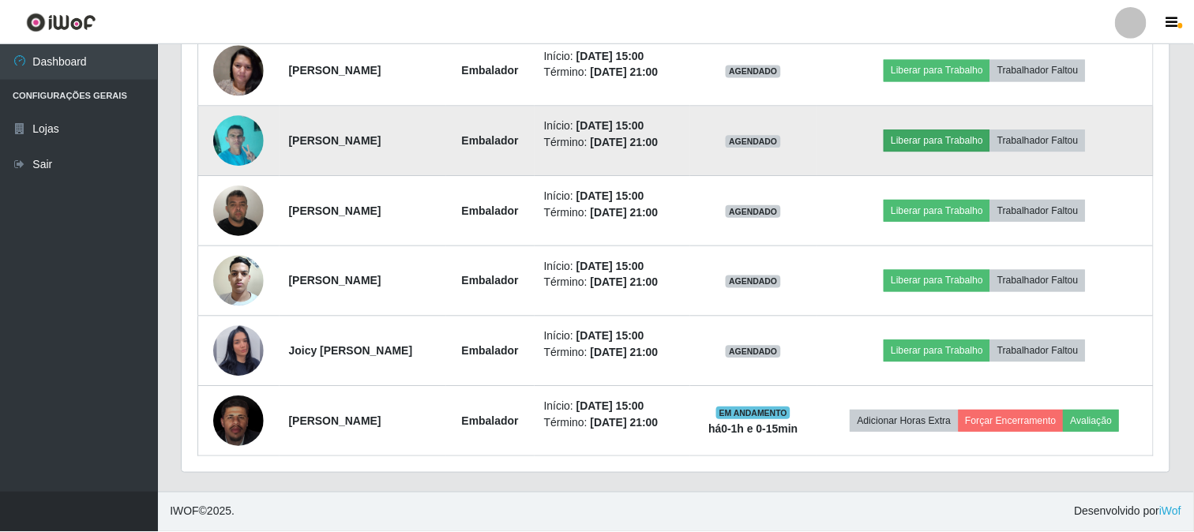
scroll to position [327, 977]
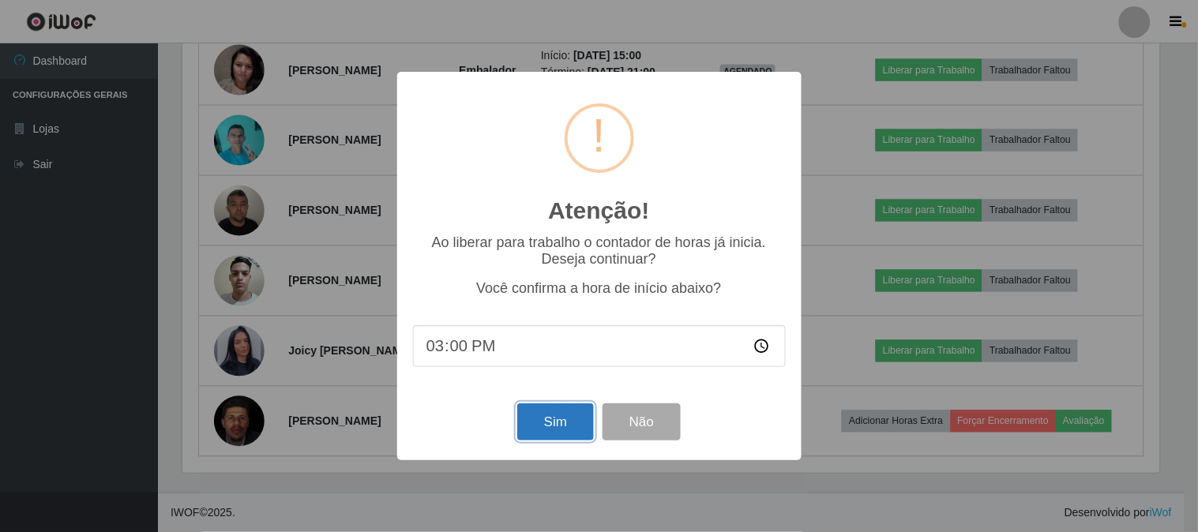
click at [530, 413] on button "Sim" at bounding box center [555, 422] width 77 height 37
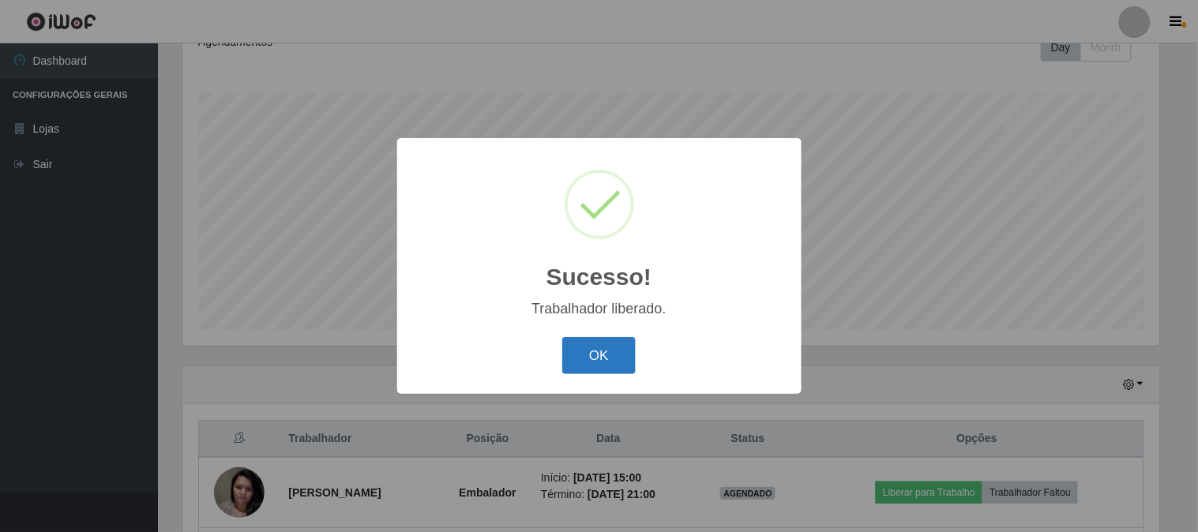
click at [589, 364] on button "OK" at bounding box center [598, 355] width 73 height 37
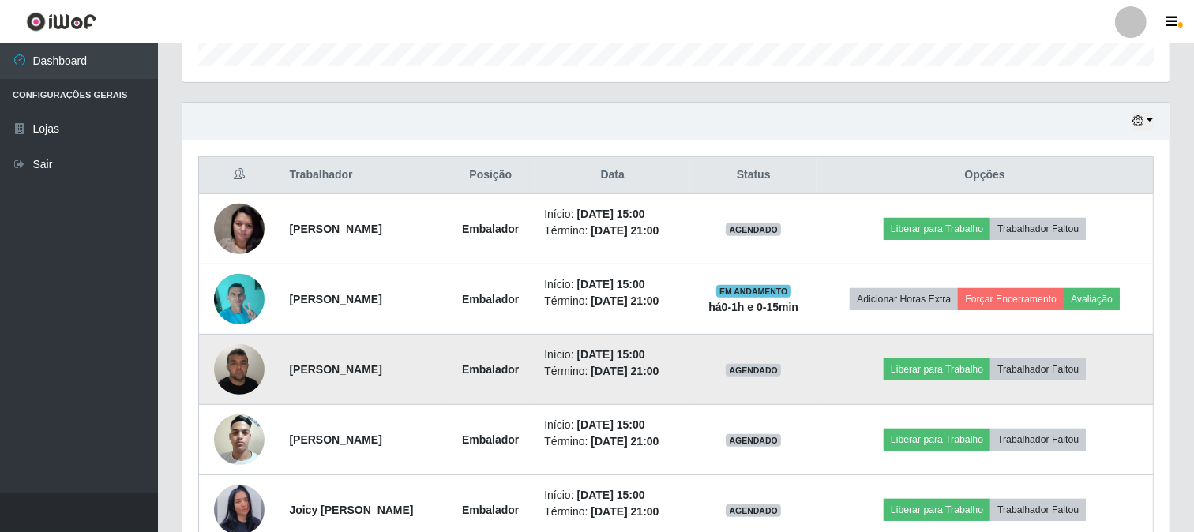
scroll to position [657, 0]
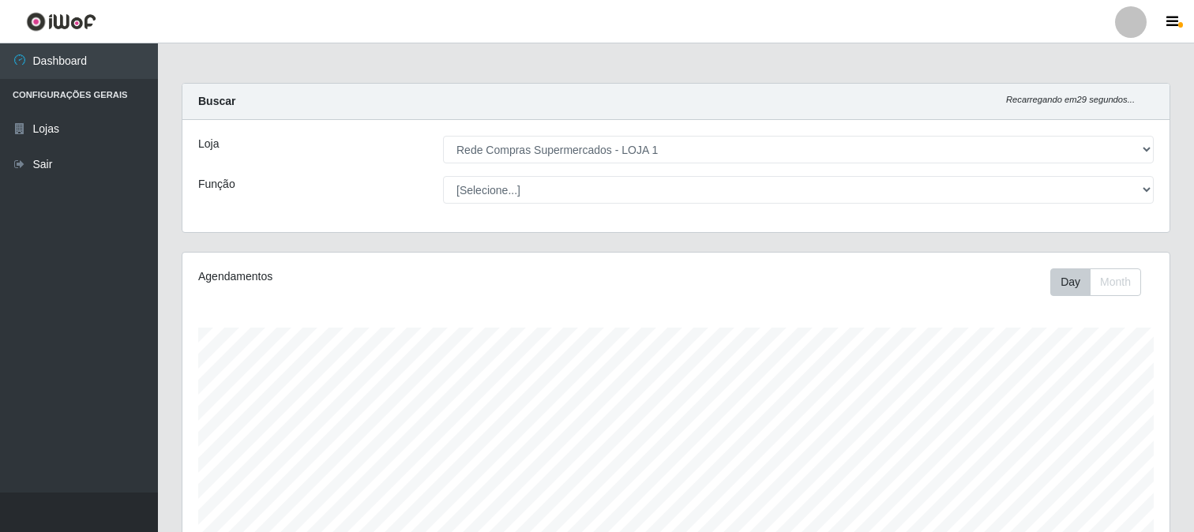
select select "158"
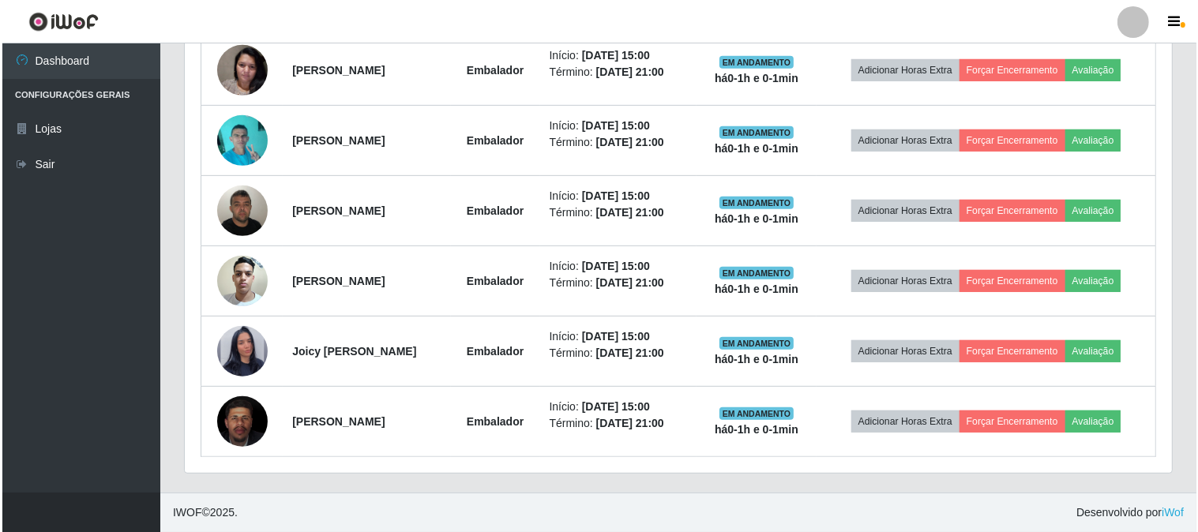
scroll to position [327, 987]
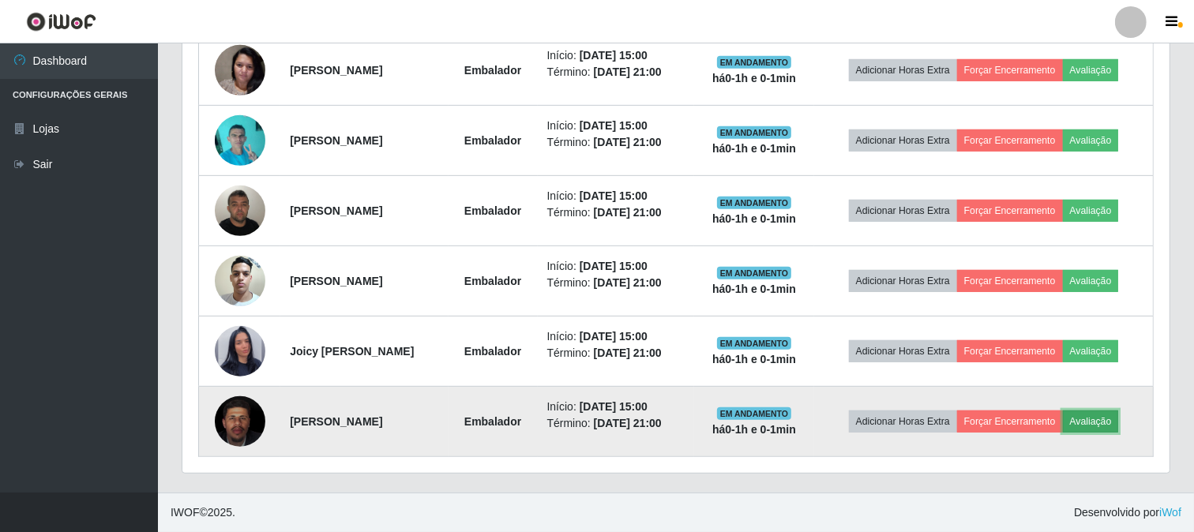
click at [1103, 419] on button "Avaliação" at bounding box center [1091, 422] width 56 height 22
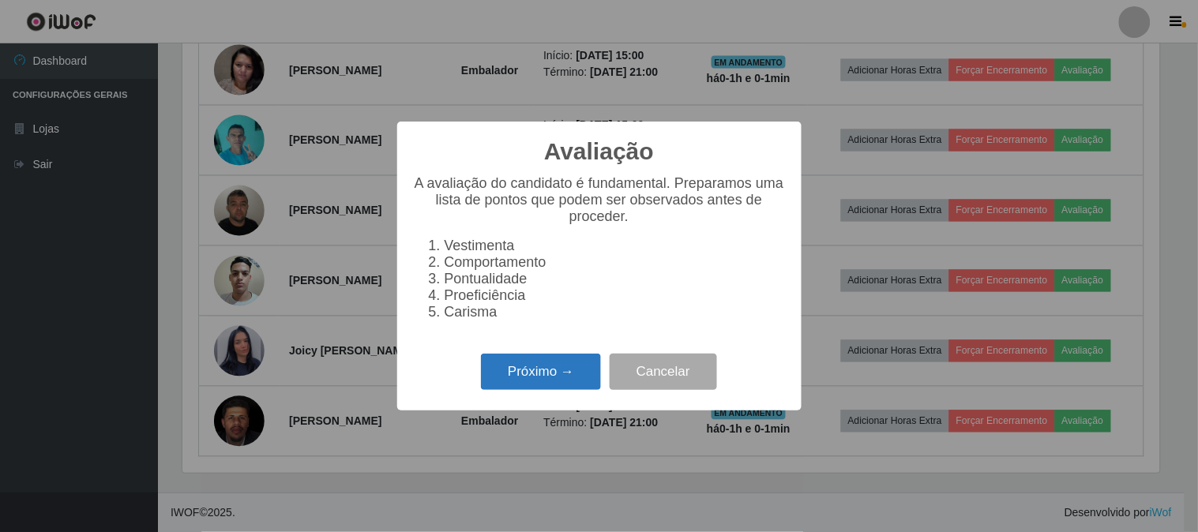
click at [551, 363] on button "Próximo →" at bounding box center [541, 372] width 120 height 37
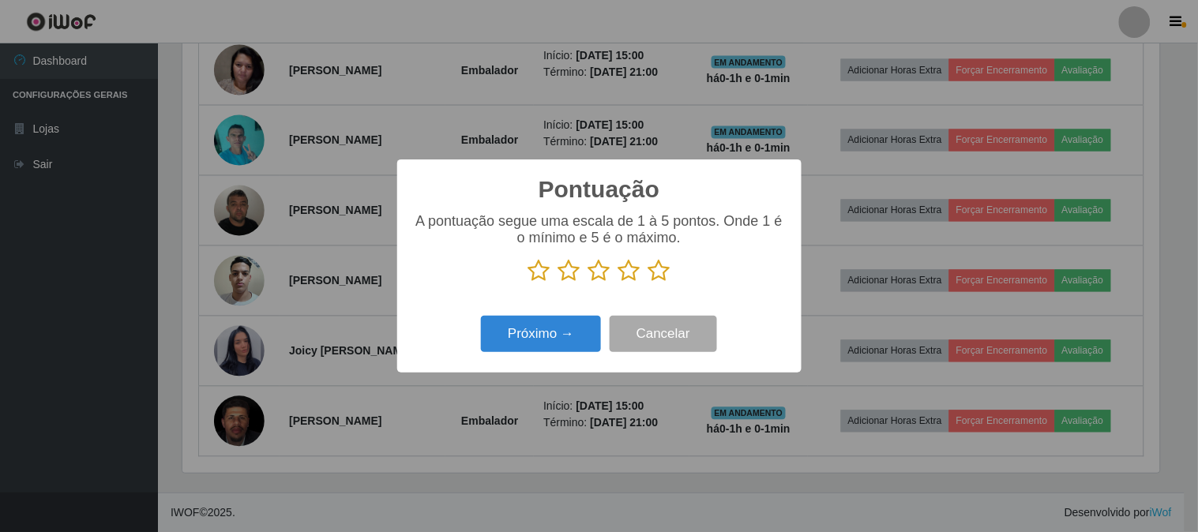
click at [543, 267] on icon at bounding box center [539, 271] width 22 height 24
click at [528, 283] on input "radio" at bounding box center [528, 283] width 0 height 0
click at [538, 321] on button "Próximo →" at bounding box center [541, 334] width 120 height 37
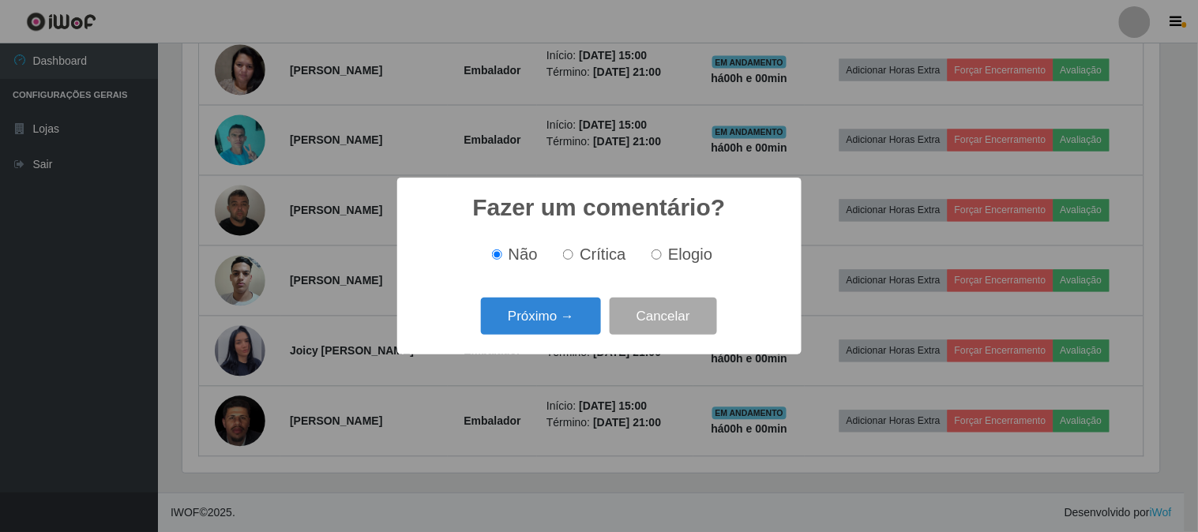
click at [571, 259] on input "Crítica" at bounding box center [568, 255] width 10 height 10
radio input "true"
click at [530, 321] on button "Próximo →" at bounding box center [541, 316] width 120 height 37
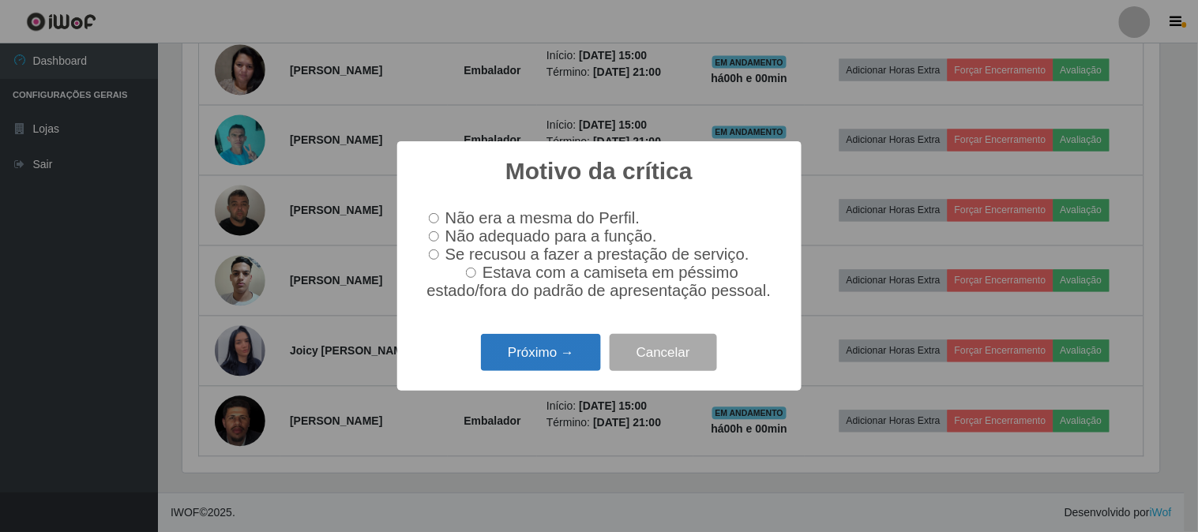
click at [525, 359] on button "Próximo →" at bounding box center [541, 352] width 120 height 37
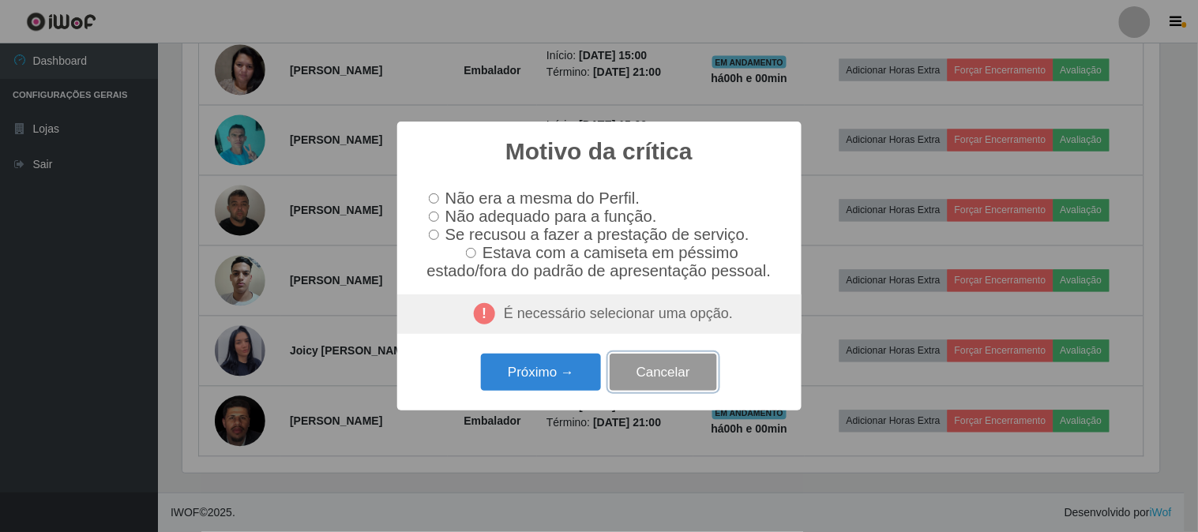
click at [672, 381] on button "Cancelar" at bounding box center [663, 372] width 107 height 37
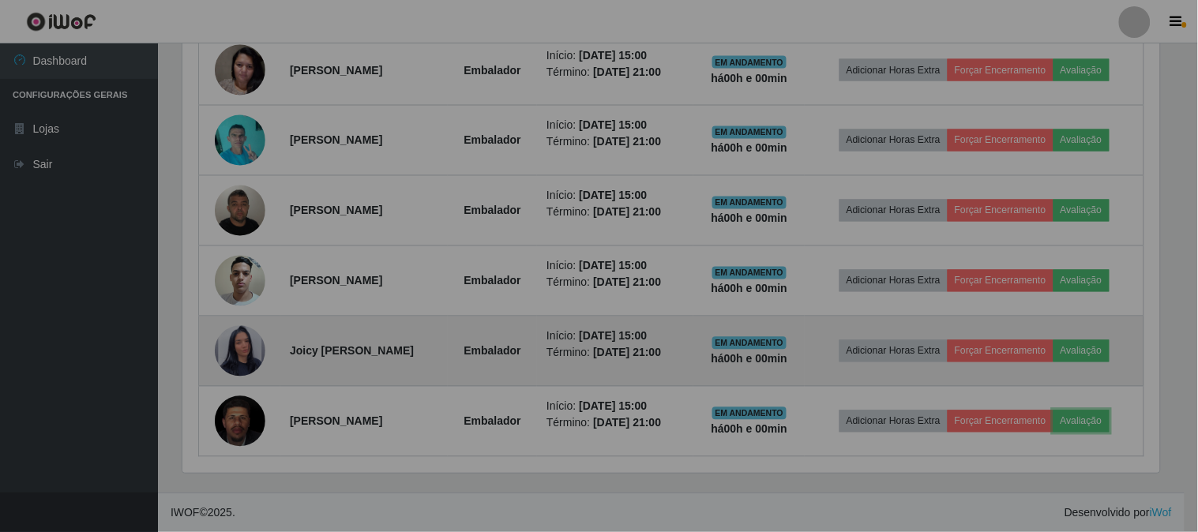
scroll to position [327, 987]
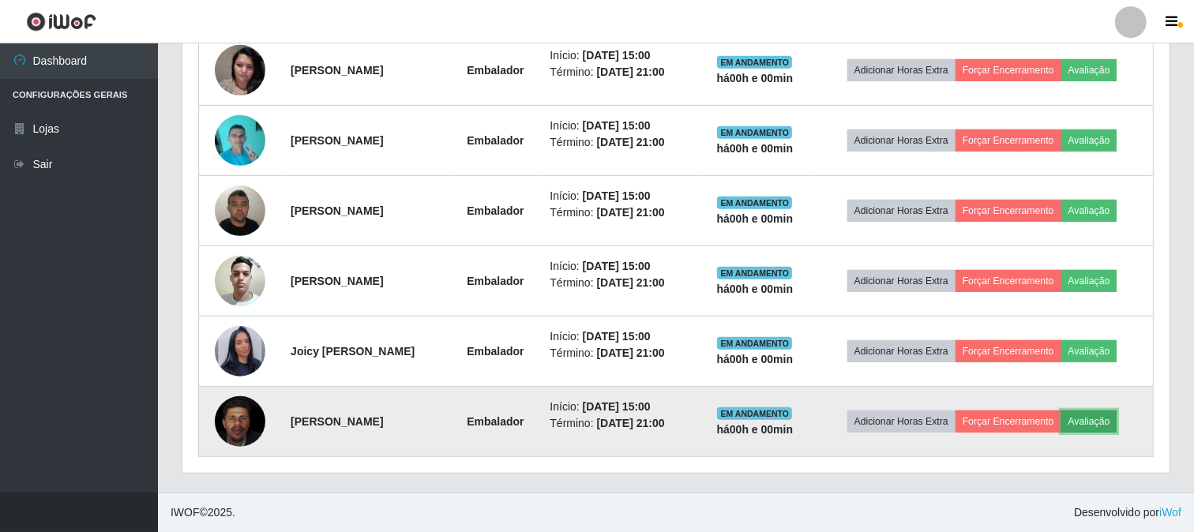
click at [1102, 411] on button "Avaliação" at bounding box center [1090, 422] width 56 height 22
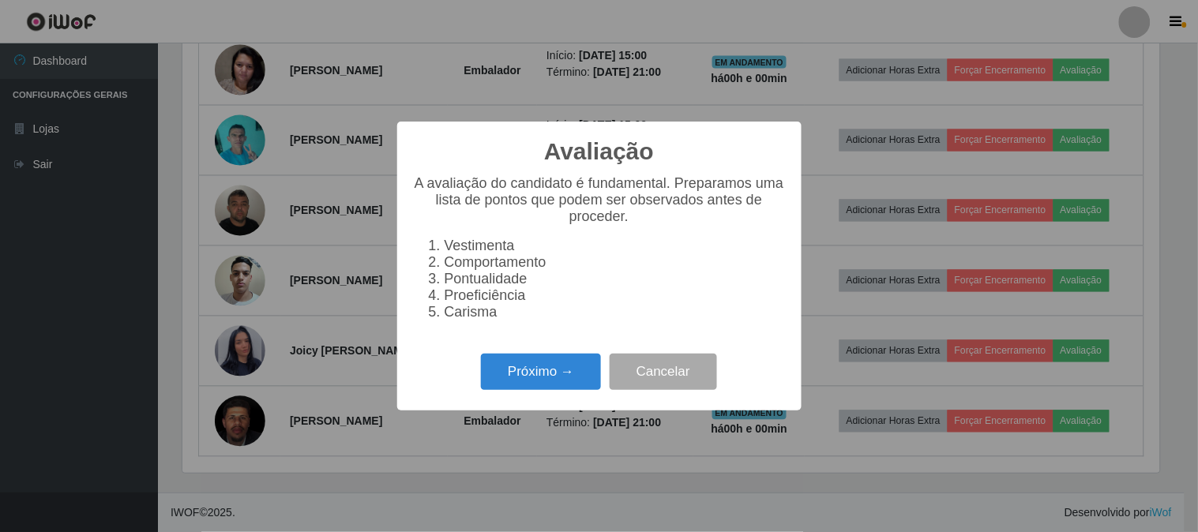
scroll to position [327, 977]
click at [539, 366] on button "Próximo →" at bounding box center [541, 372] width 120 height 37
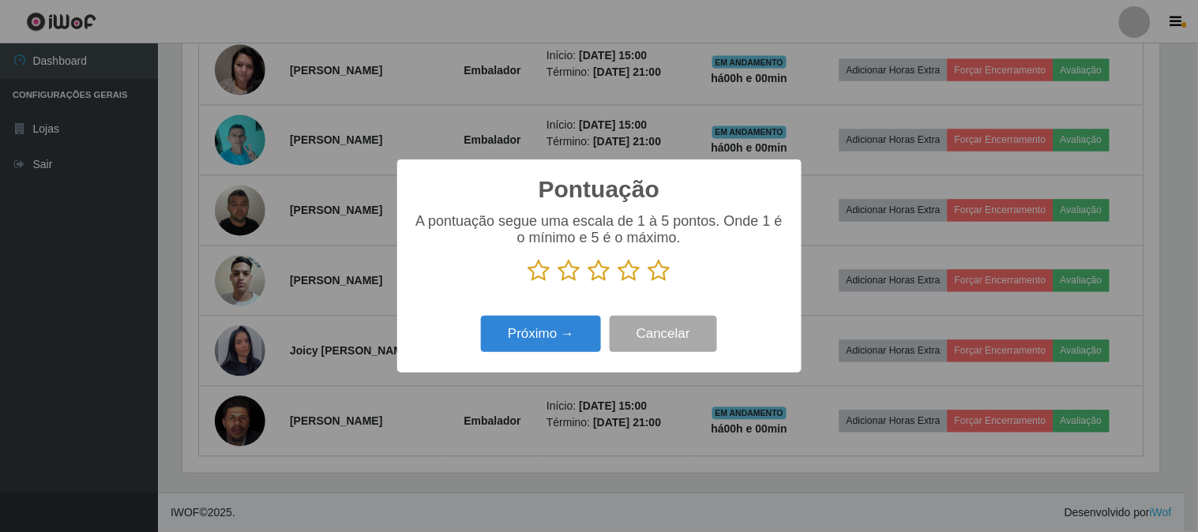
scroll to position [789490, 788840]
click at [540, 265] on icon at bounding box center [539, 271] width 22 height 24
click at [528, 283] on input "radio" at bounding box center [528, 283] width 0 height 0
click at [539, 342] on button "Próximo →" at bounding box center [541, 334] width 120 height 37
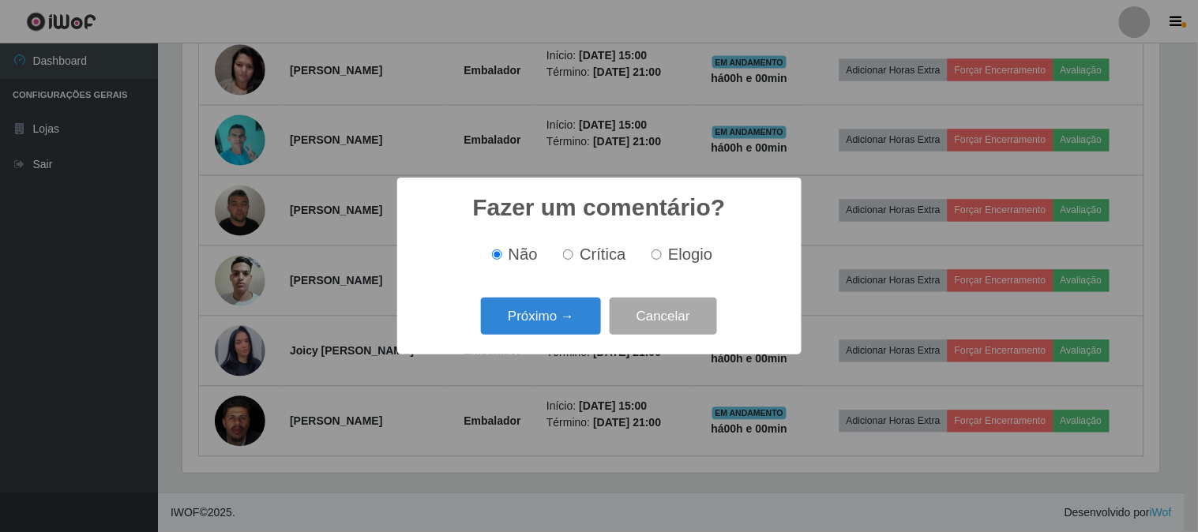
drag, startPoint x: 580, startPoint y: 256, endPoint x: 551, endPoint y: 289, distance: 44.2
click at [580, 255] on label "Crítica" at bounding box center [592, 255] width 70 height 18
click at [573, 255] on input "Crítica" at bounding box center [568, 255] width 10 height 10
radio input "true"
click at [537, 306] on button "Próximo →" at bounding box center [541, 316] width 120 height 37
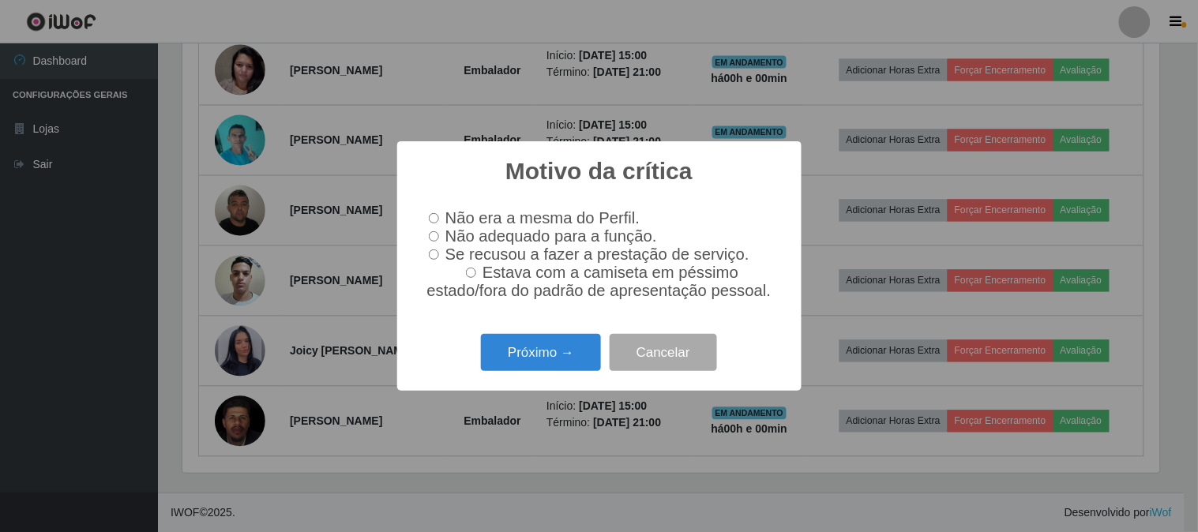
click at [433, 257] on input "Se recusou a fazer a prestação de serviço." at bounding box center [434, 255] width 10 height 10
radio input "true"
click at [528, 366] on button "Próximo →" at bounding box center [541, 352] width 120 height 37
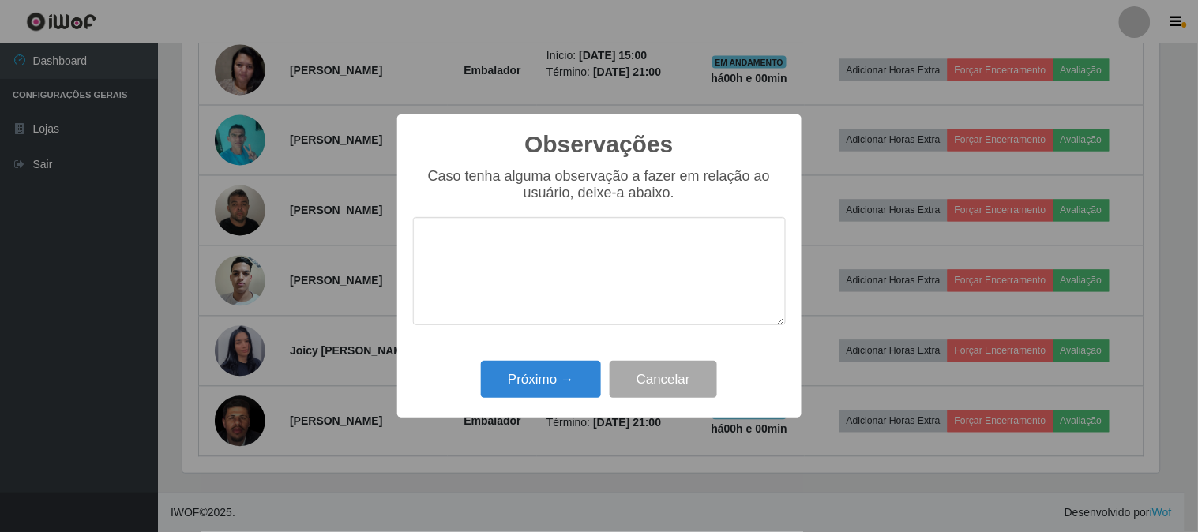
click at [519, 270] on textarea at bounding box center [599, 271] width 373 height 108
type textarea "nao obedeceu as ordens"
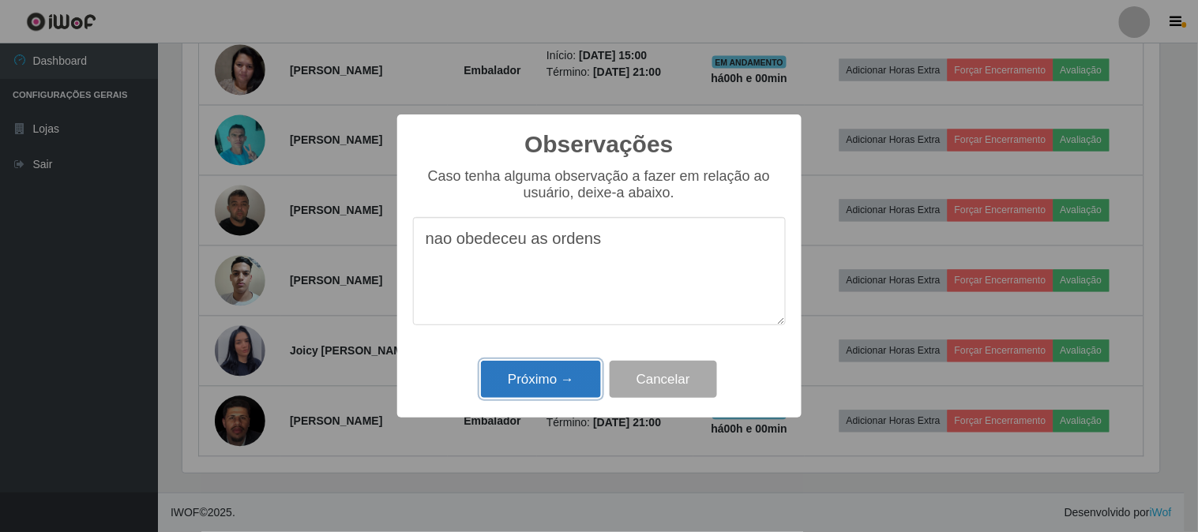
click at [528, 374] on button "Próximo →" at bounding box center [541, 379] width 120 height 37
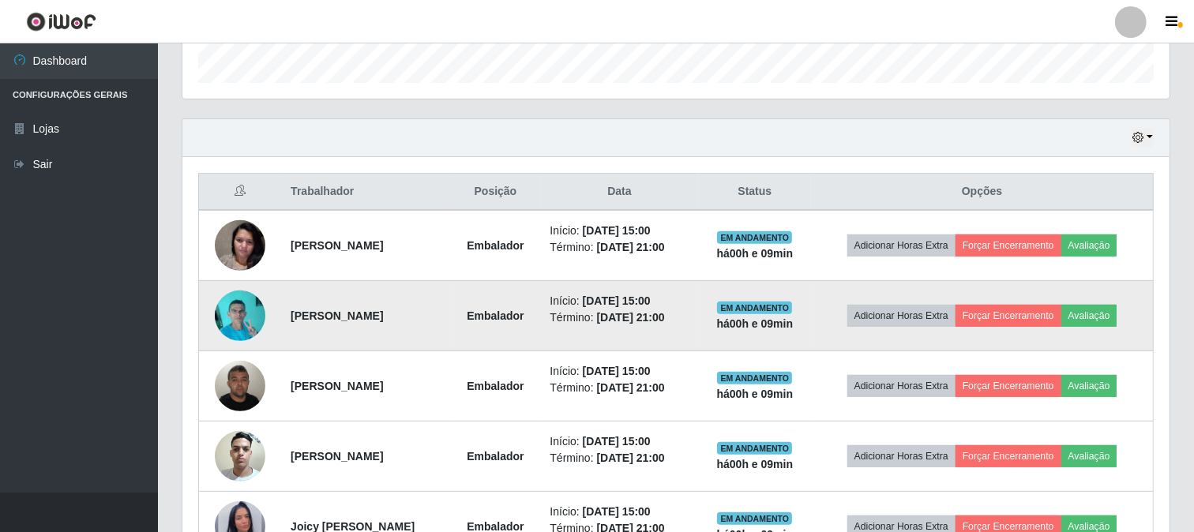
scroll to position [306, 0]
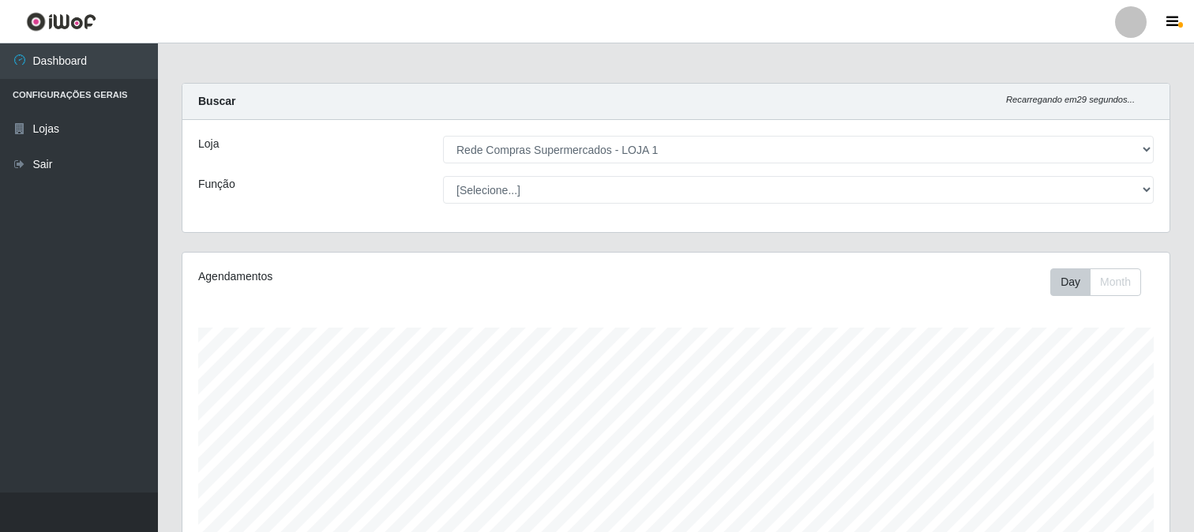
select select "158"
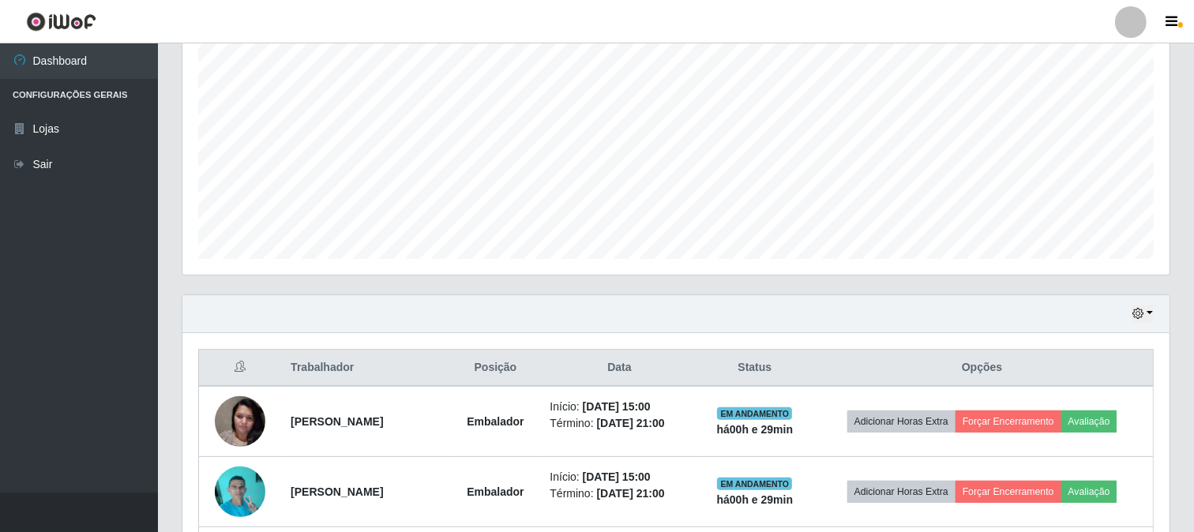
scroll to position [327, 987]
